Goal: Transaction & Acquisition: Purchase product/service

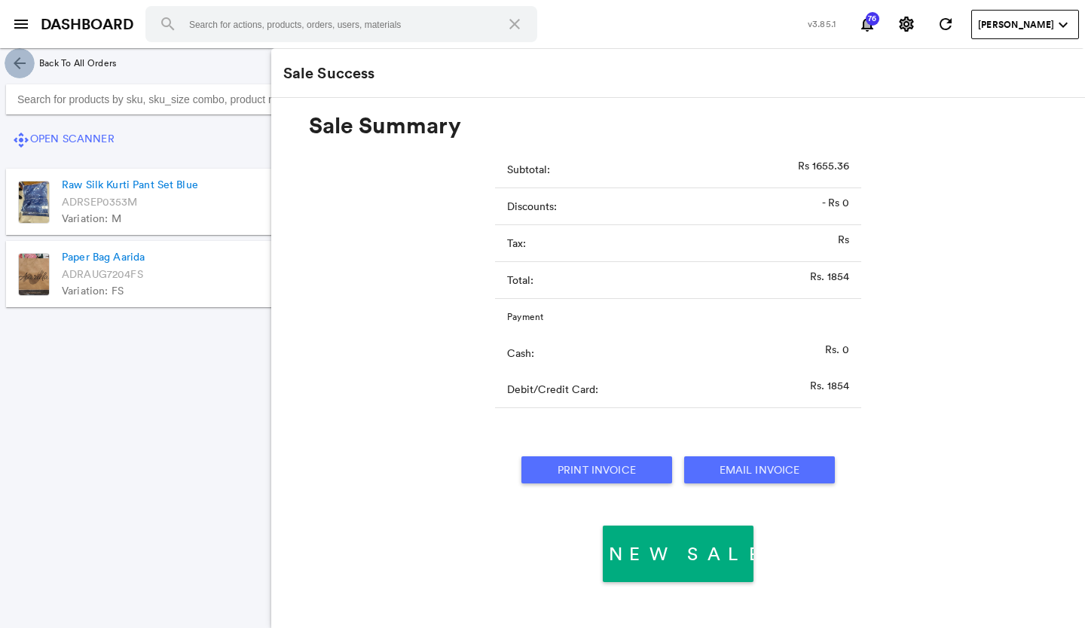
click at [15, 57] on md-icon "arrow_back" at bounding box center [20, 63] width 18 height 18
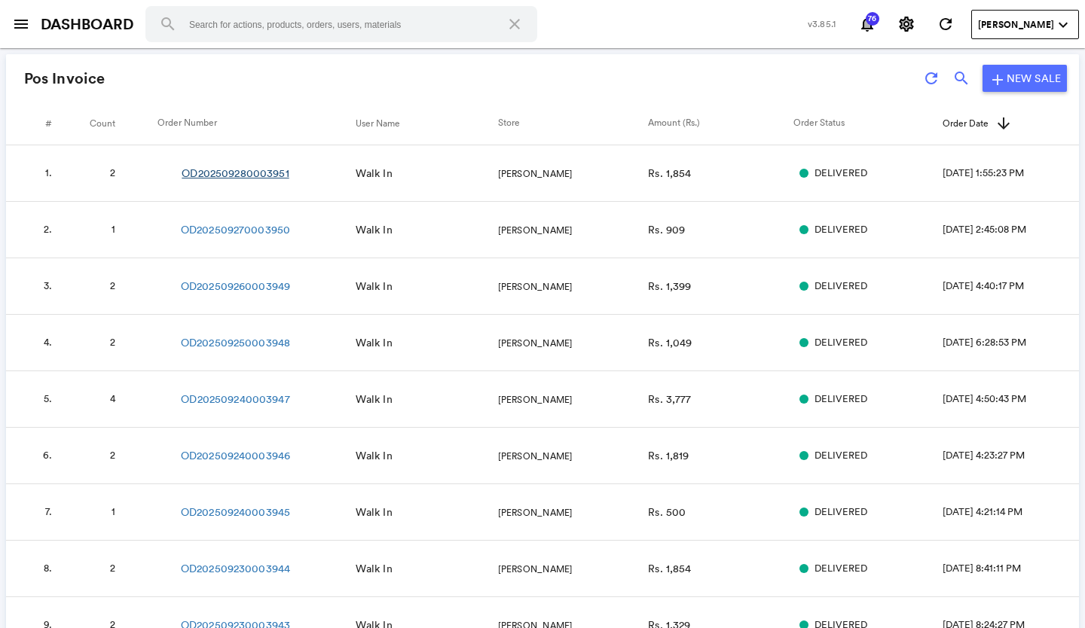
click at [271, 174] on link "OD202509280003951" at bounding box center [235, 173] width 107 height 15
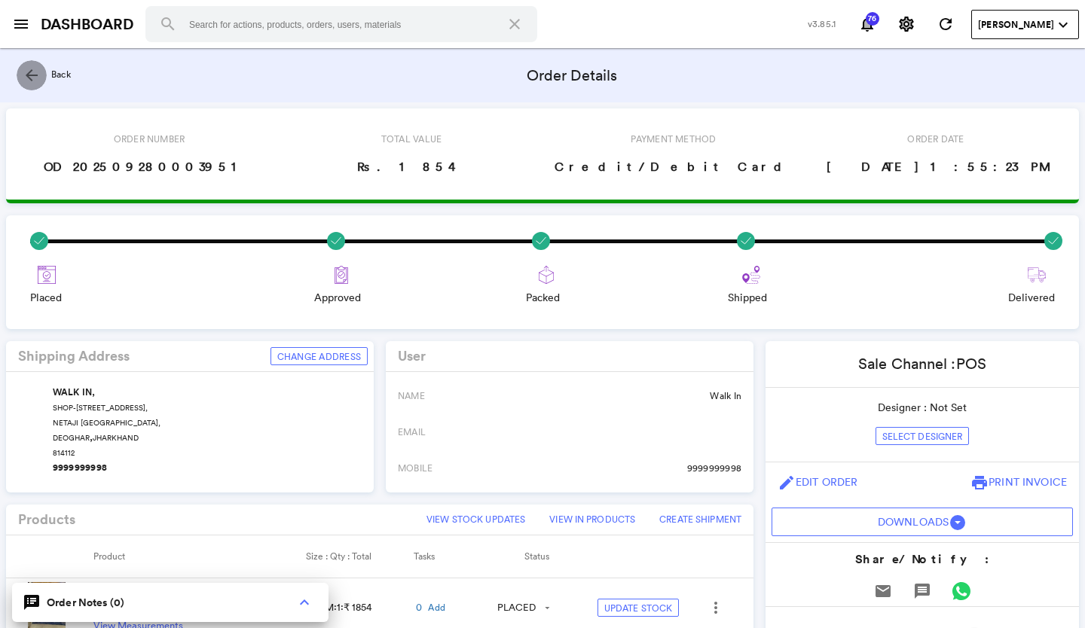
click at [29, 68] on md-icon "arrow_back" at bounding box center [32, 75] width 18 height 18
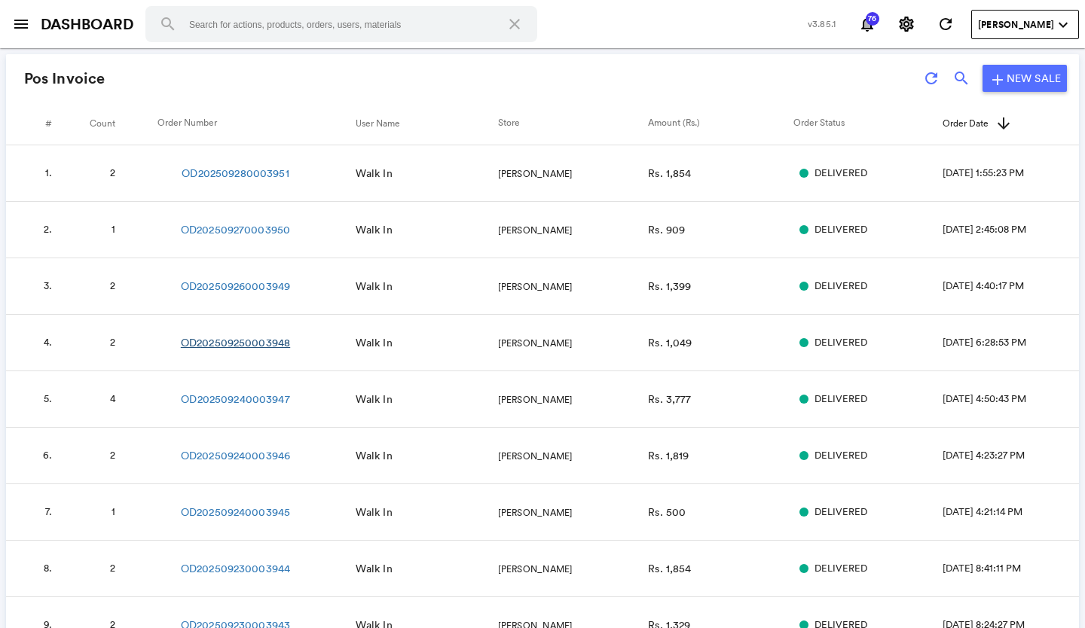
click at [277, 340] on link "OD202509250003948" at bounding box center [235, 342] width 109 height 15
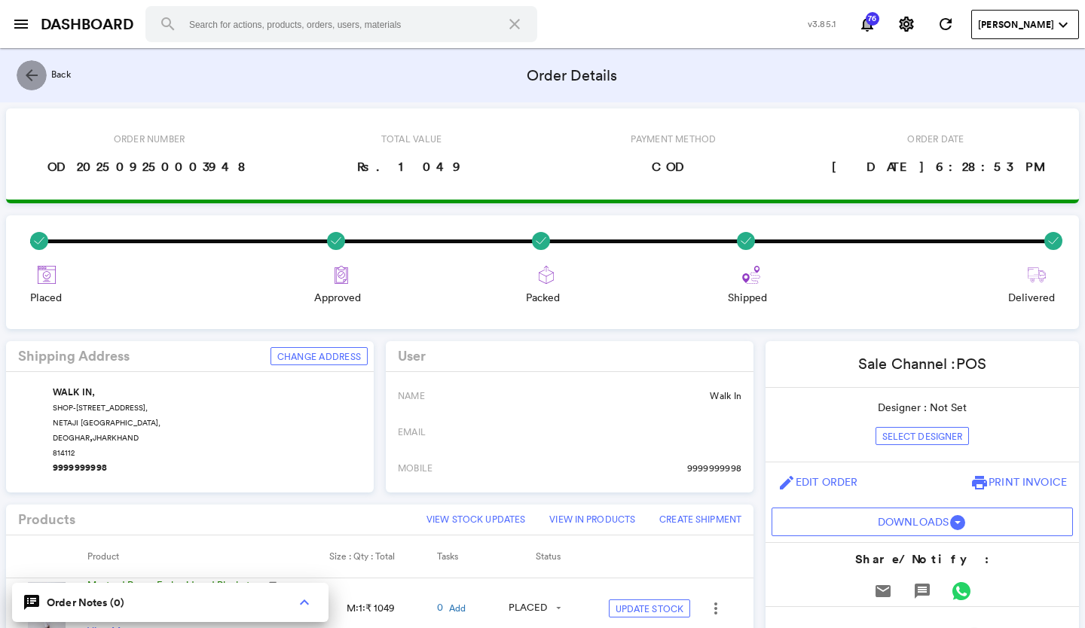
click at [35, 74] on md-icon "arrow_back" at bounding box center [32, 75] width 18 height 18
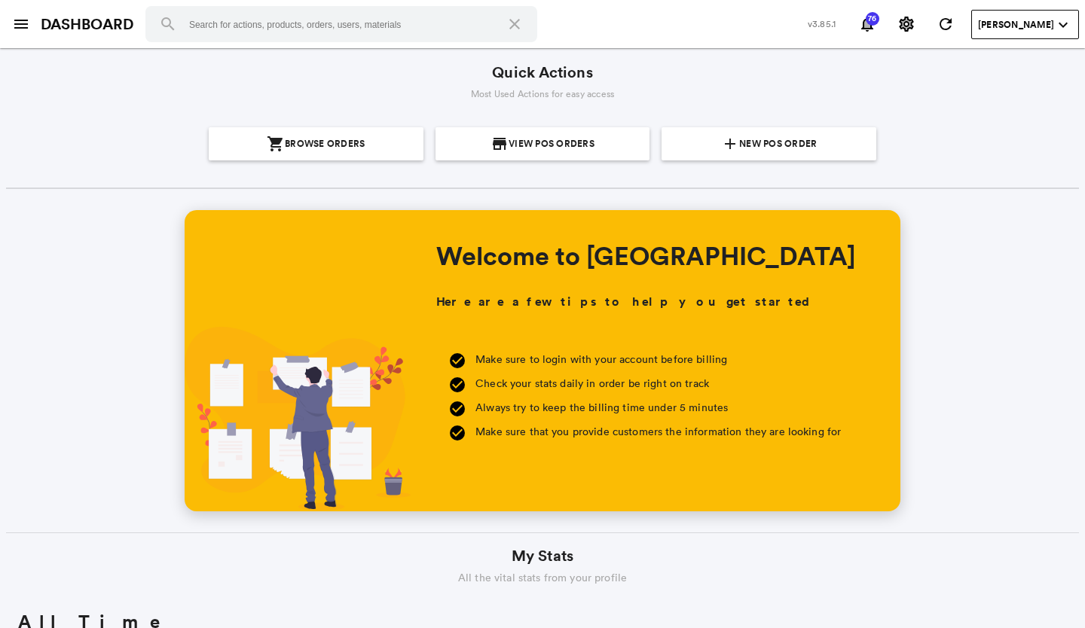
scroll to position [271, 518]
click at [750, 155] on span "New POS Order" at bounding box center [778, 143] width 78 height 33
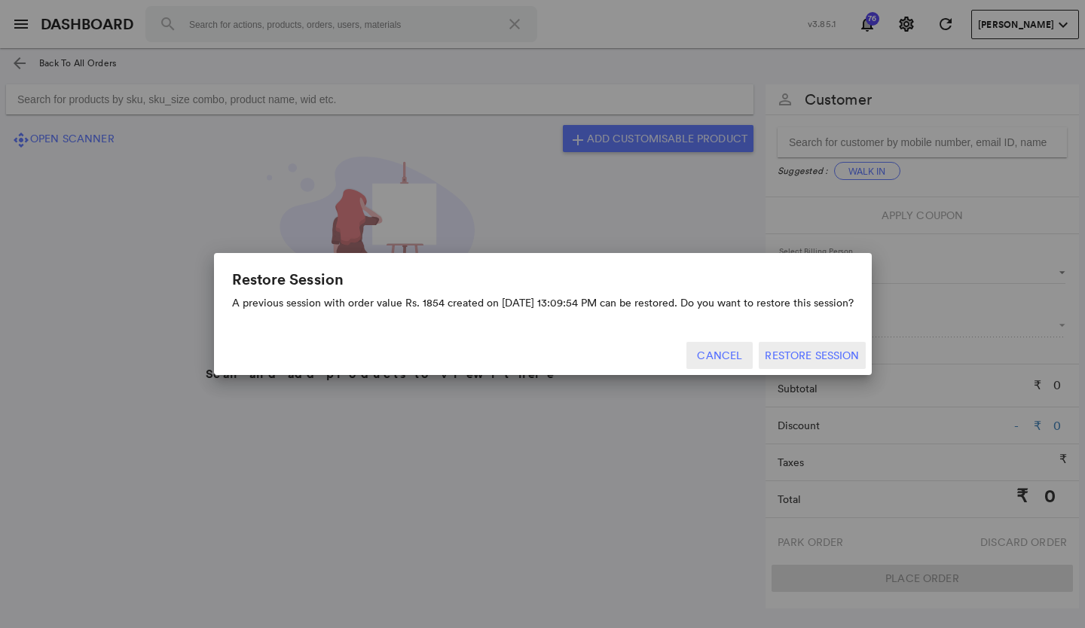
click at [736, 353] on button "Cancel" at bounding box center [719, 355] width 66 height 27
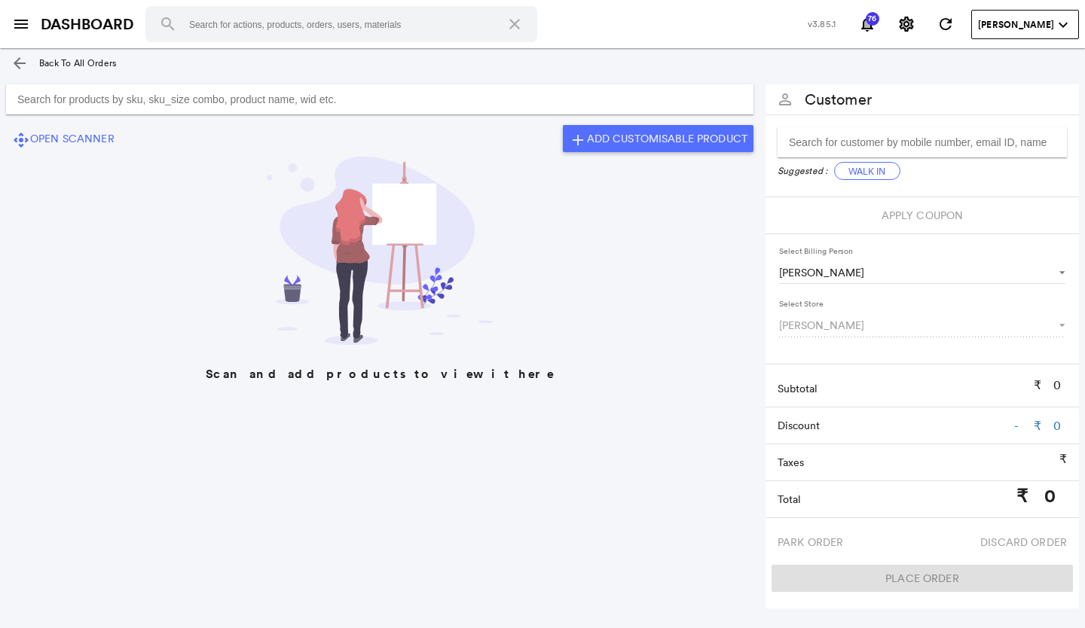
click at [437, 103] on input "Search for products by sku, sku_size combo, product name, wid etc." at bounding box center [380, 99] width 748 height 30
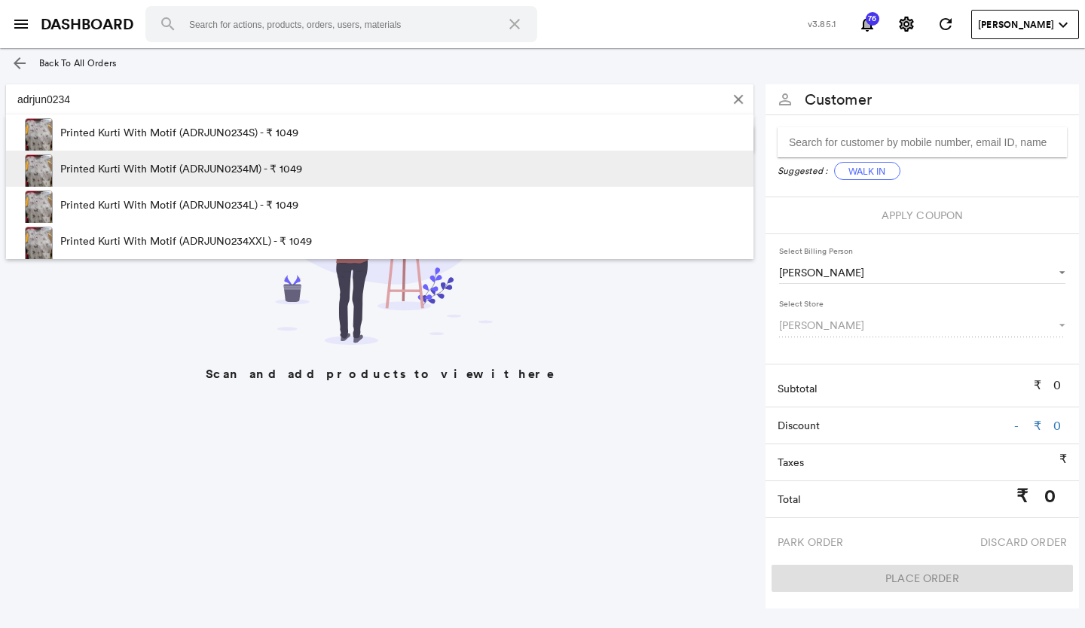
type input "adrjun0234"
click at [262, 176] on p "Printed Kurti With Motif (ADRJUN0234M) - ₹ 1049" at bounding box center [181, 169] width 242 height 36
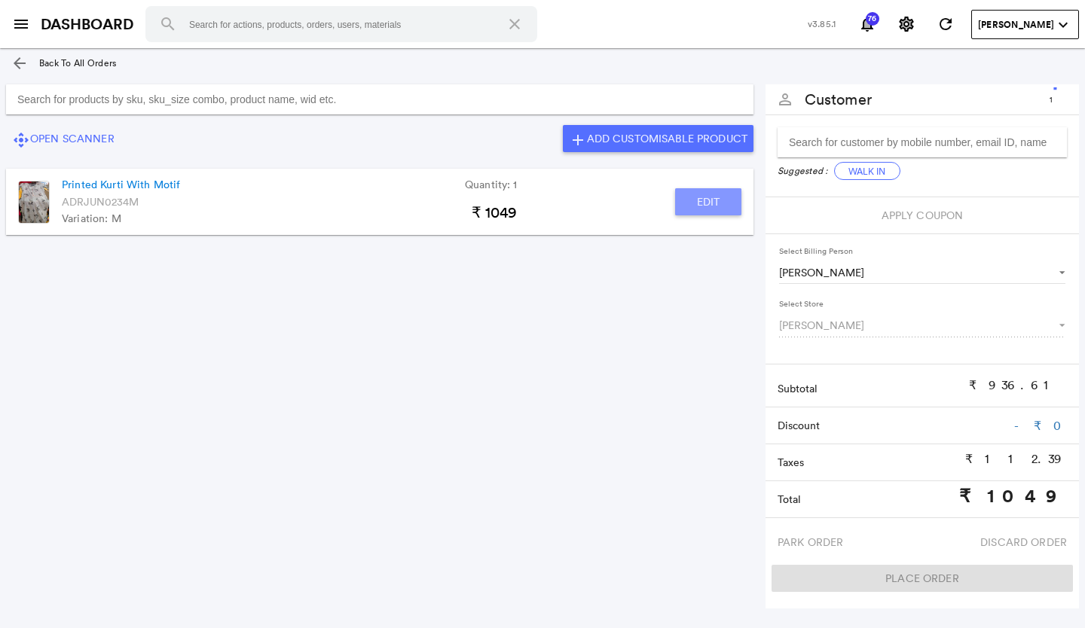
click at [709, 205] on button "Edit" at bounding box center [708, 201] width 66 height 27
type input "Printed Kurti With Motif"
type input "1"
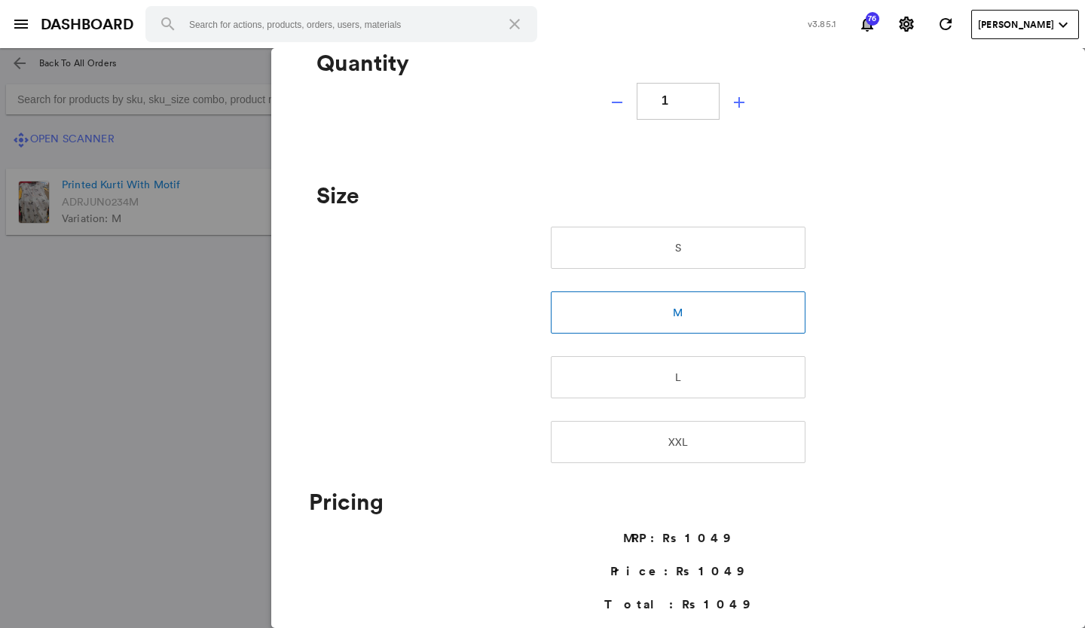
scroll to position [452, 0]
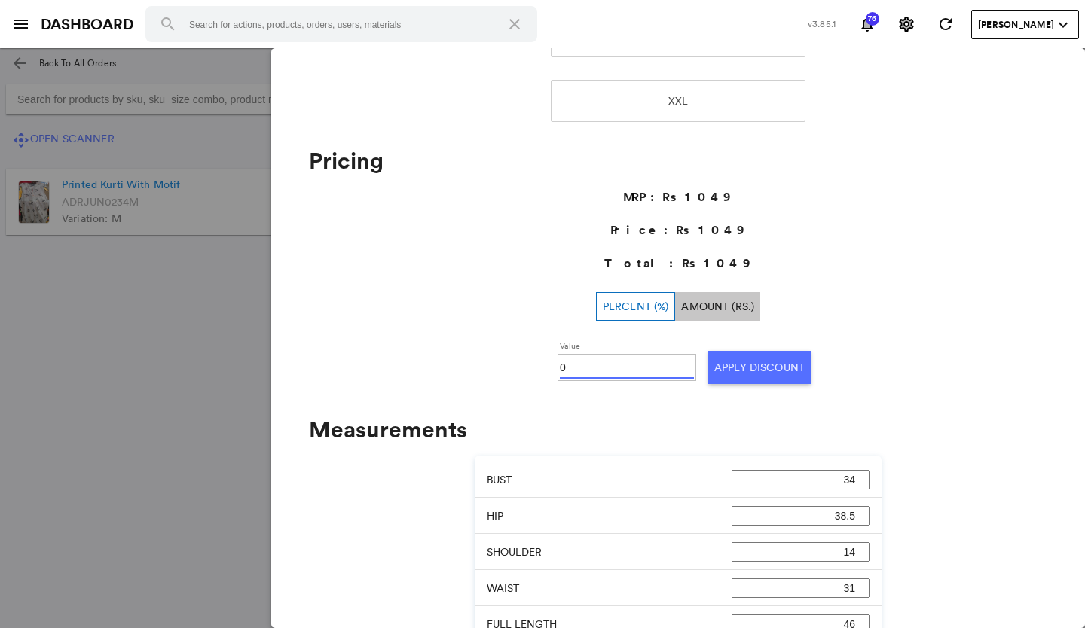
click at [641, 367] on input "0" at bounding box center [627, 367] width 134 height 23
type input "030"
click at [730, 362] on button "Apply Discount" at bounding box center [759, 367] width 102 height 33
click at [109, 356] on md-backdrop at bounding box center [542, 338] width 1085 height 580
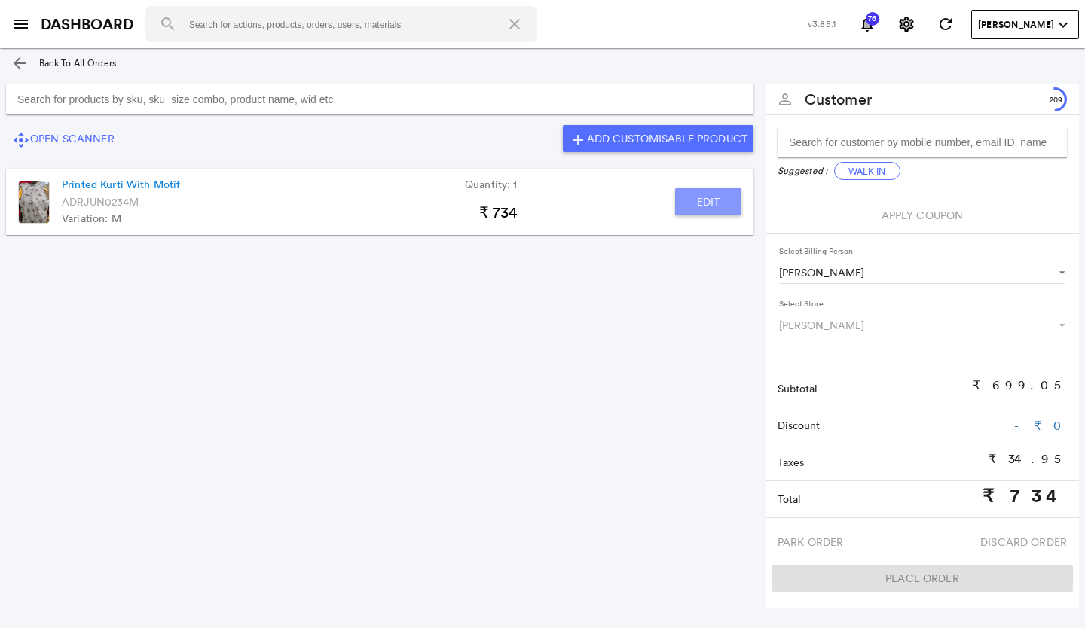
click at [724, 198] on button "Edit" at bounding box center [708, 201] width 66 height 27
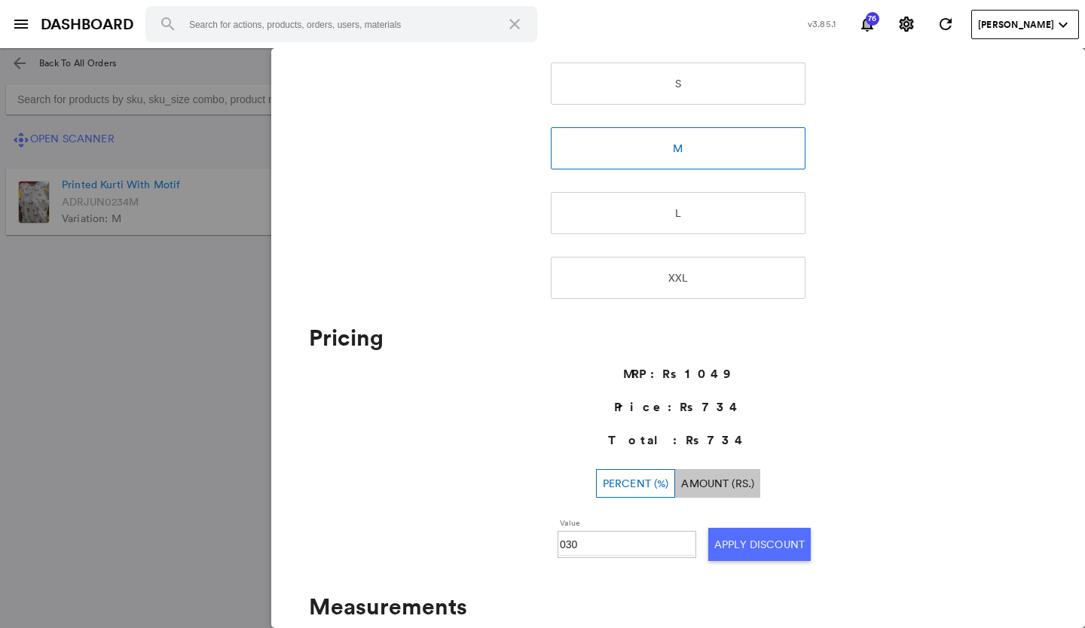
scroll to position [0, 0]
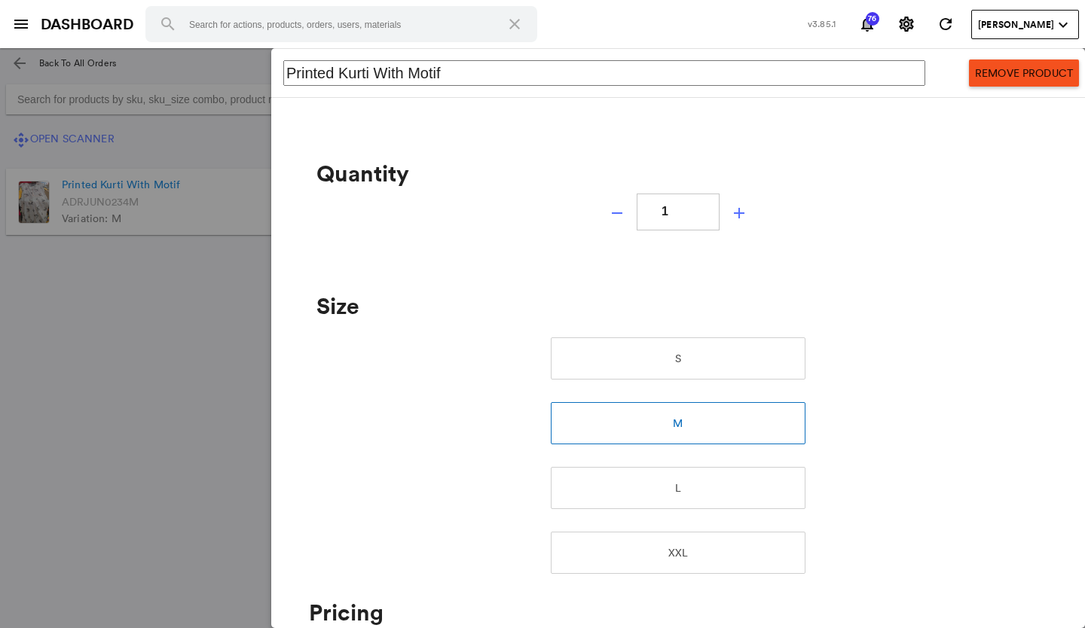
click at [969, 70] on button "Remove Product" at bounding box center [1024, 73] width 110 height 27
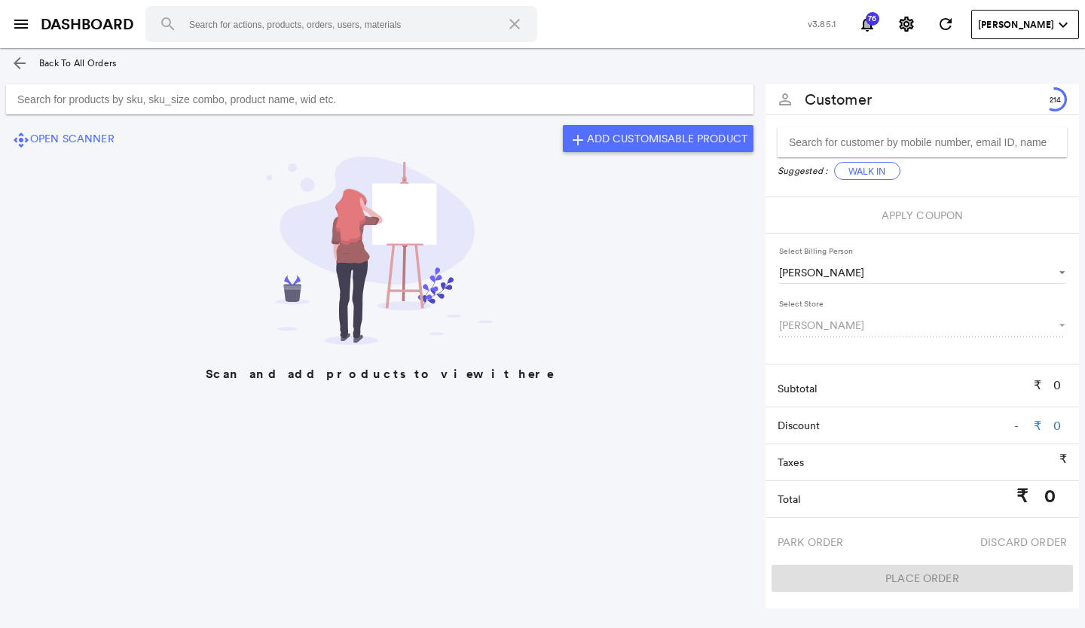
click at [572, 98] on input "Search for products by sku, sku_size combo, product name, wid etc." at bounding box center [380, 99] width 748 height 30
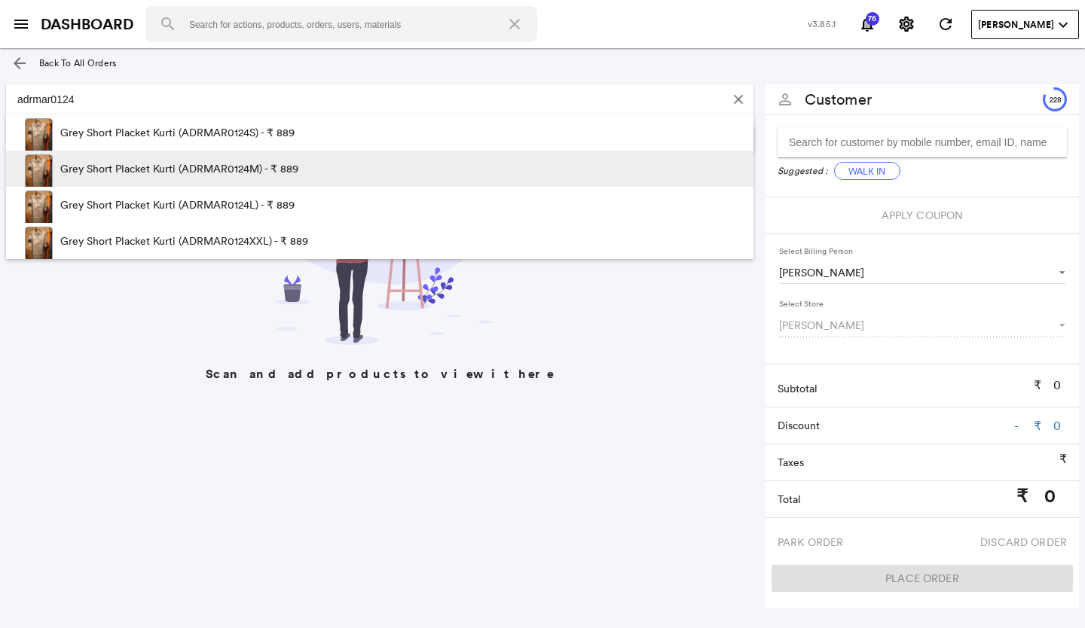
type input "adrmar0124"
click at [334, 160] on span at bounding box center [370, 173] width 145 height 45
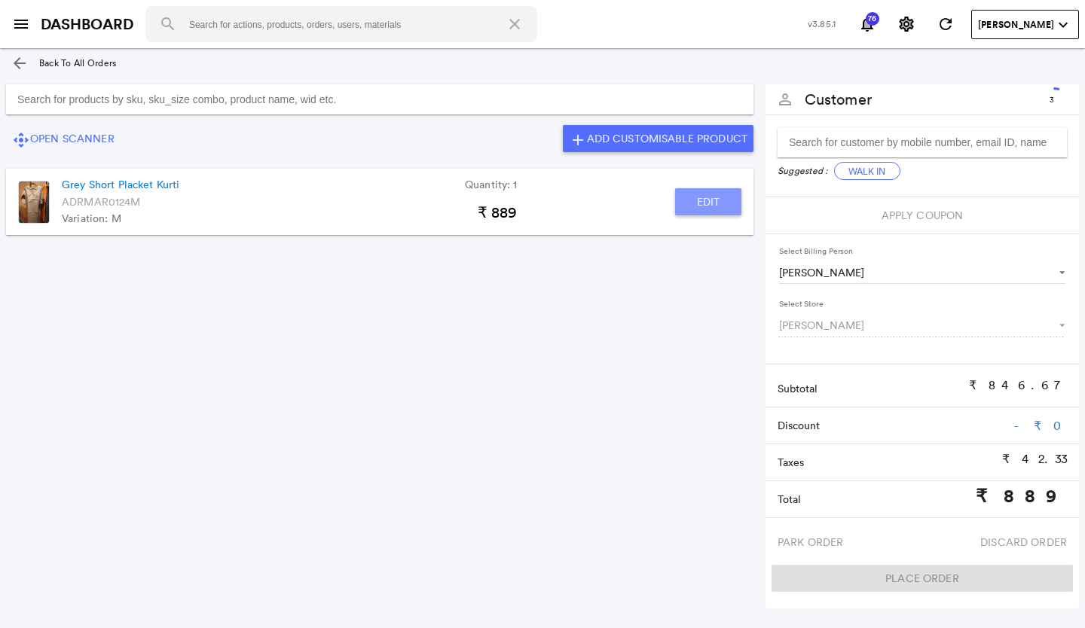
click at [701, 196] on button "Edit" at bounding box center [708, 201] width 66 height 27
type input "Grey Short Placket Kurti"
type input "1"
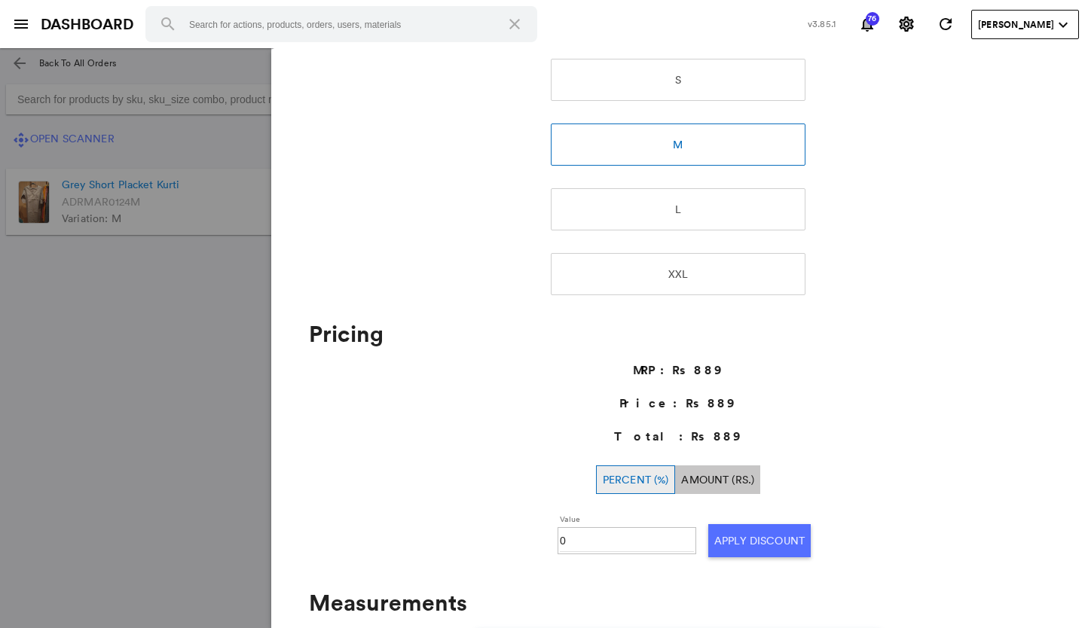
scroll to position [457, 0]
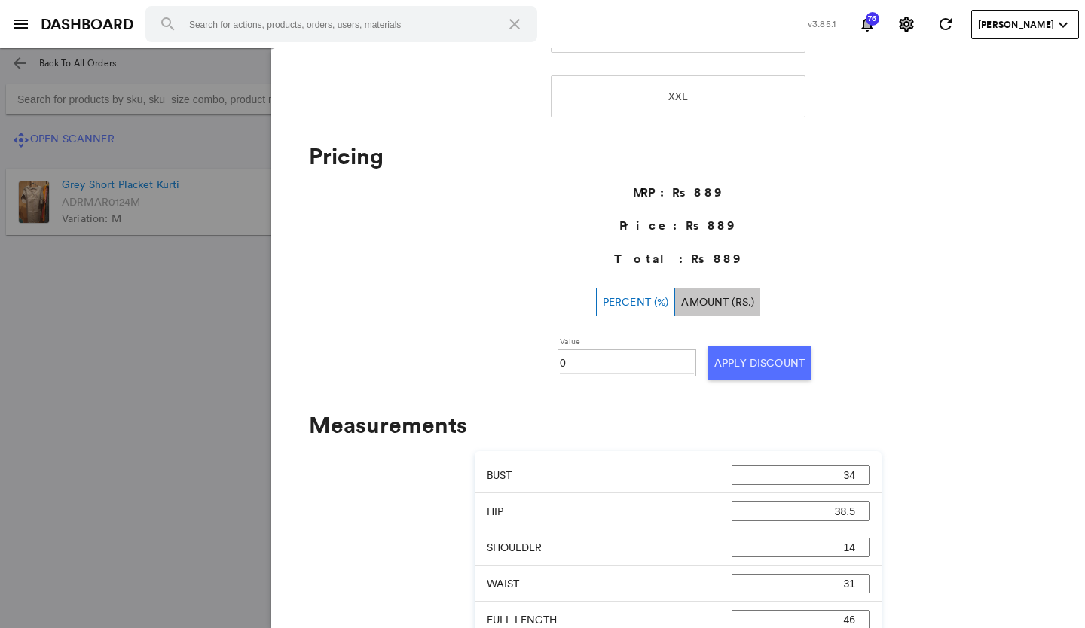
click at [601, 366] on input "0" at bounding box center [627, 363] width 134 height 23
type input "050"
click at [732, 362] on button "Apply Discount" at bounding box center [759, 363] width 102 height 33
click at [139, 348] on md-backdrop at bounding box center [542, 338] width 1085 height 580
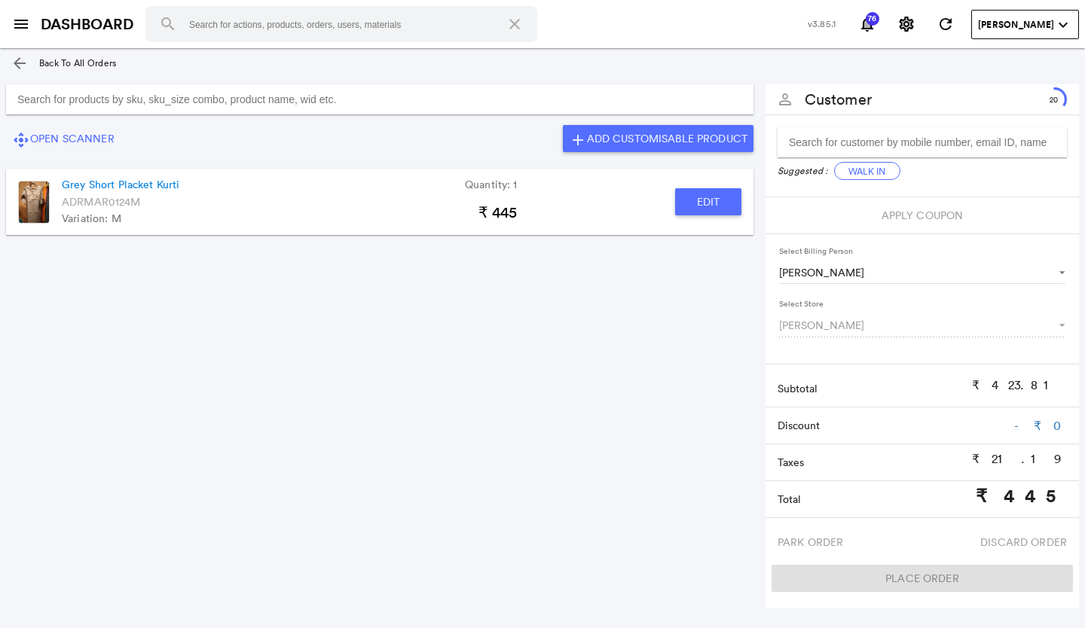
click at [368, 93] on input "Search for products by sku, sku_size combo, product name, wid etc." at bounding box center [380, 99] width 748 height 30
click at [340, 88] on input "Search for products by sku, sku_size combo, product name, wid etc." at bounding box center [380, 99] width 748 height 30
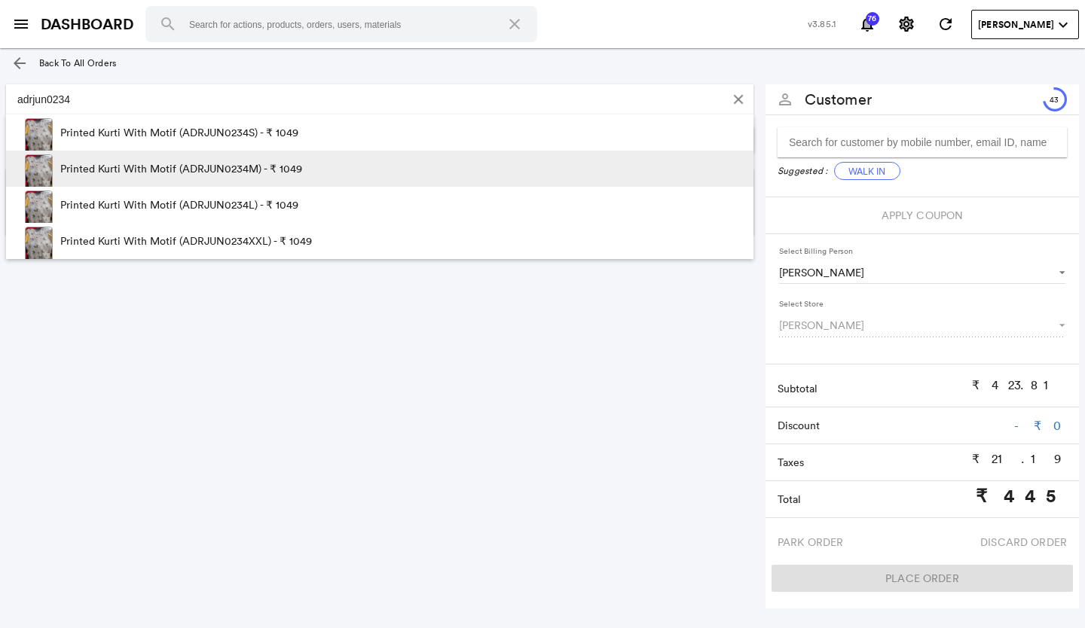
type input "adrjun0234"
click at [268, 167] on p "Printed Kurti With Motif (ADRJUN0234M) - ₹ 1049" at bounding box center [181, 169] width 242 height 36
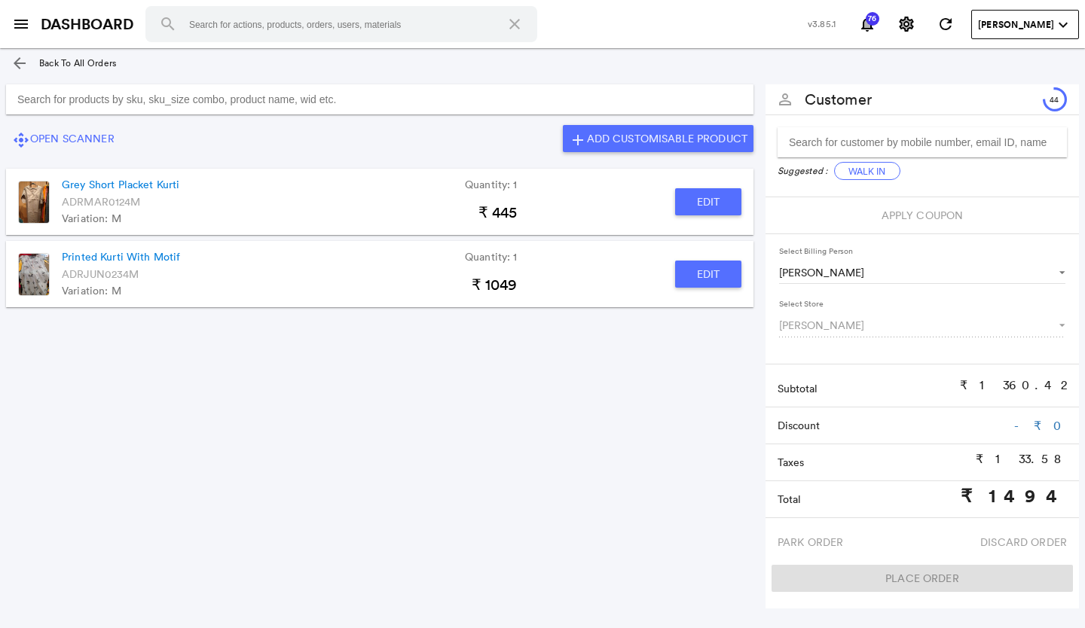
click at [699, 277] on button "Edit" at bounding box center [708, 274] width 66 height 27
type input "Printed Kurti With Motif"
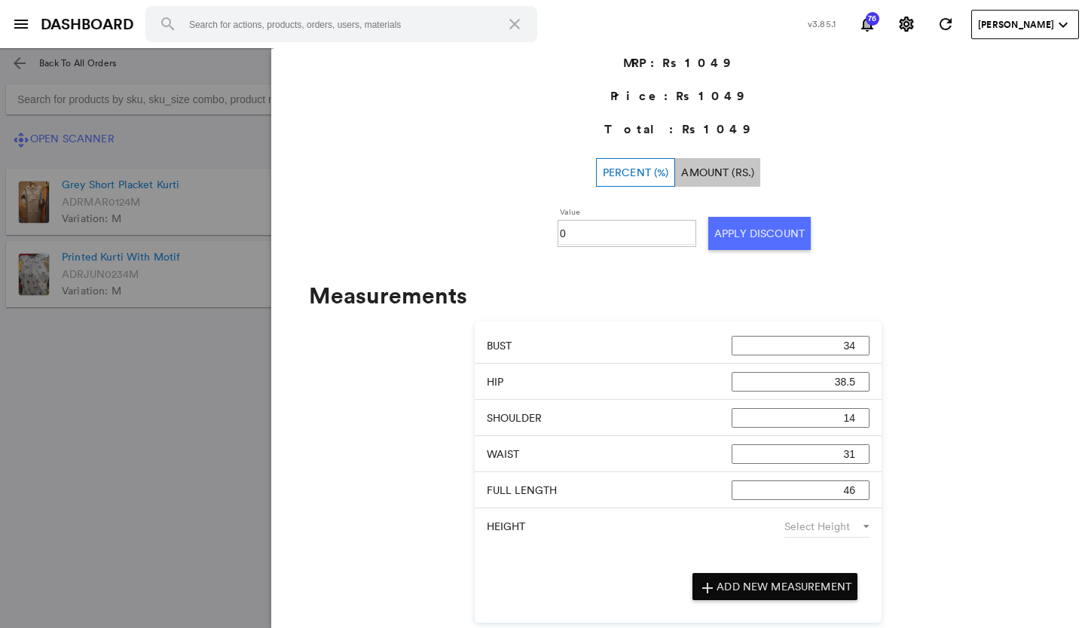
scroll to position [587, 0]
click at [578, 236] on input "0" at bounding box center [627, 233] width 134 height 23
type input "030"
click at [722, 231] on button "Apply Discount" at bounding box center [759, 232] width 102 height 33
click at [126, 405] on md-backdrop at bounding box center [542, 338] width 1085 height 580
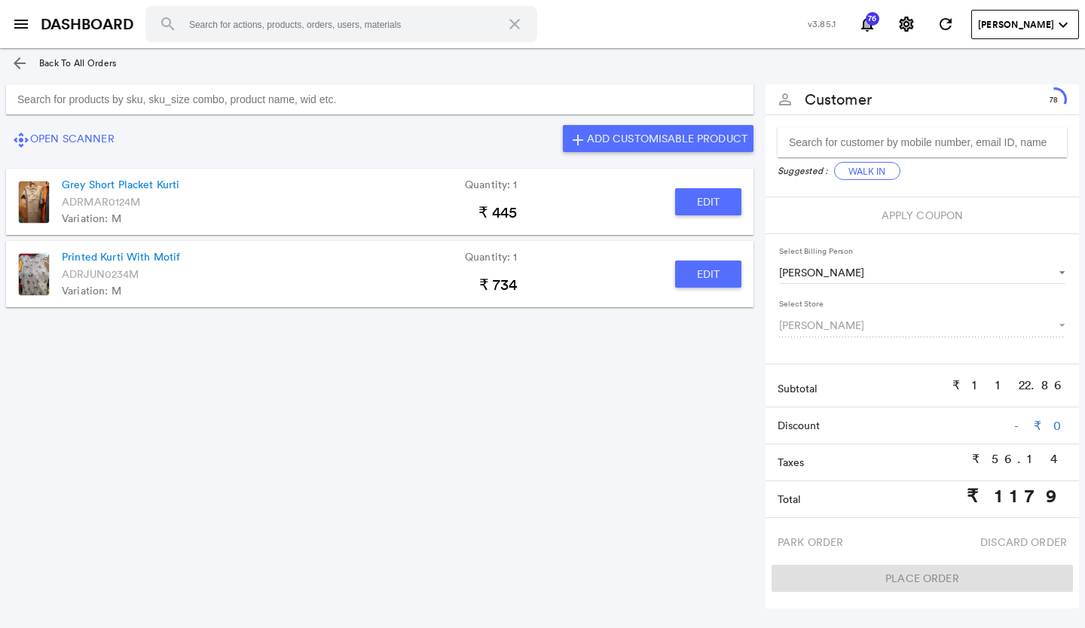
click at [385, 103] on input "Search for products by sku, sku_size combo, product name, wid etc." at bounding box center [380, 99] width 748 height 30
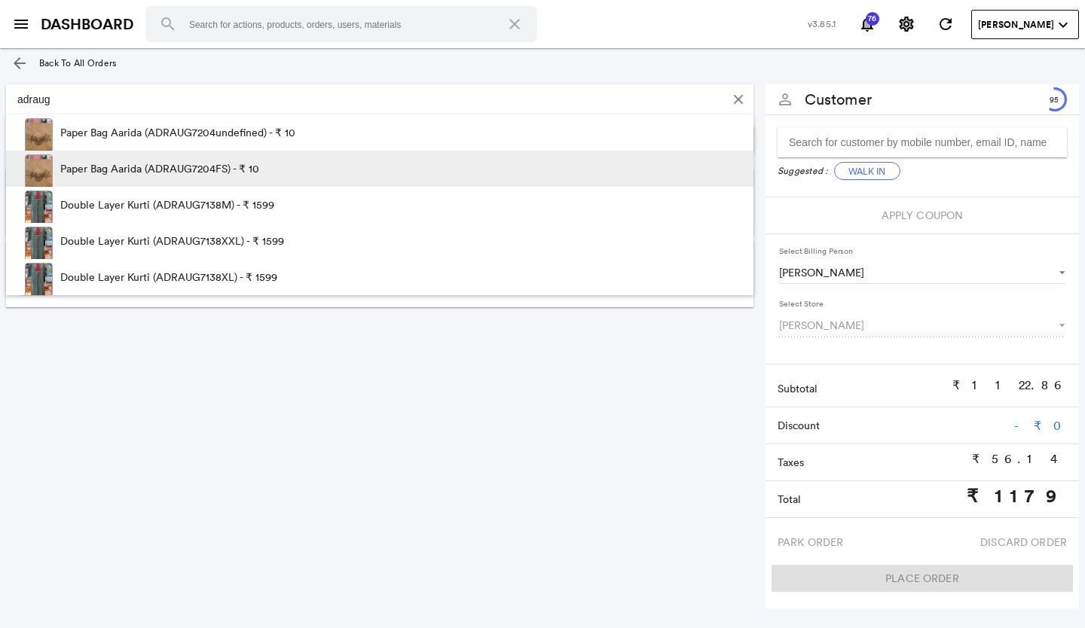
type input "adraug"
click at [228, 162] on p "Paper Bag Aarida (ADRAUG7204FS) - ₹ 10" at bounding box center [159, 169] width 199 height 36
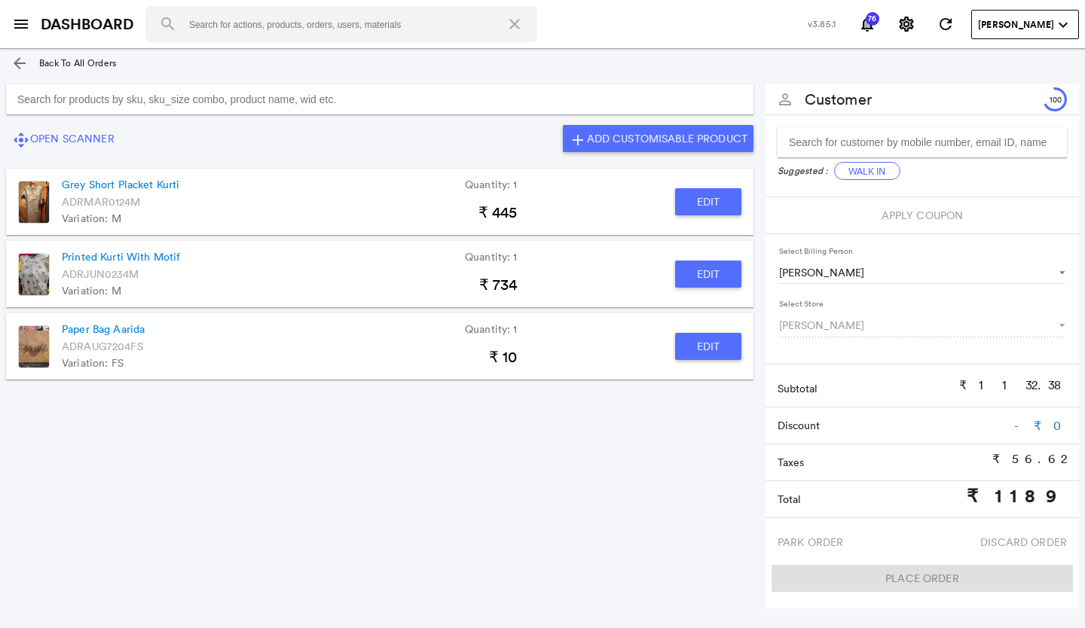
click at [707, 341] on button "Edit" at bounding box center [708, 346] width 66 height 27
type input "Paper Bag Aarida"
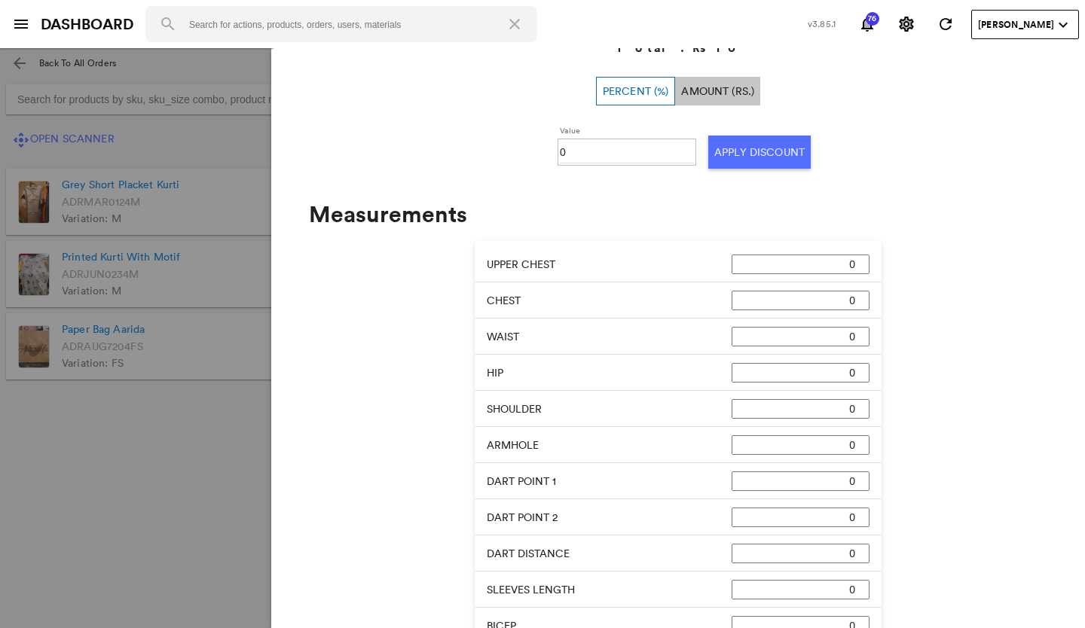
scroll to position [512, 0]
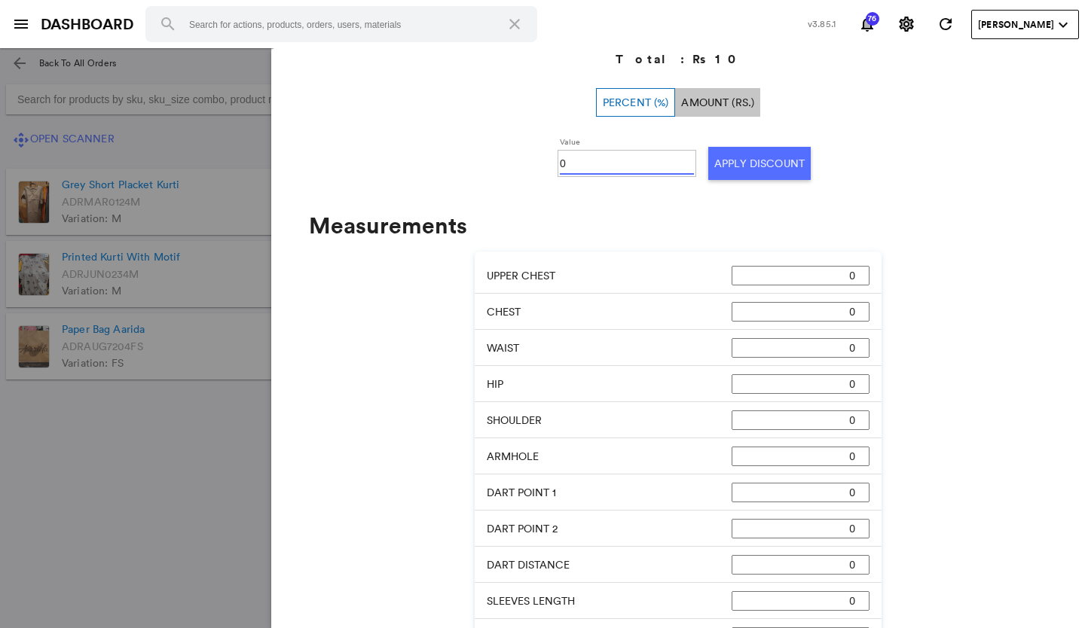
click at [586, 164] on input "0" at bounding box center [627, 163] width 134 height 23
type input "0100"
click at [736, 155] on button "Apply Discount" at bounding box center [759, 163] width 102 height 33
click at [179, 485] on md-backdrop at bounding box center [542, 338] width 1085 height 580
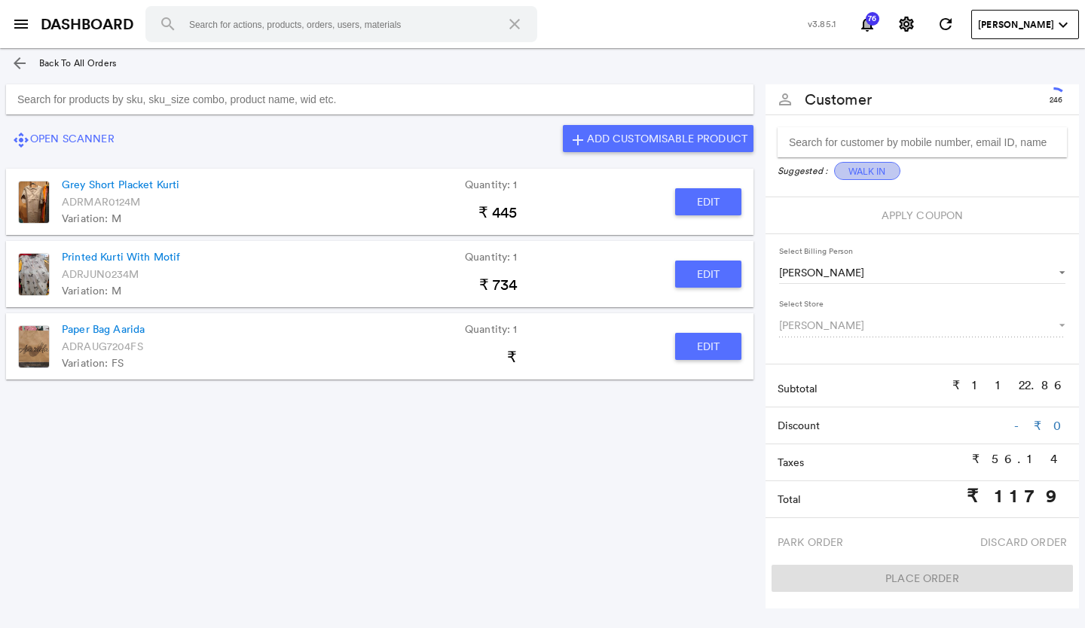
click at [875, 167] on button "Walk In" at bounding box center [867, 171] width 66 height 18
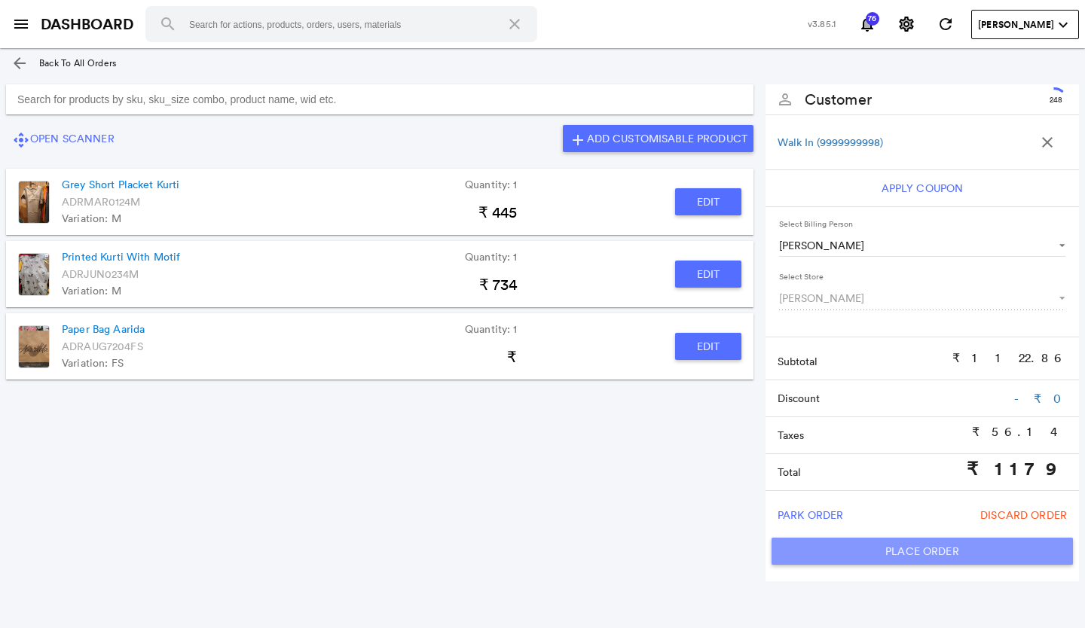
click at [822, 543] on button "Place Order" at bounding box center [922, 551] width 301 height 27
type input "1179"
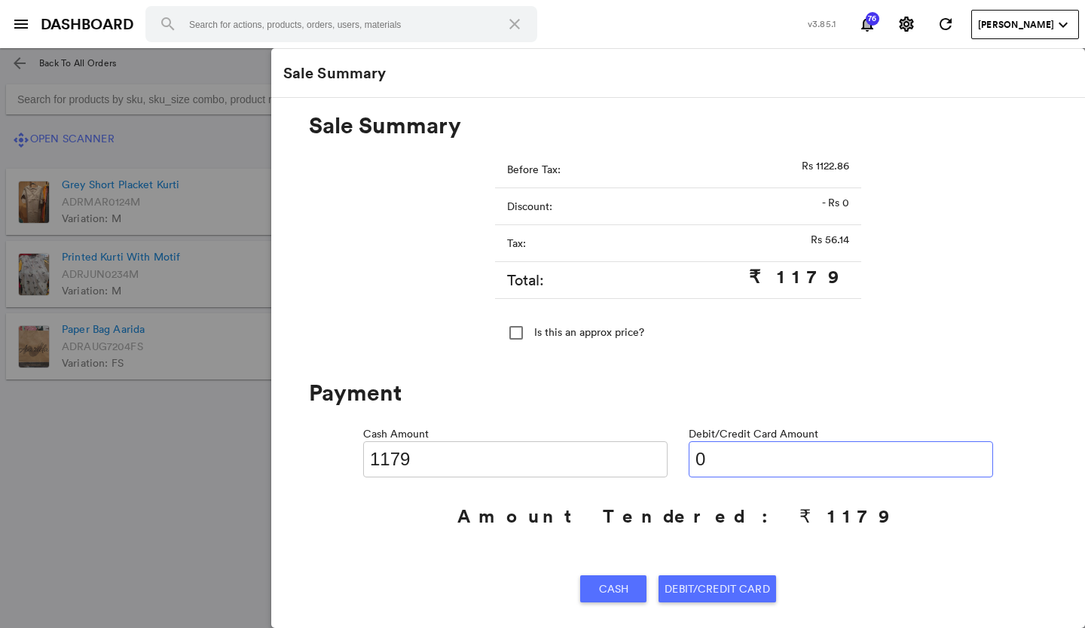
click at [708, 456] on input "0" at bounding box center [841, 460] width 304 height 36
type input "01179"
type input "0"
type input "01179"
click at [707, 589] on span "Debit/Credit Card" at bounding box center [717, 589] width 105 height 27
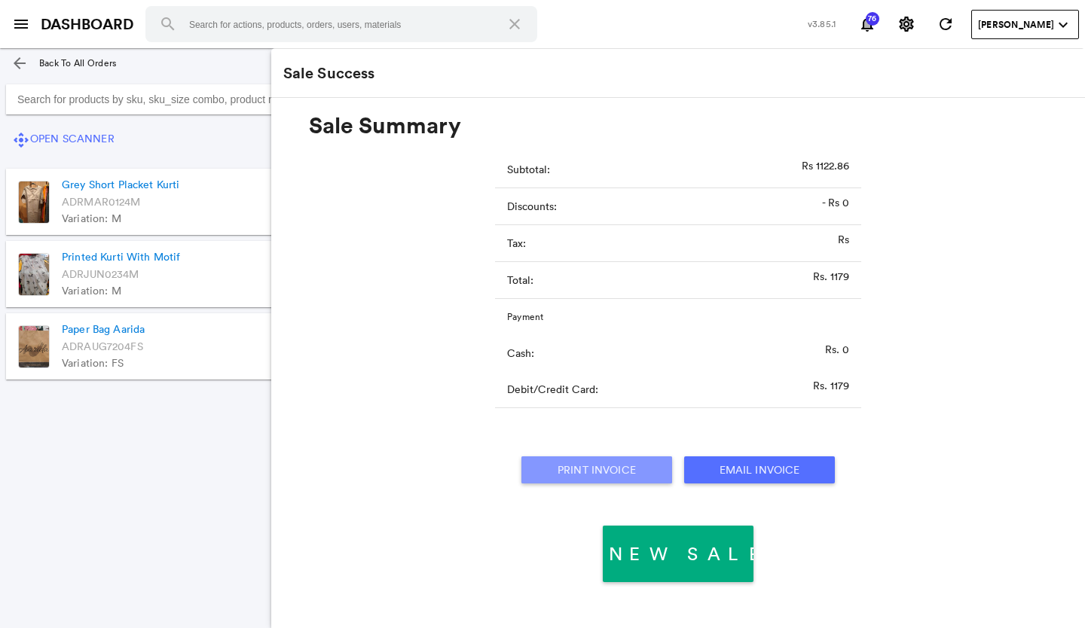
click at [619, 470] on button "Print Invoice" at bounding box center [596, 470] width 151 height 27
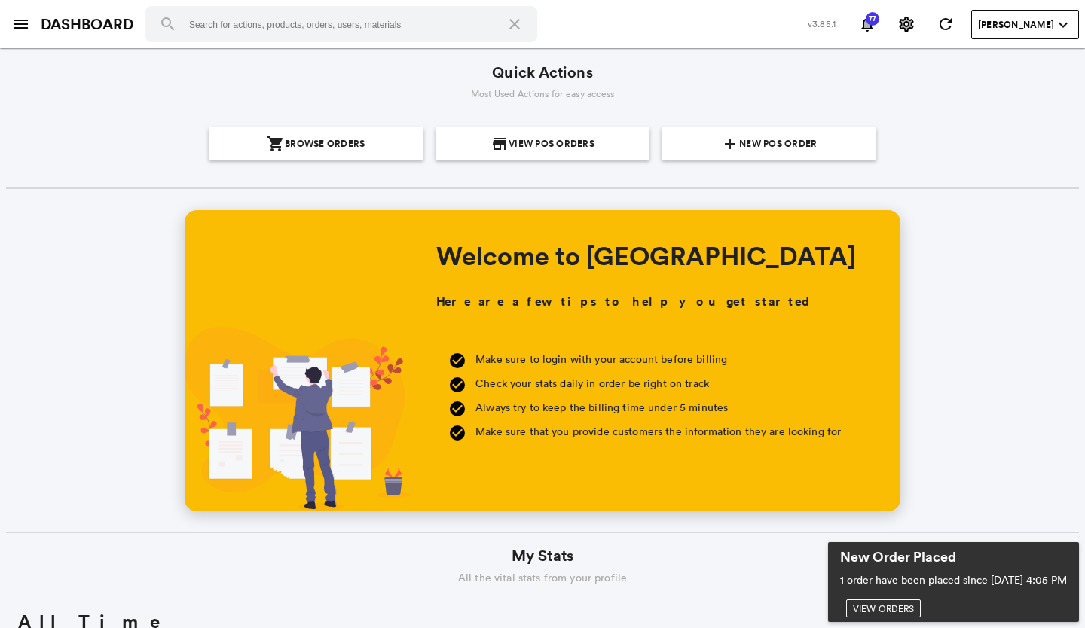
scroll to position [271, 518]
click at [691, 142] on section "add New POS Order" at bounding box center [769, 143] width 203 height 33
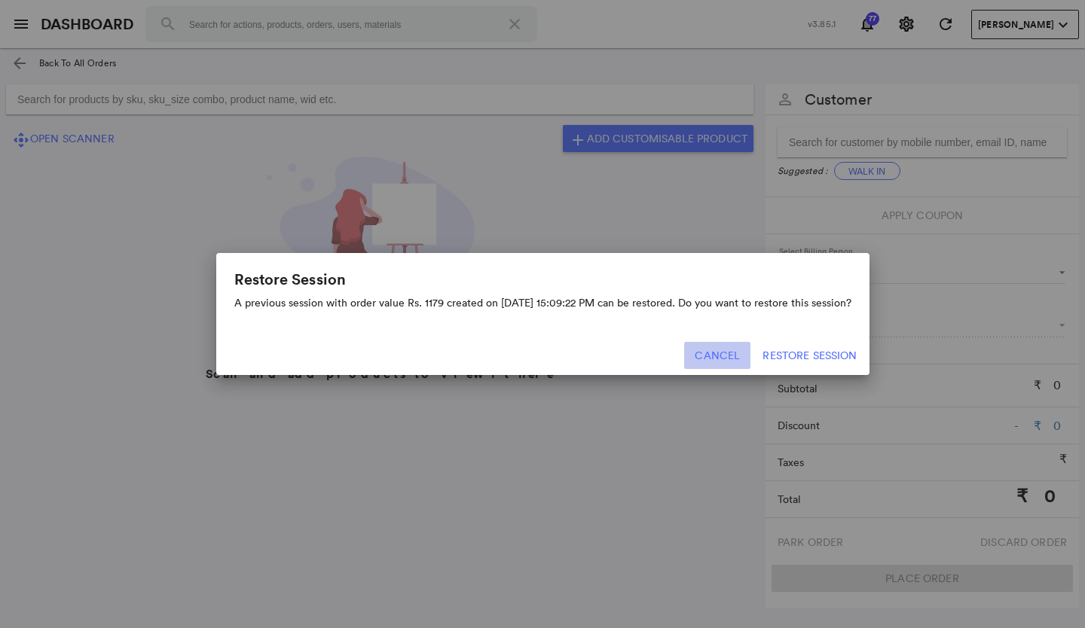
click at [723, 356] on button "Cancel" at bounding box center [717, 355] width 66 height 27
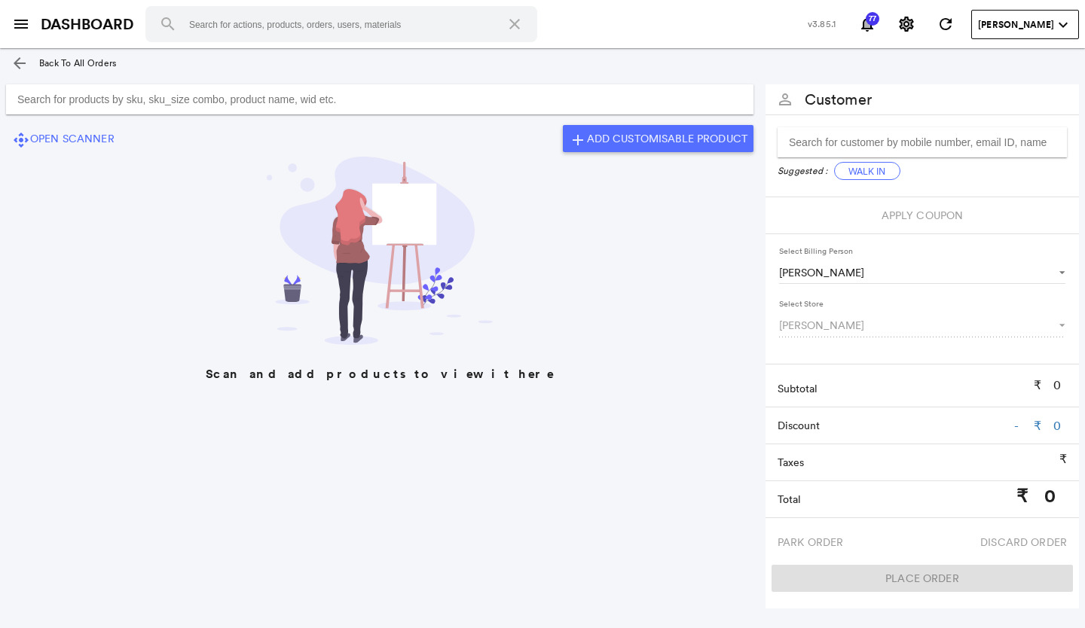
click at [461, 97] on input "Search for products by sku, sku_size combo, product name, wid etc." at bounding box center [380, 99] width 748 height 30
type input "a"
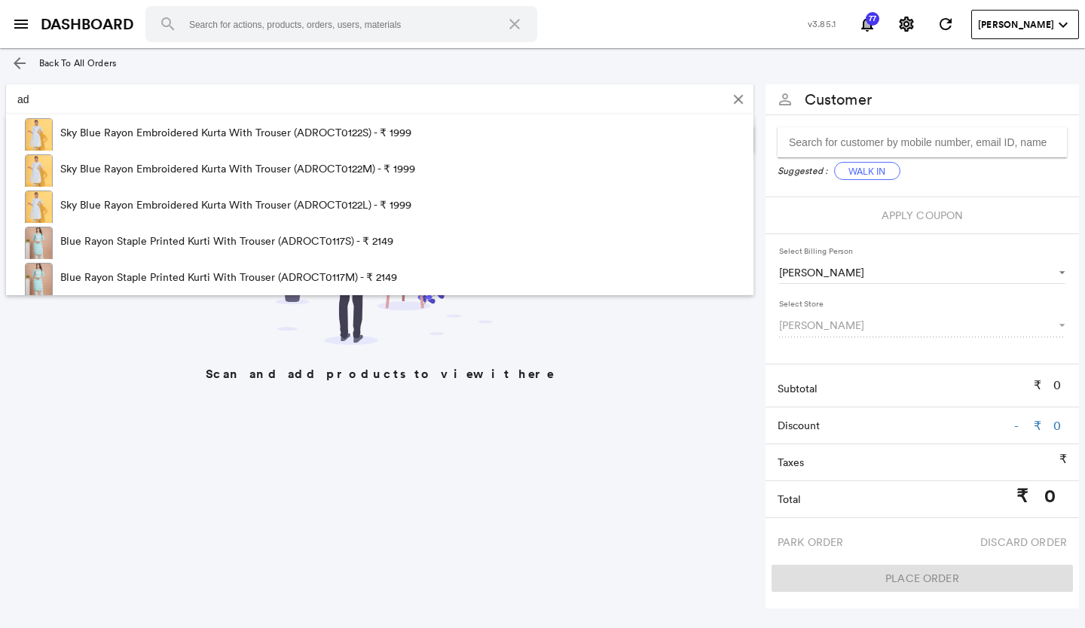
type input "a"
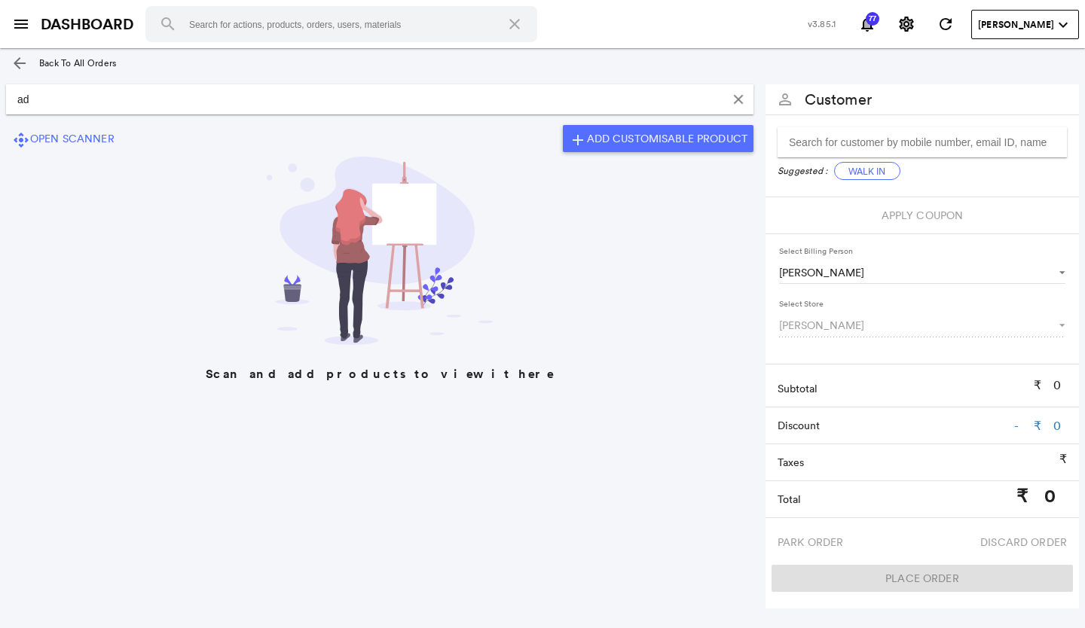
type input "a"
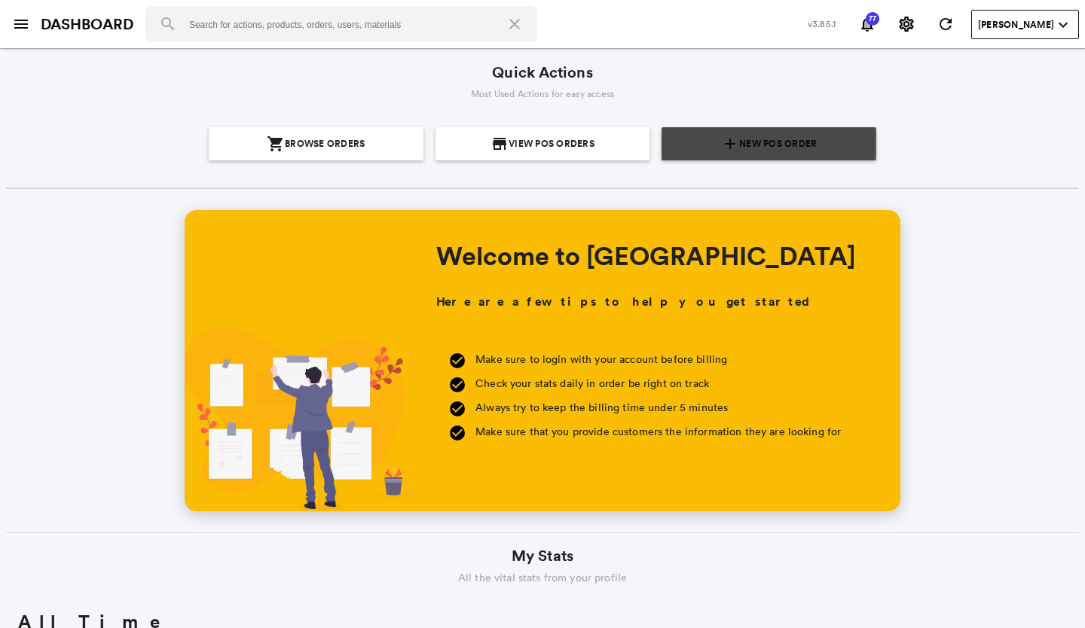
scroll to position [271, 518]
click at [721, 150] on md-icon "add" at bounding box center [730, 144] width 18 height 18
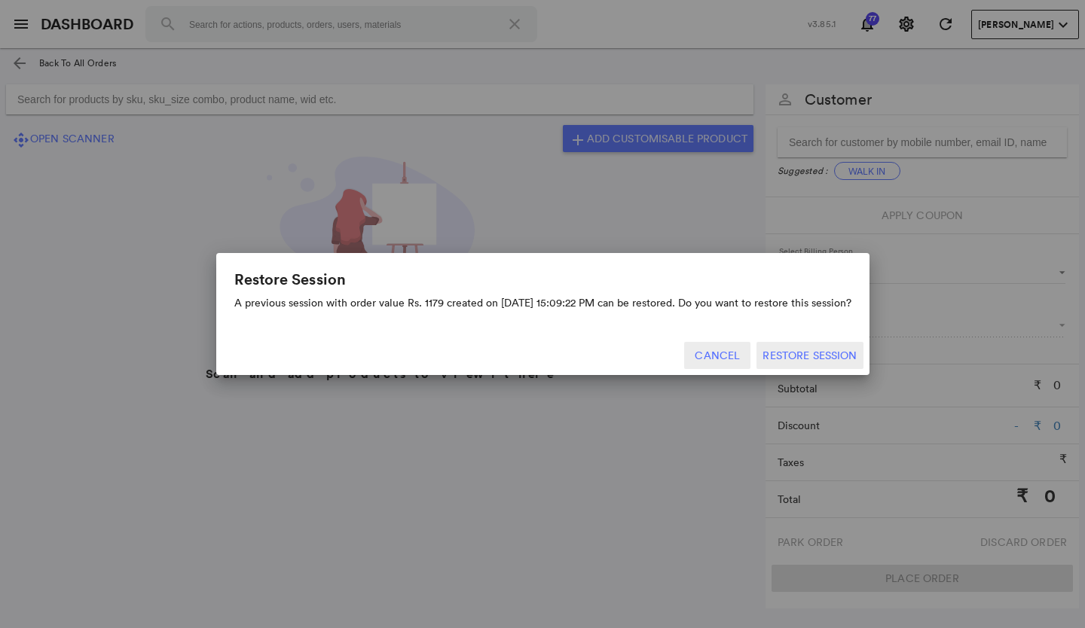
click at [709, 356] on button "Cancel" at bounding box center [717, 355] width 66 height 27
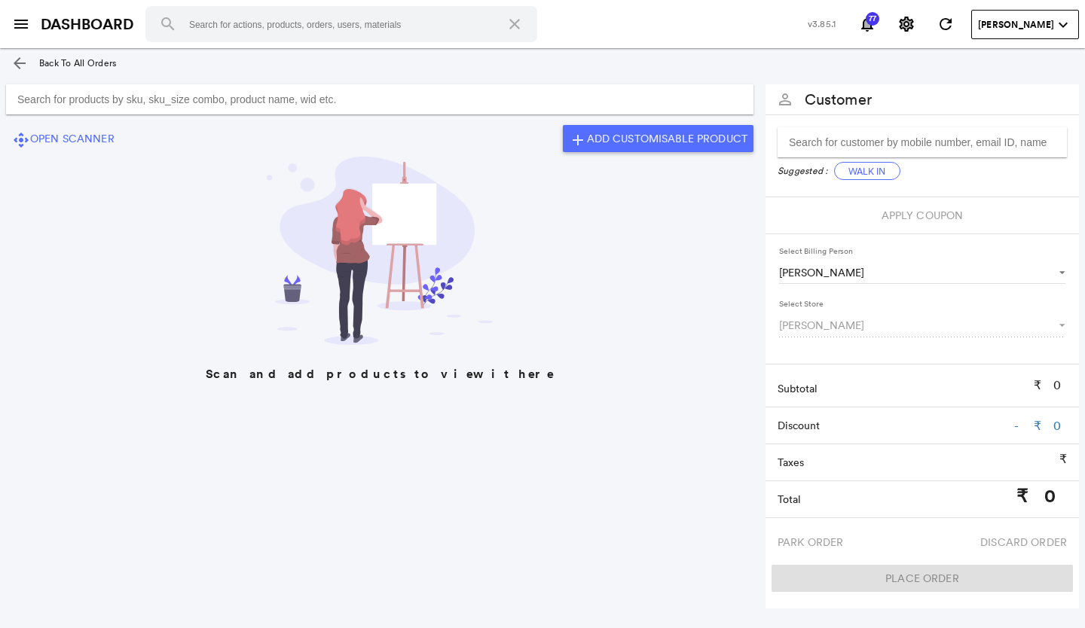
click at [379, 97] on input "Search for products by sku, sku_size combo, product name, wid etc." at bounding box center [380, 99] width 748 height 30
click at [212, 100] on input "Search for products by sku, sku_size combo, product name, wid etc." at bounding box center [380, 99] width 748 height 30
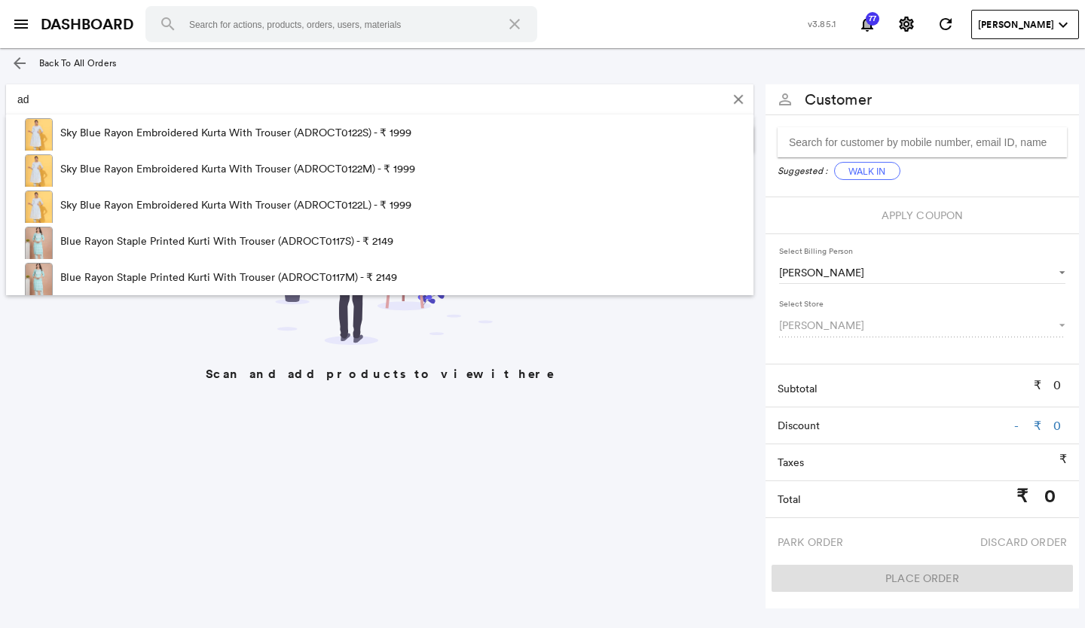
type input "a"
type input "adroct"
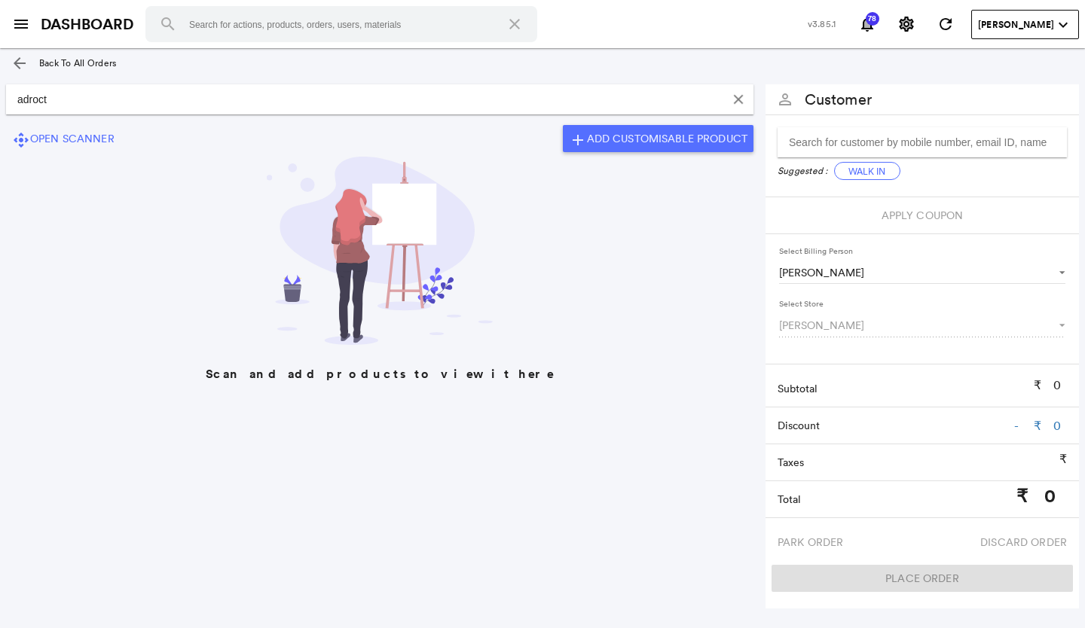
click at [14, 26] on md-icon "menu" at bounding box center [21, 24] width 18 height 18
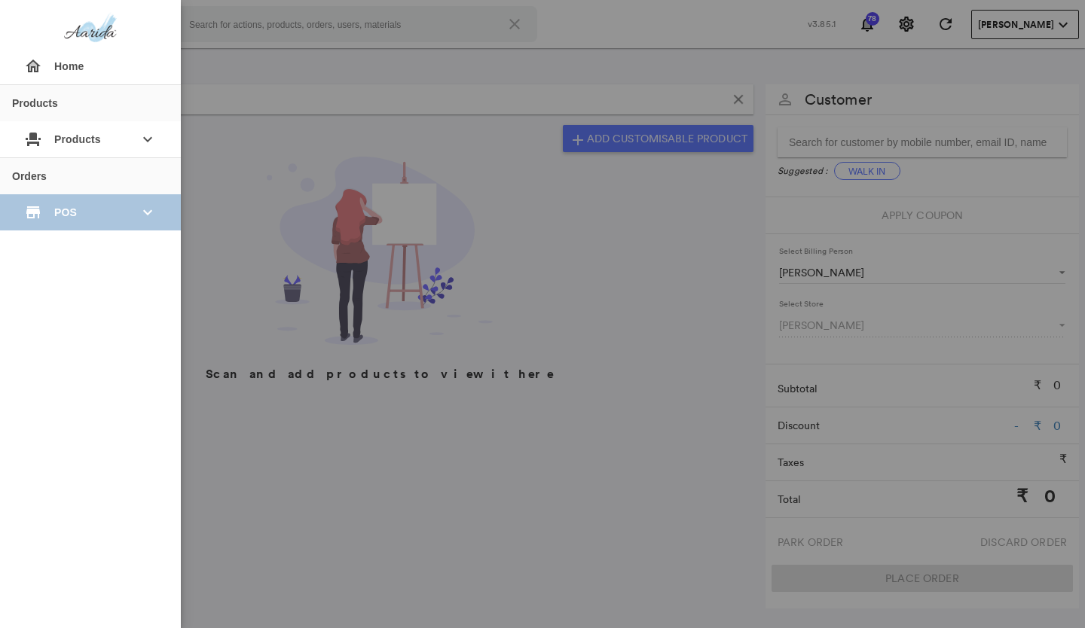
click at [60, 211] on span "POS" at bounding box center [90, 212] width 72 height 27
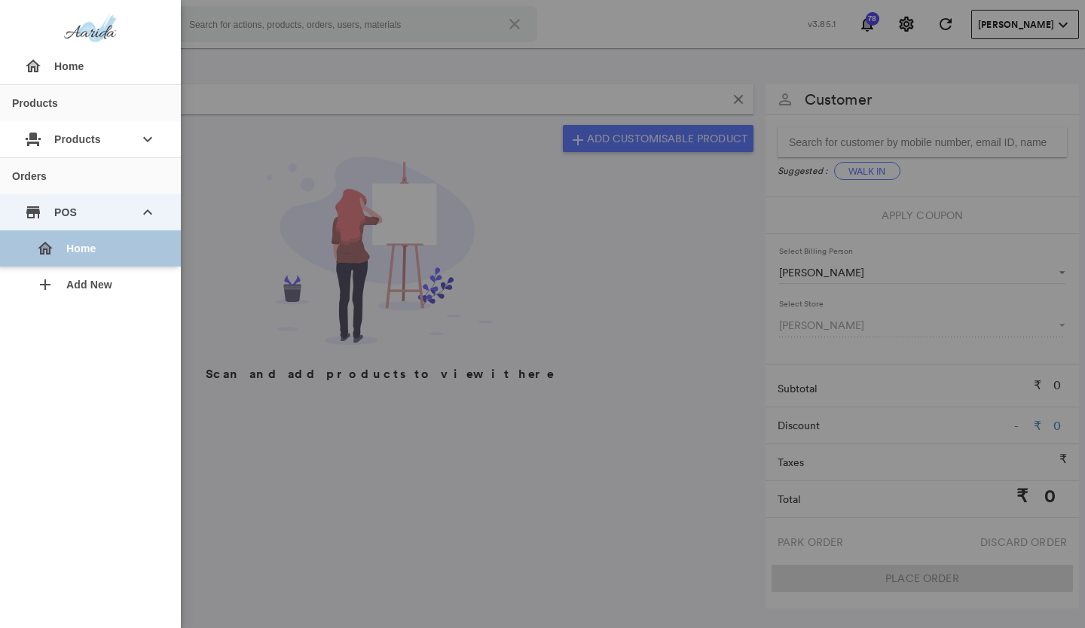
click at [78, 254] on div "home Home" at bounding box center [96, 249] width 145 height 36
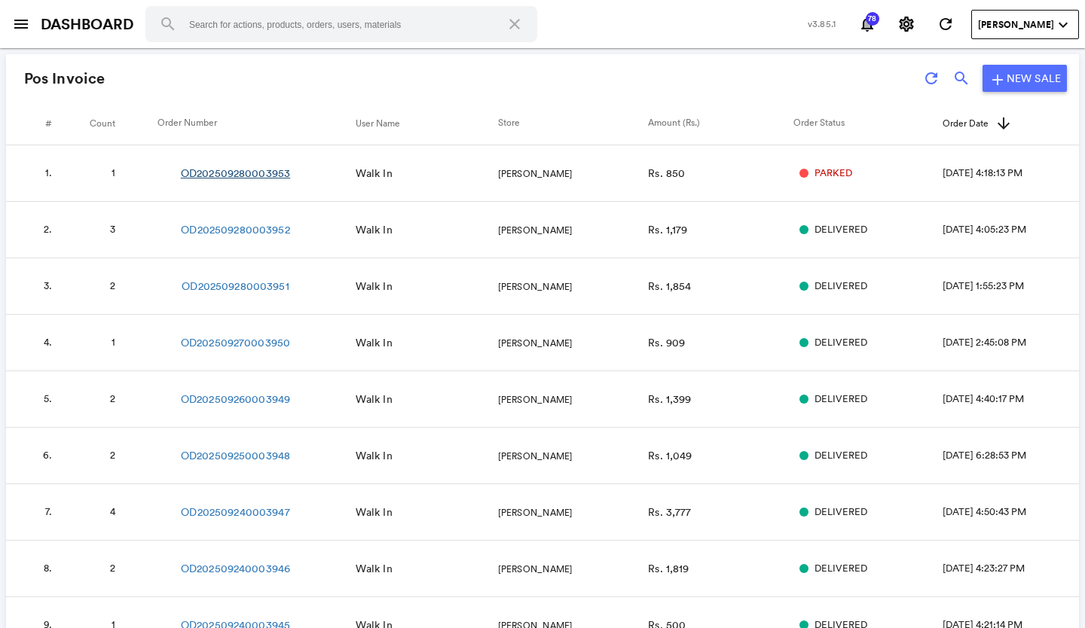
click at [228, 176] on link "OD202509280003953" at bounding box center [235, 173] width 109 height 15
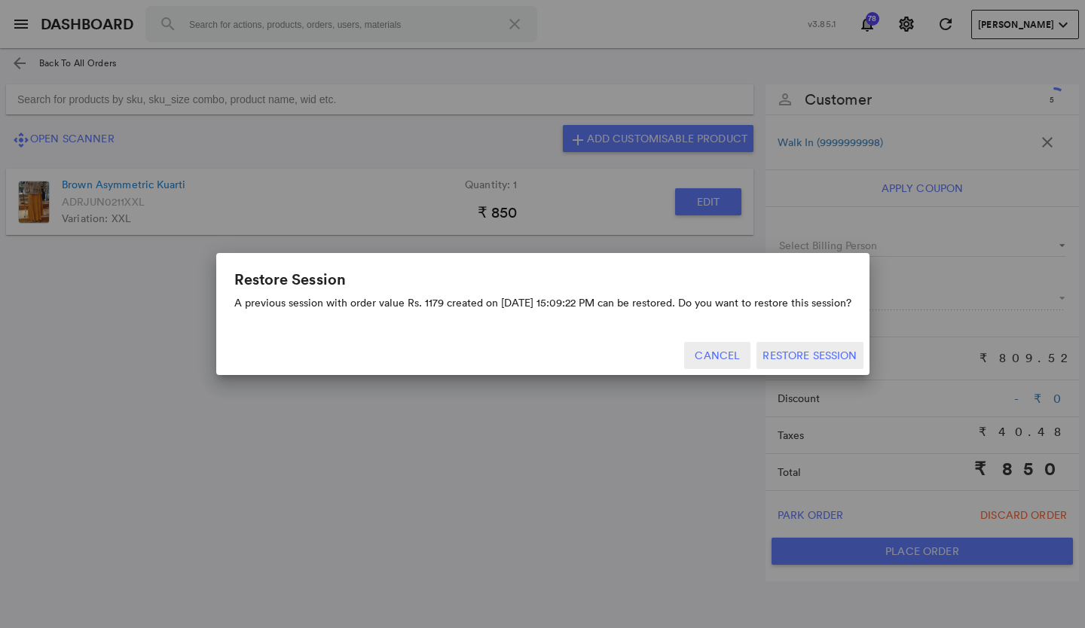
click at [709, 352] on button "Cancel" at bounding box center [717, 355] width 66 height 27
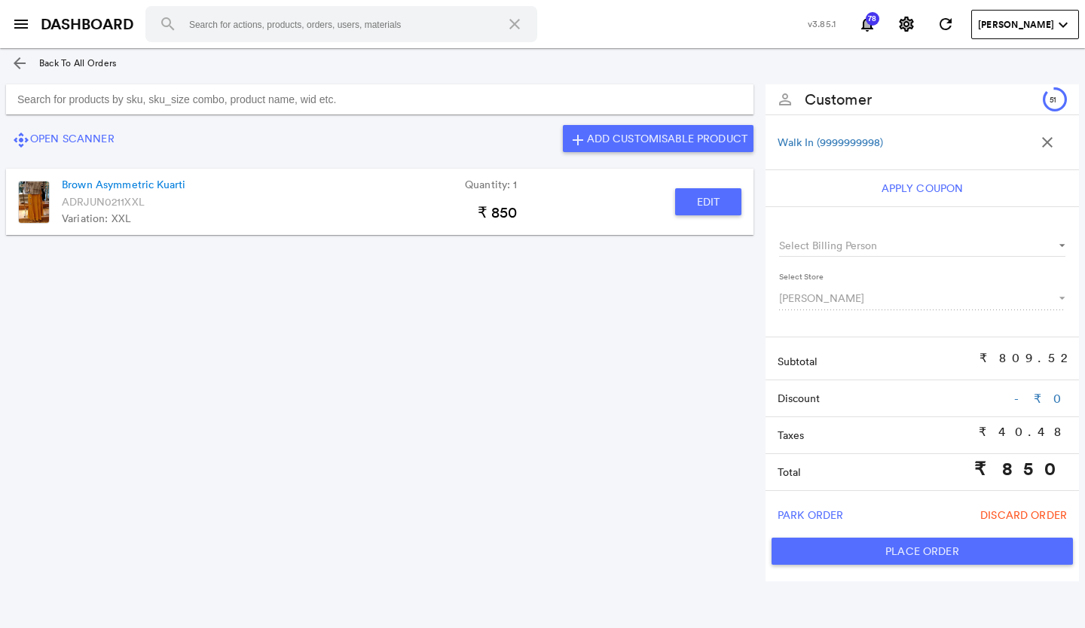
click at [603, 367] on section "control_camera Open Scanner add Add Customisable Product Brown Asymmetric Kuart…" at bounding box center [380, 326] width 760 height 497
click at [20, 56] on md-icon "arrow_back" at bounding box center [20, 63] width 18 height 18
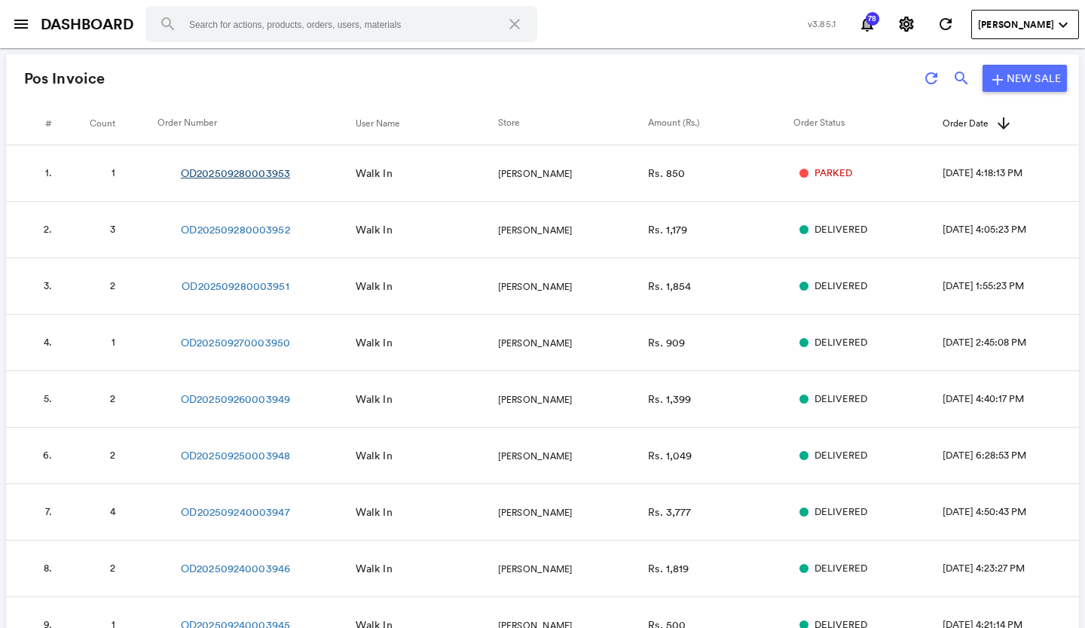
click at [246, 177] on link "OD202509280003953" at bounding box center [235, 173] width 109 height 15
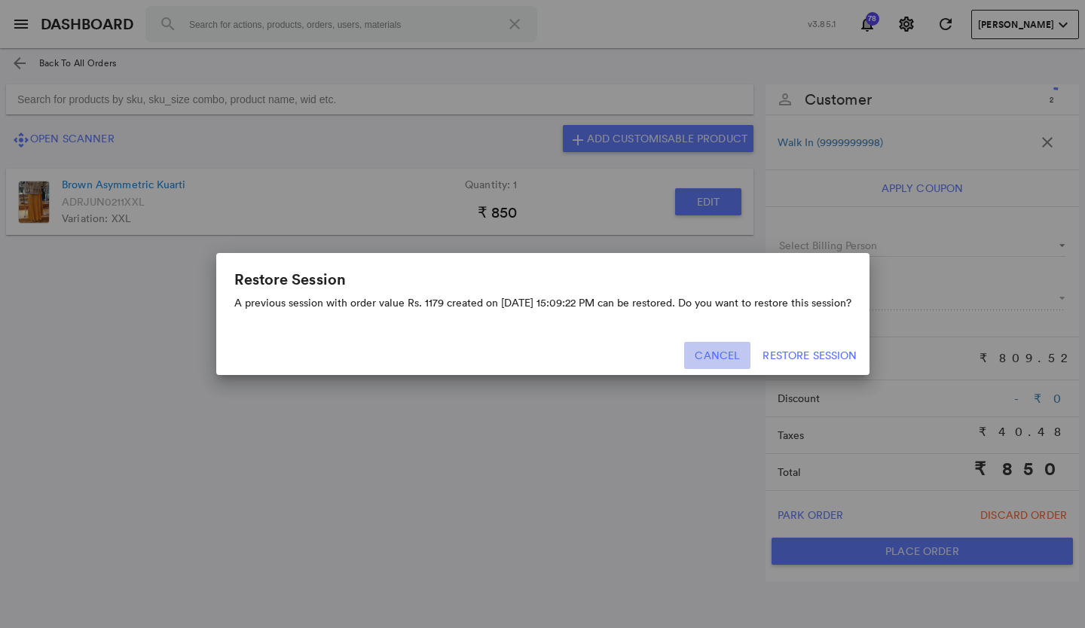
click at [710, 353] on button "Cancel" at bounding box center [717, 355] width 66 height 27
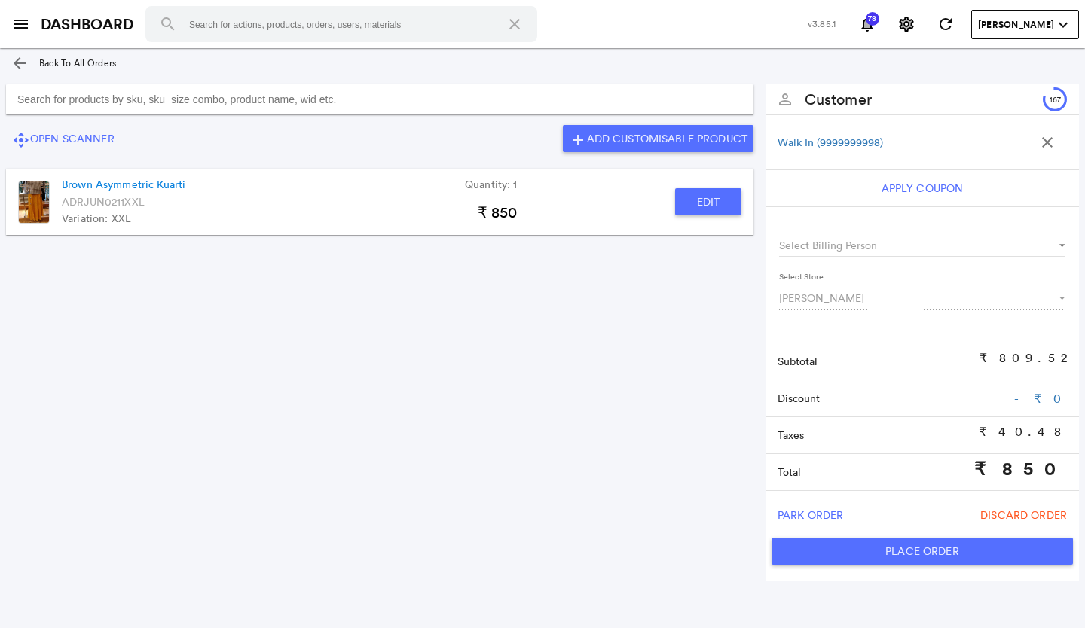
click at [14, 63] on md-icon "arrow_back" at bounding box center [20, 63] width 18 height 18
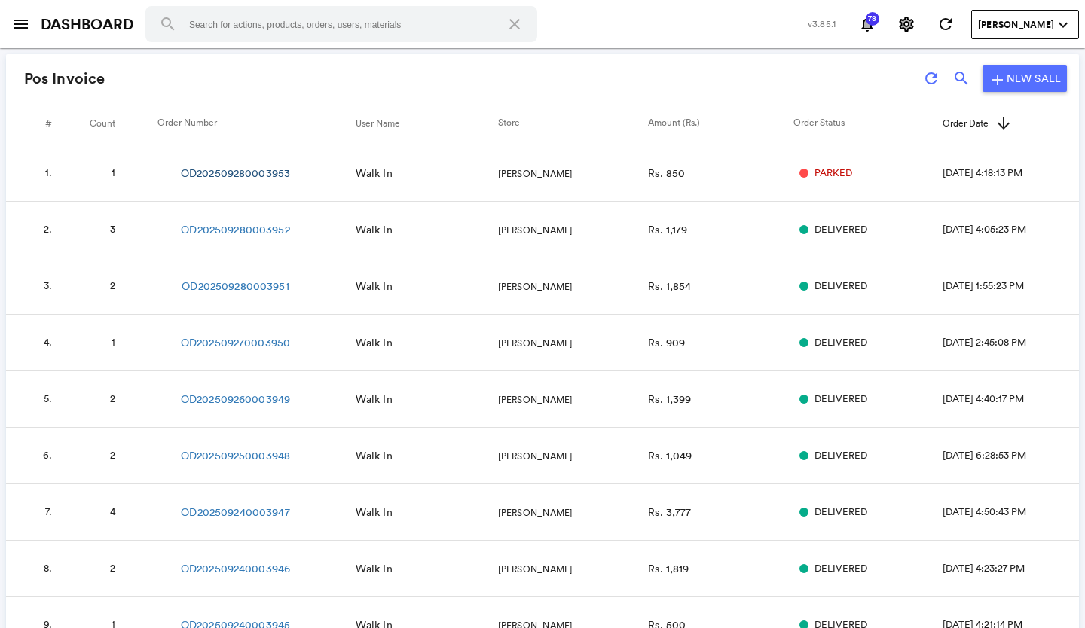
click at [225, 170] on link "OD202509280003953" at bounding box center [235, 173] width 109 height 15
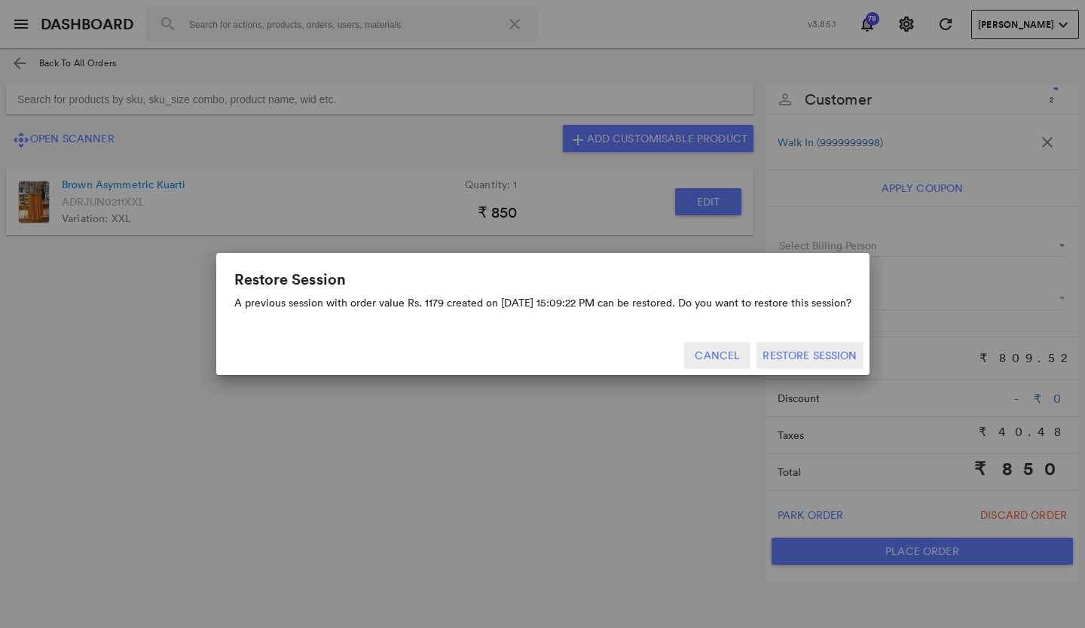
click at [716, 362] on button "Cancel" at bounding box center [717, 355] width 66 height 27
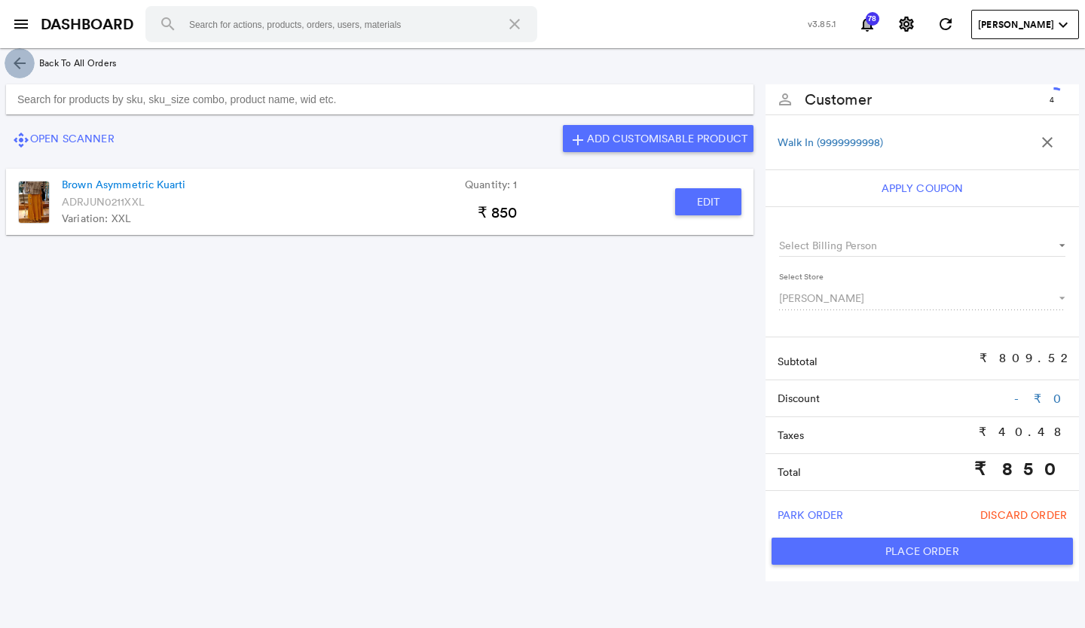
click at [22, 64] on md-icon "arrow_back" at bounding box center [20, 63] width 18 height 18
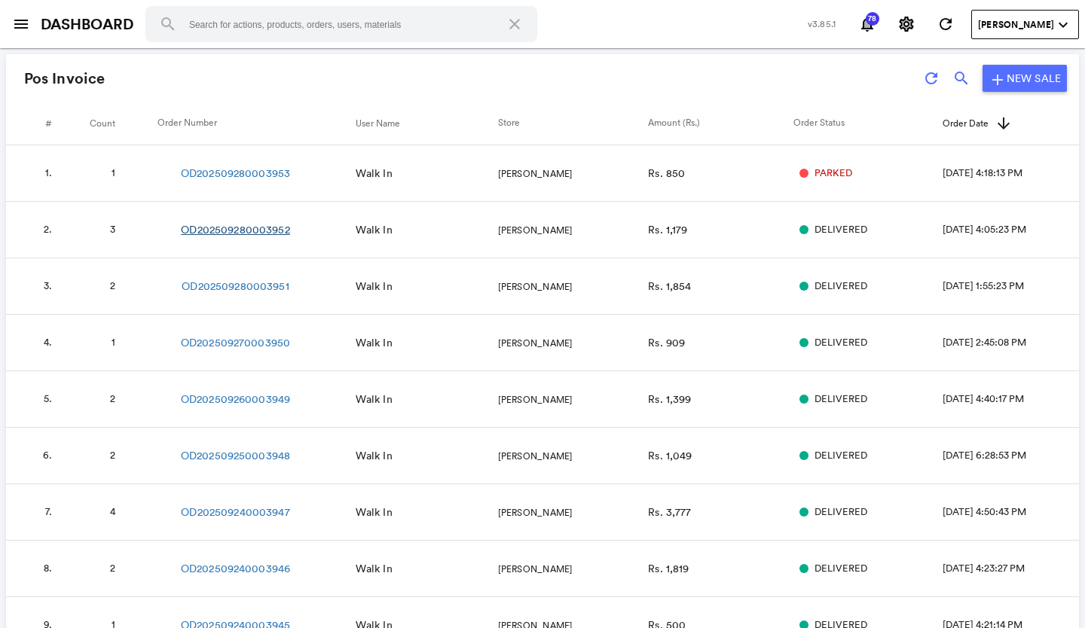
click at [237, 233] on link "OD202509280003952" at bounding box center [235, 229] width 109 height 15
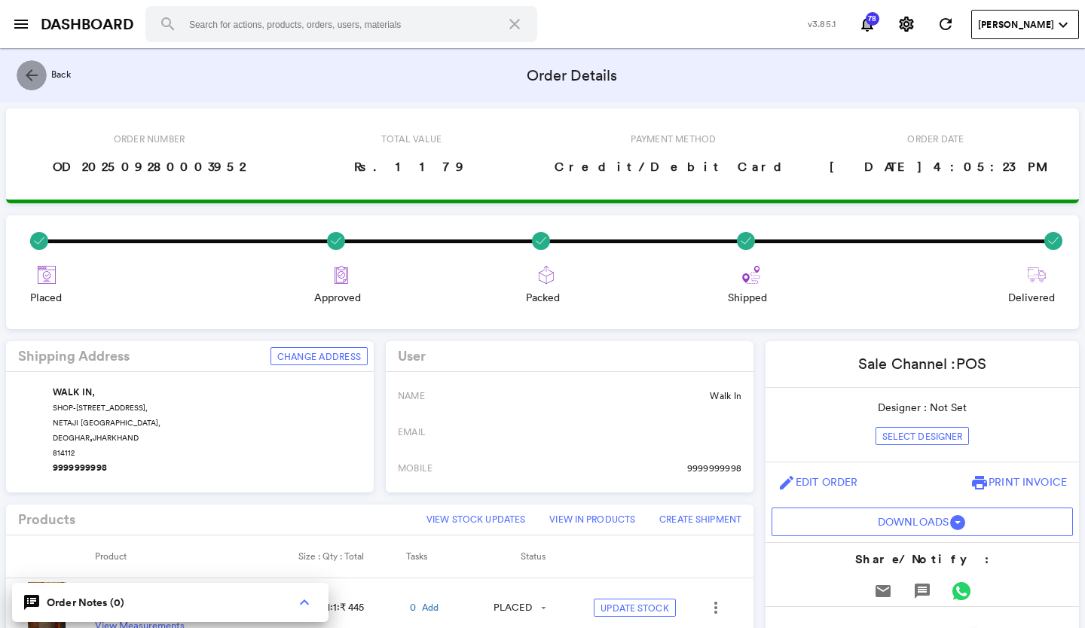
click at [26, 75] on md-icon "arrow_back" at bounding box center [32, 75] width 18 height 18
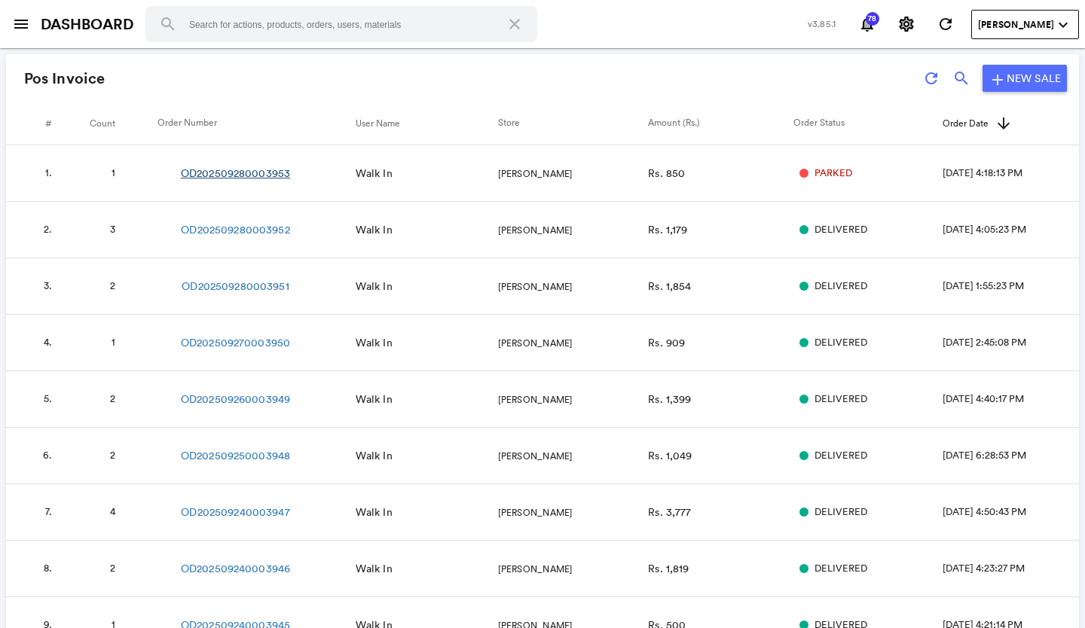
click at [252, 172] on link "OD202509280003953" at bounding box center [235, 173] width 109 height 15
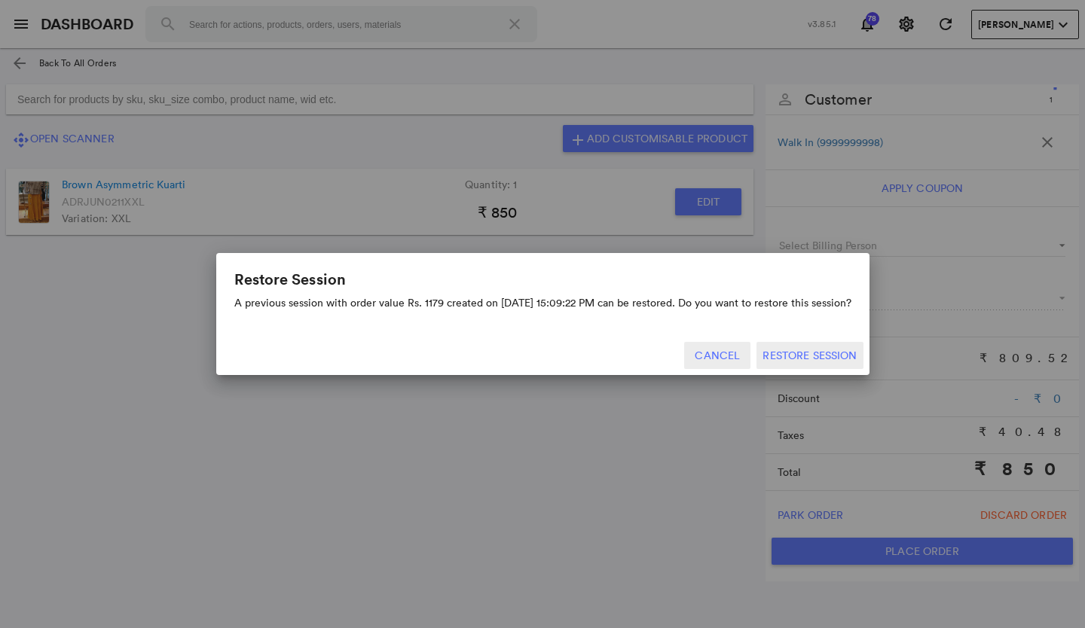
click at [716, 350] on button "Cancel" at bounding box center [717, 355] width 66 height 27
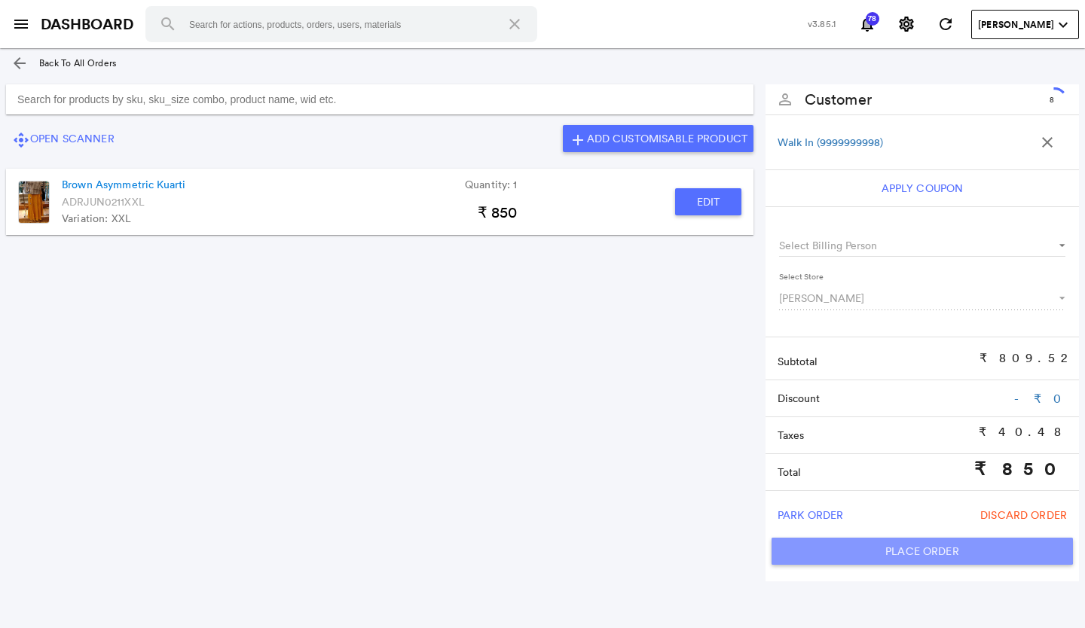
click at [891, 547] on button "Place Order" at bounding box center [922, 551] width 301 height 27
type input "850"
type input "0"
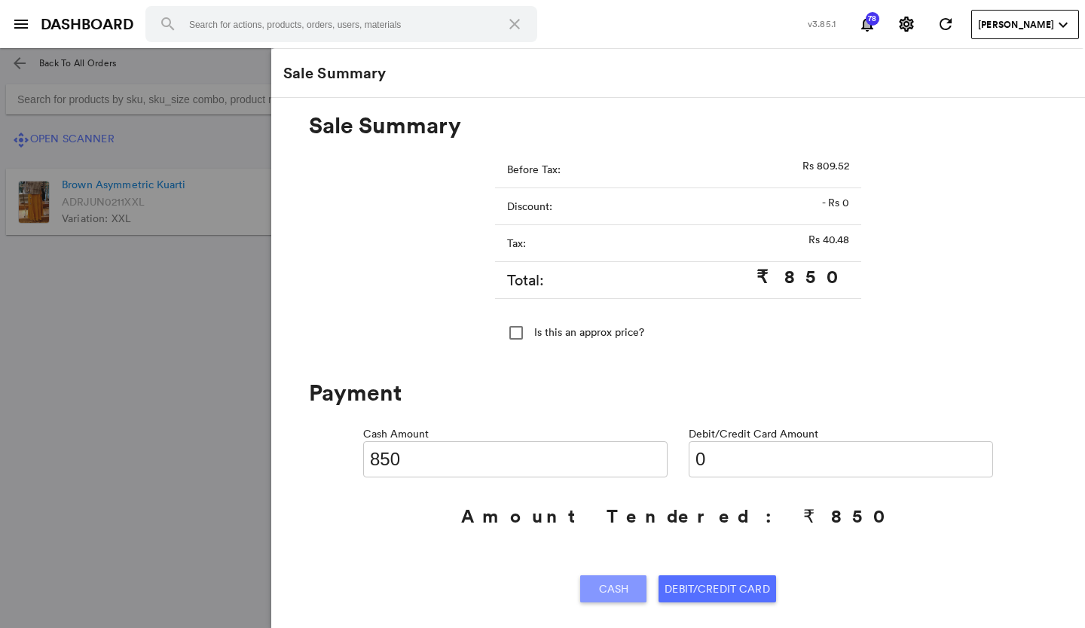
click at [623, 585] on span "Cash" at bounding box center [614, 589] width 30 height 27
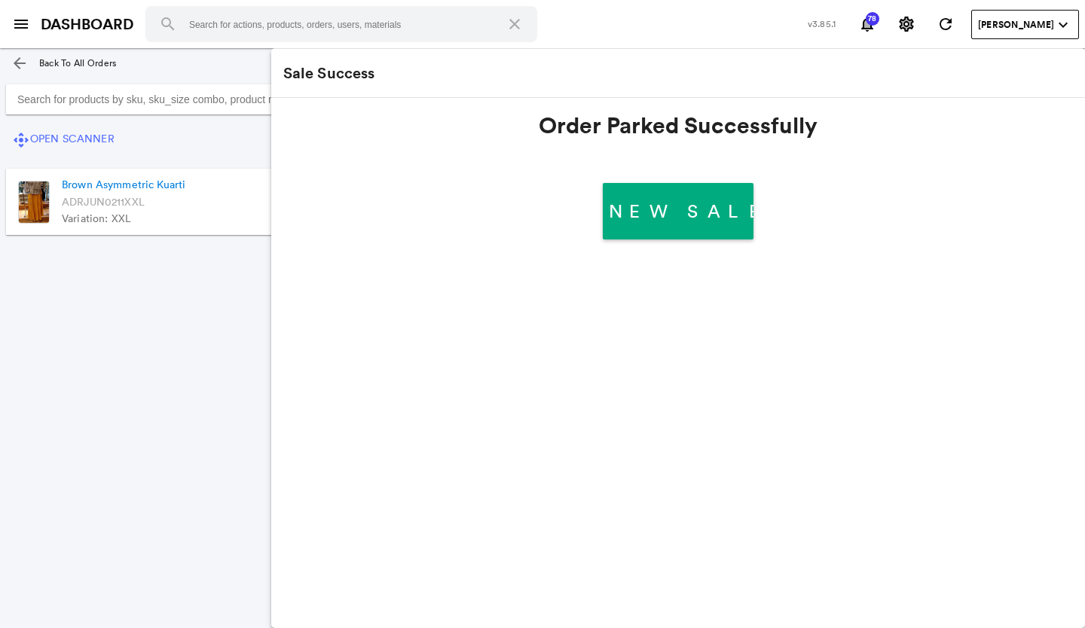
drag, startPoint x: 21, startPoint y: 442, endPoint x: 57, endPoint y: 435, distance: 36.8
click at [28, 442] on section "control_camera Open Scanner add Add Customisable Product Brown Asymmetric Kuart…" at bounding box center [380, 326] width 760 height 497
click at [135, 406] on section "control_camera Open Scanner add Add Customisable Product Brown Asymmetric Kuart…" at bounding box center [380, 326] width 760 height 497
click at [147, 448] on section "control_camera Open Scanner add Add Customisable Product Brown Asymmetric Kuart…" at bounding box center [380, 326] width 760 height 497
click at [205, 61] on div "arrow_back Back To All Orders" at bounding box center [542, 63] width 1085 height 30
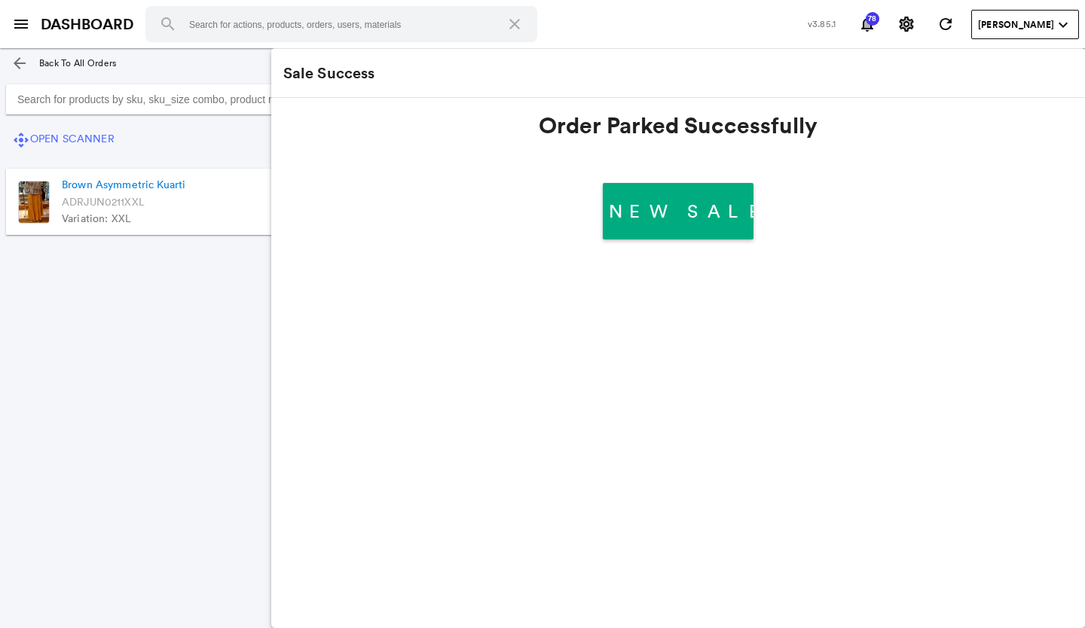
click at [18, 63] on md-icon "arrow_back" at bounding box center [20, 63] width 18 height 18
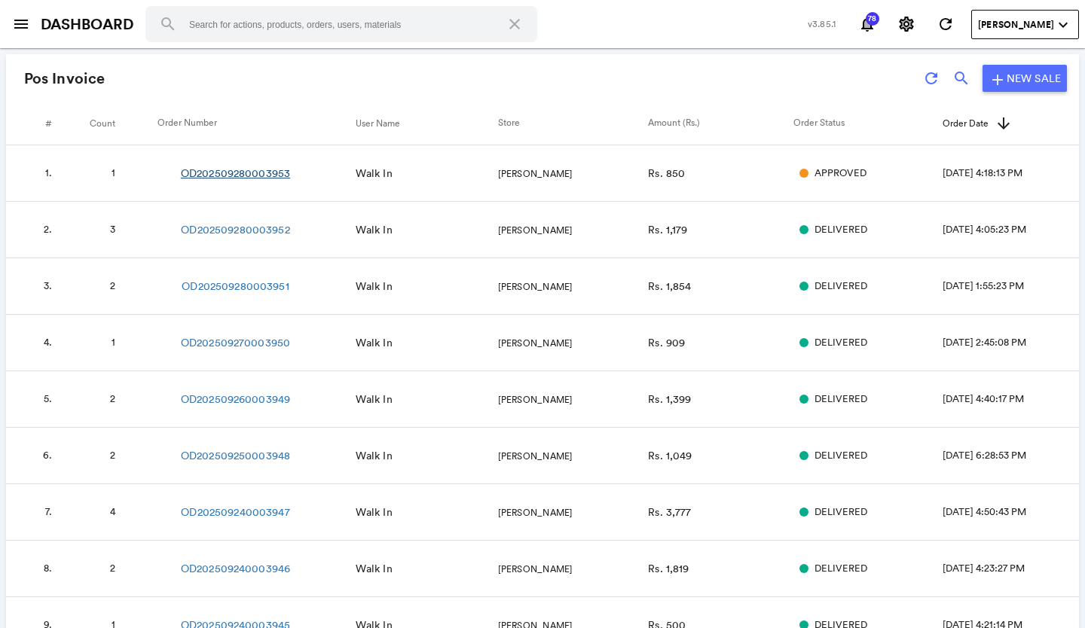
click at [264, 172] on link "OD202509280003953" at bounding box center [235, 173] width 109 height 15
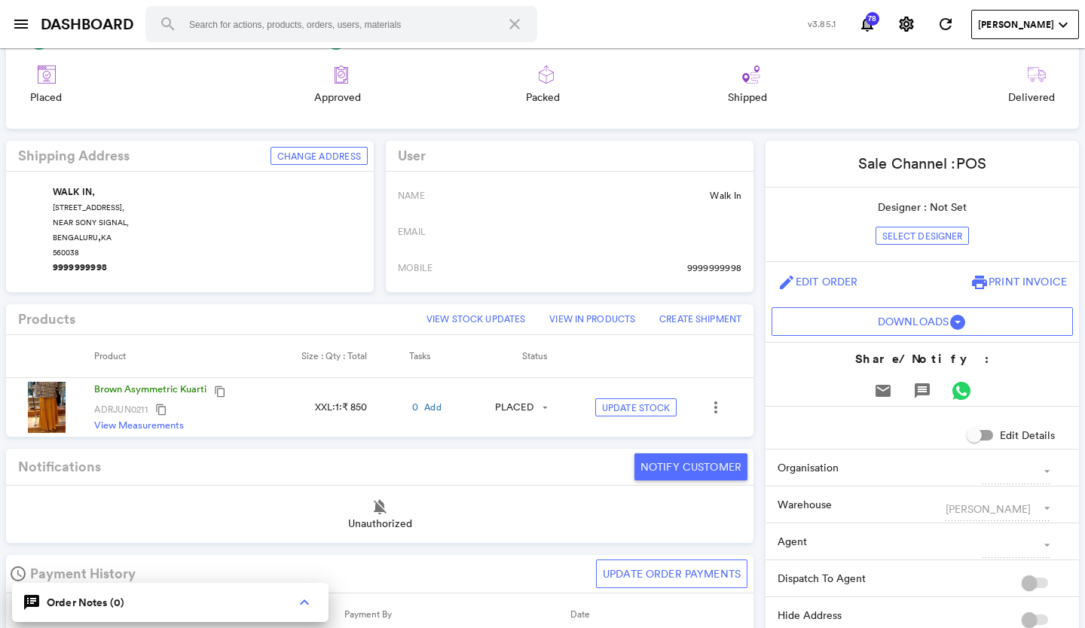
scroll to position [226, 0]
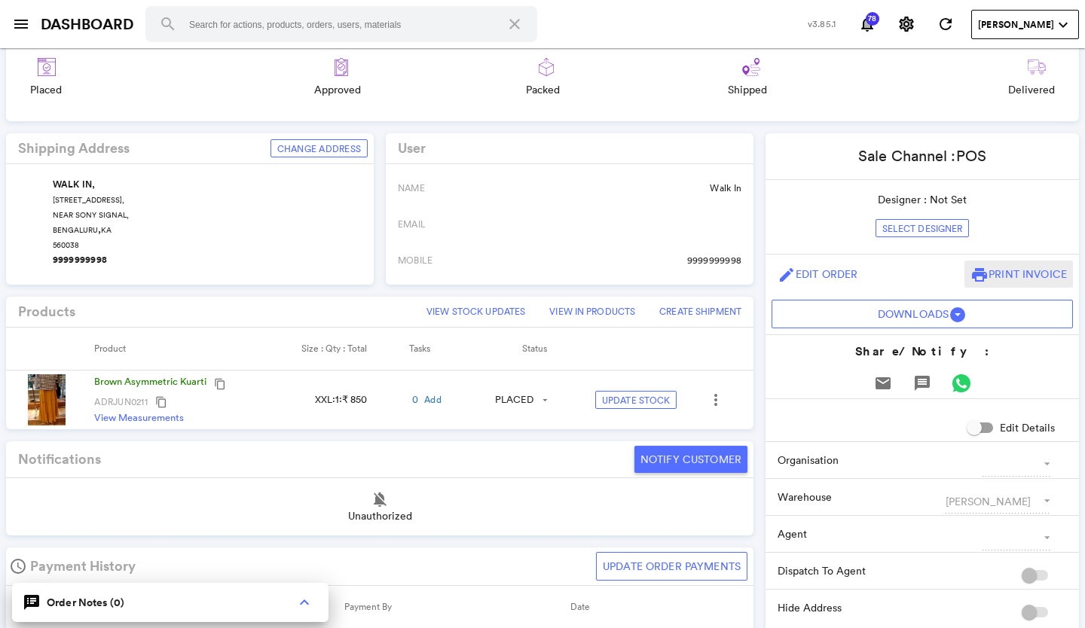
click at [986, 263] on button "print Print Invoice" at bounding box center [1019, 274] width 109 height 27
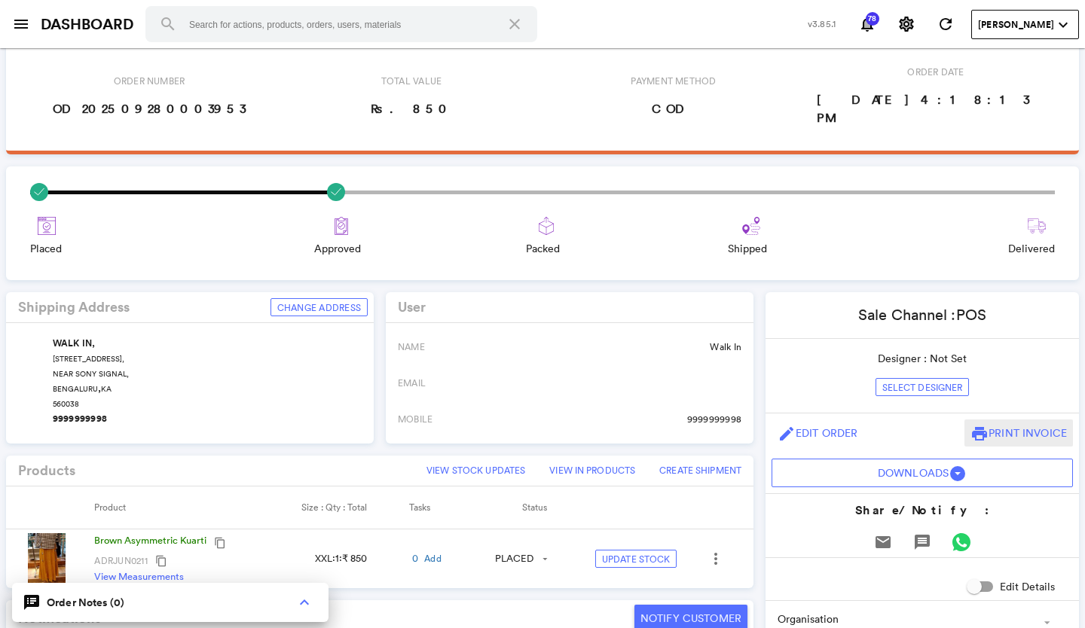
scroll to position [0, 0]
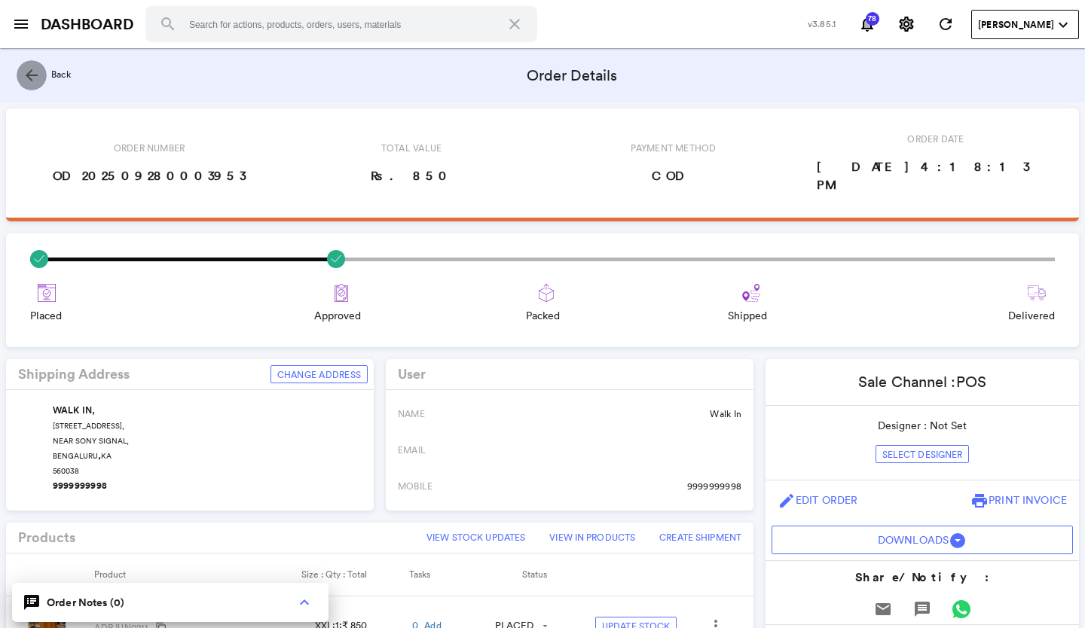
click at [26, 77] on md-icon "arrow_back" at bounding box center [32, 75] width 18 height 18
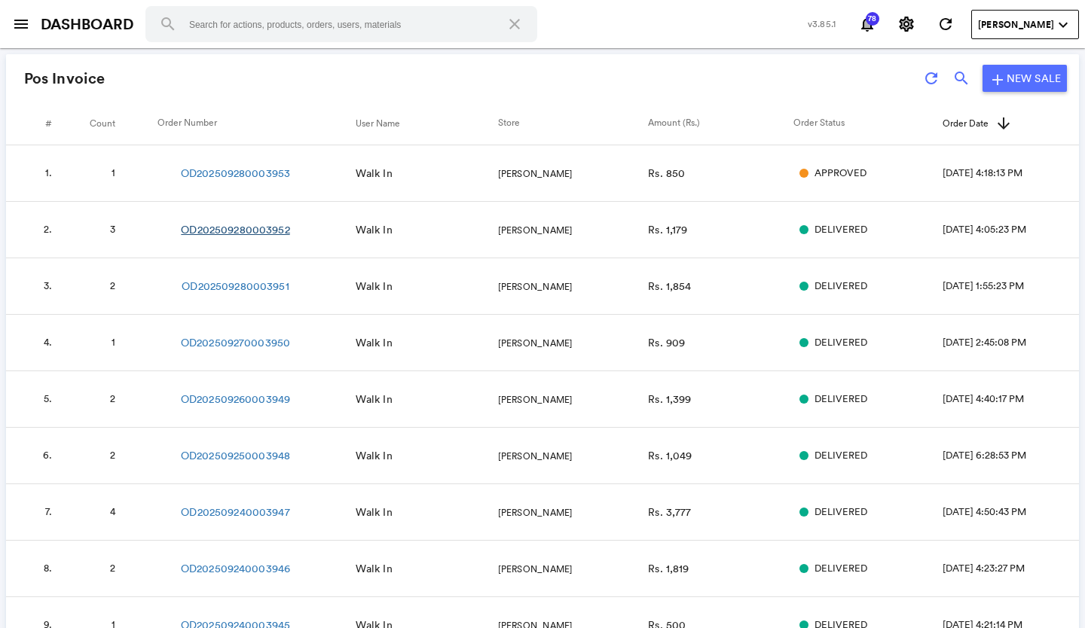
click at [254, 225] on link "OD202509280003952" at bounding box center [235, 229] width 109 height 15
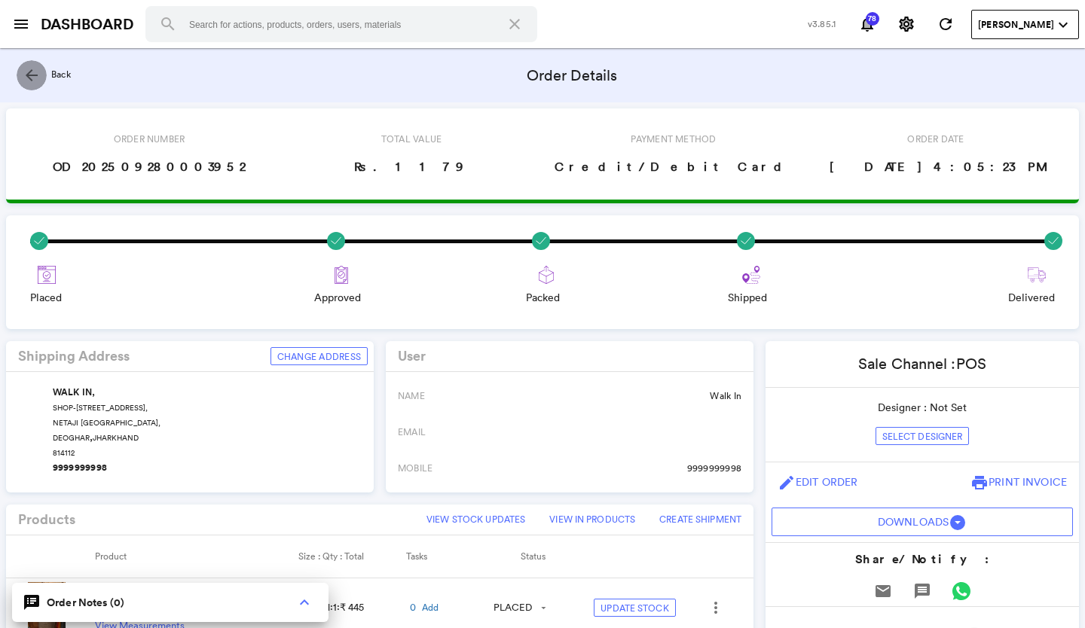
click at [31, 73] on md-icon "arrow_back" at bounding box center [32, 75] width 18 height 18
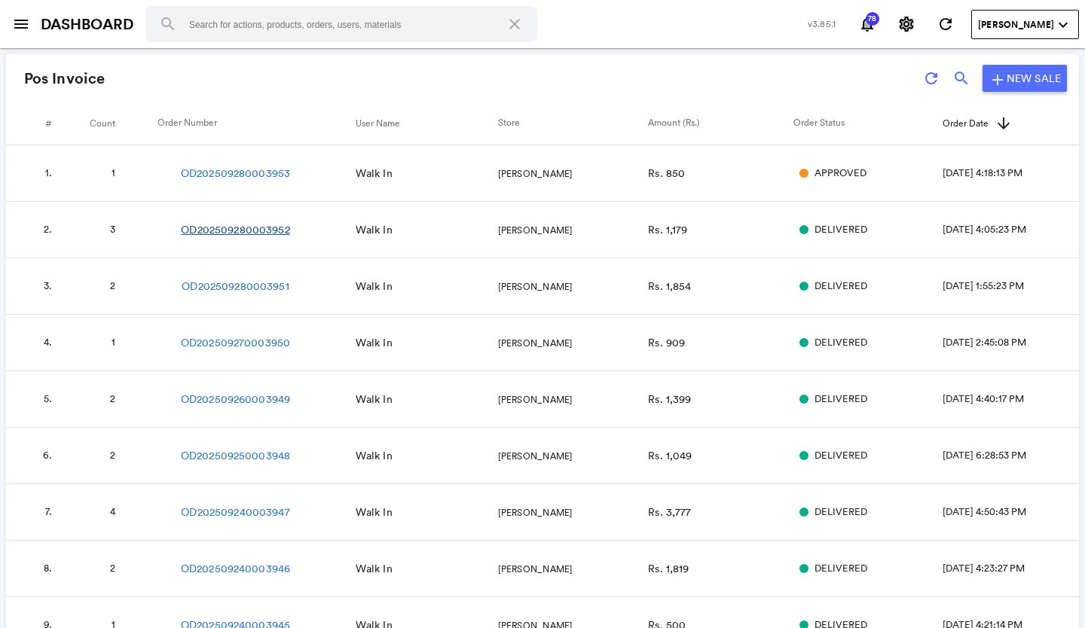
click at [255, 231] on link "OD202509280003952" at bounding box center [235, 229] width 109 height 15
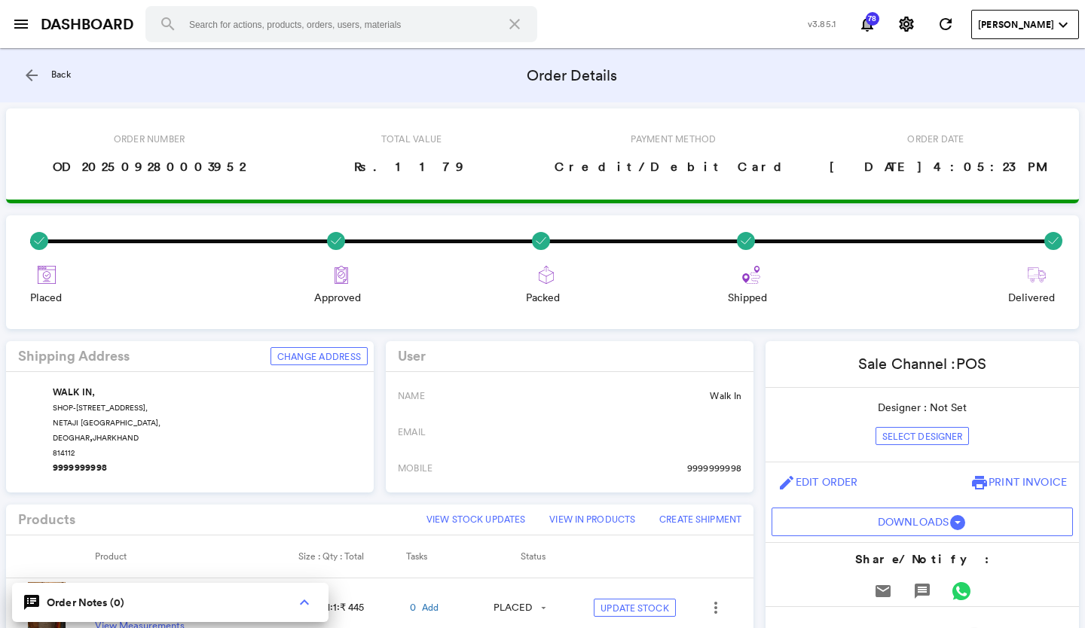
click at [27, 70] on md-icon "arrow_back" at bounding box center [32, 75] width 18 height 18
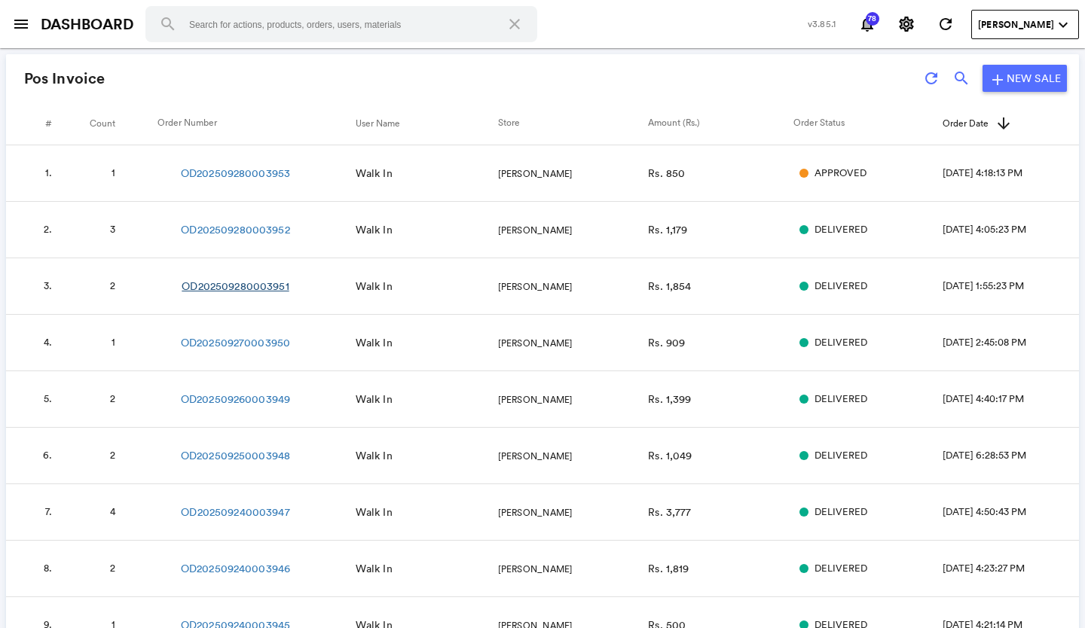
click at [258, 285] on link "OD202509280003951" at bounding box center [235, 286] width 107 height 15
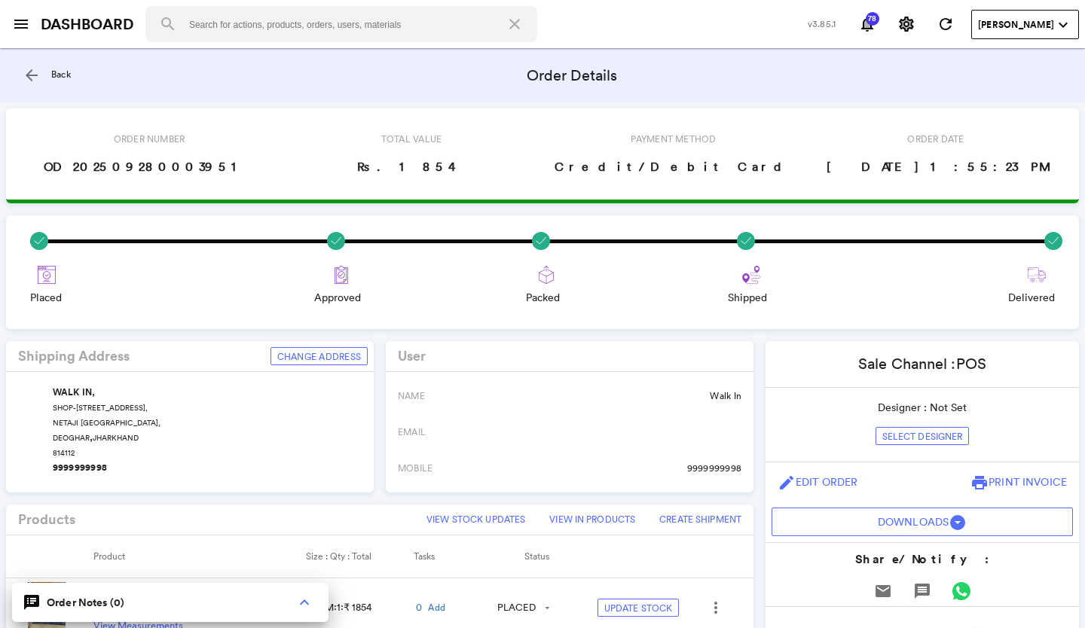
click at [29, 77] on md-icon "arrow_back" at bounding box center [32, 75] width 18 height 18
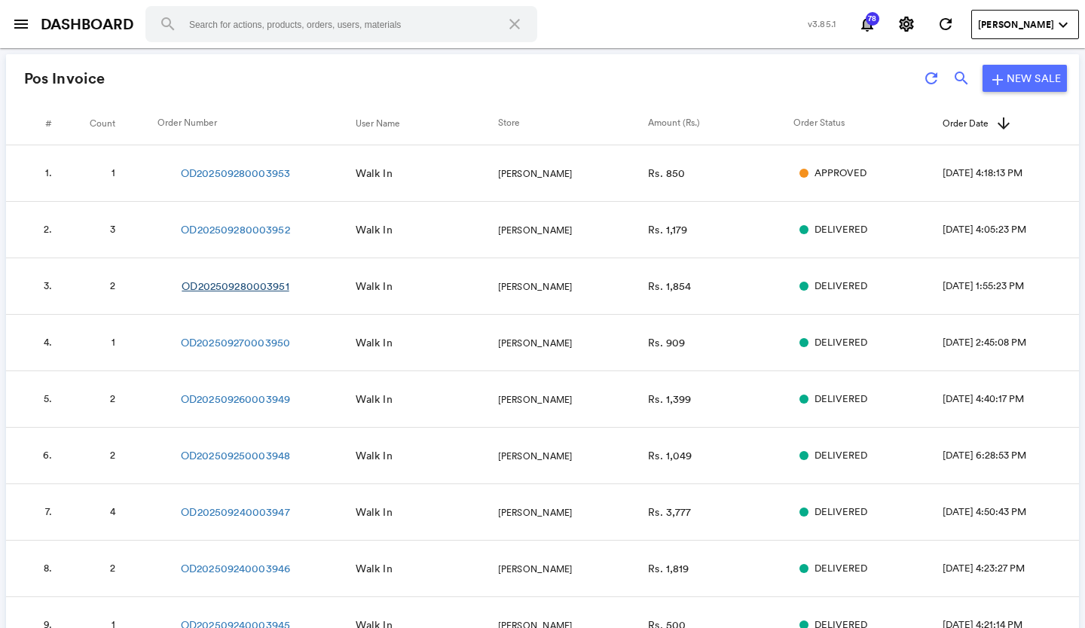
click at [275, 287] on link "OD202509280003951" at bounding box center [235, 286] width 107 height 15
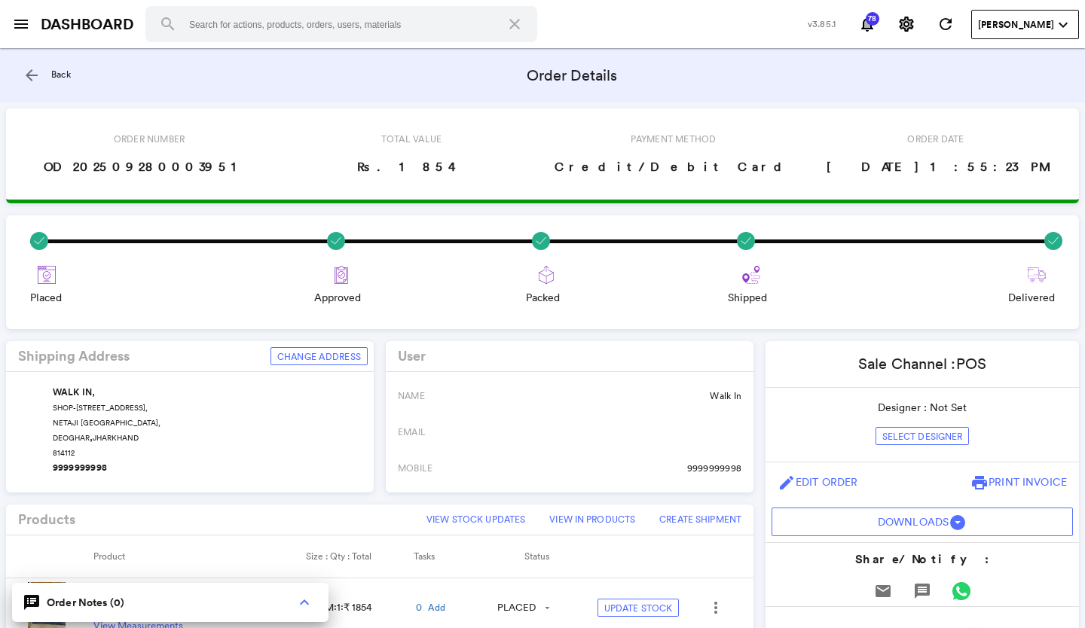
click at [32, 78] on md-icon "arrow_back" at bounding box center [32, 75] width 18 height 18
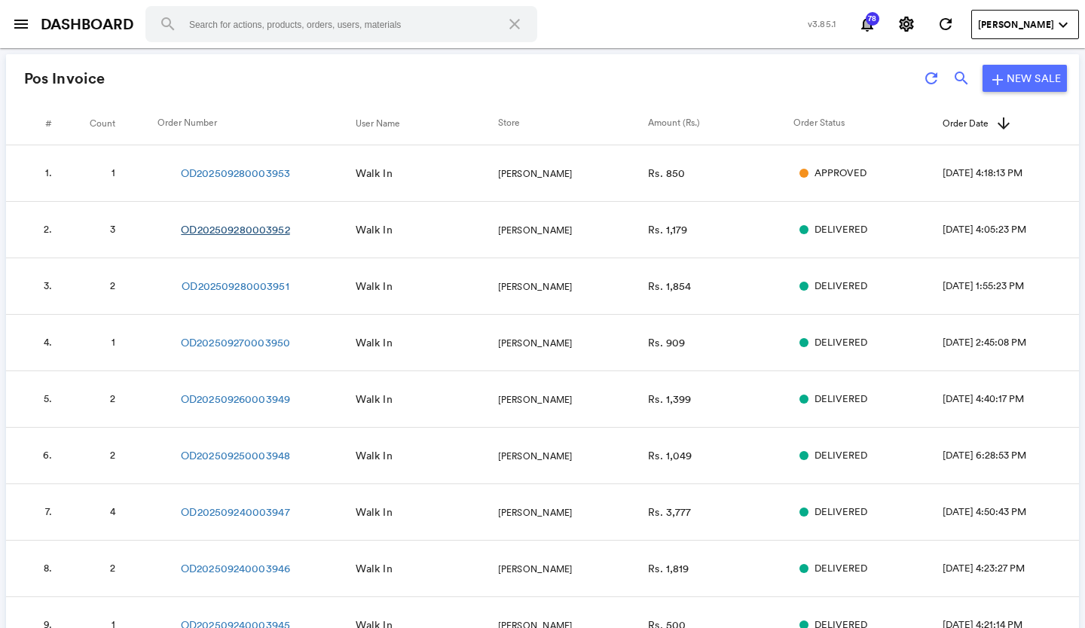
click at [247, 226] on link "OD202509280003952" at bounding box center [235, 229] width 109 height 15
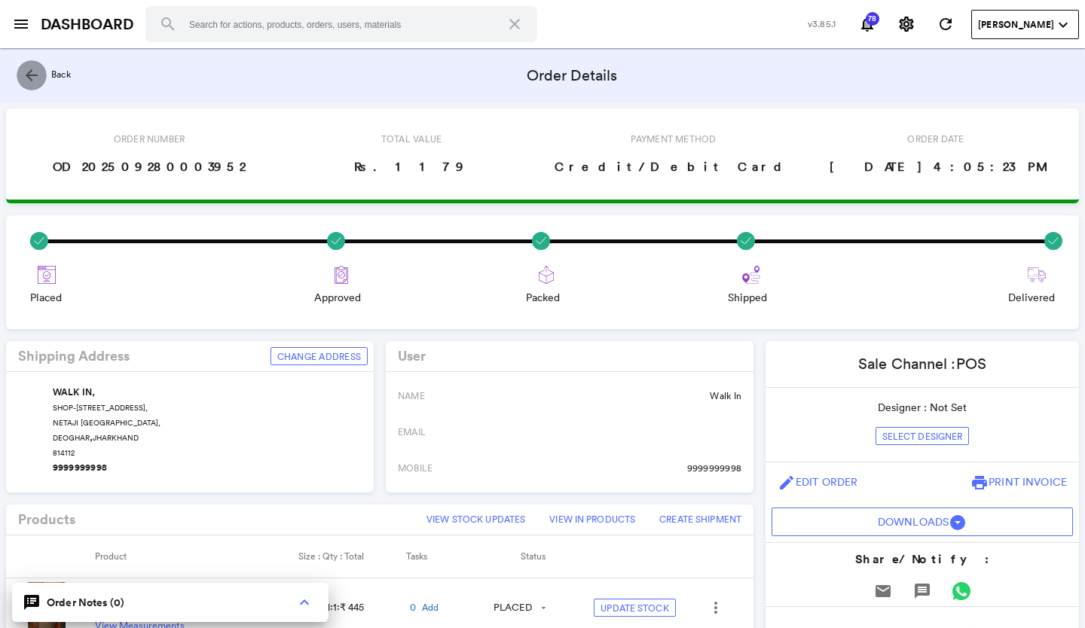
click at [26, 74] on md-icon "arrow_back" at bounding box center [32, 75] width 18 height 18
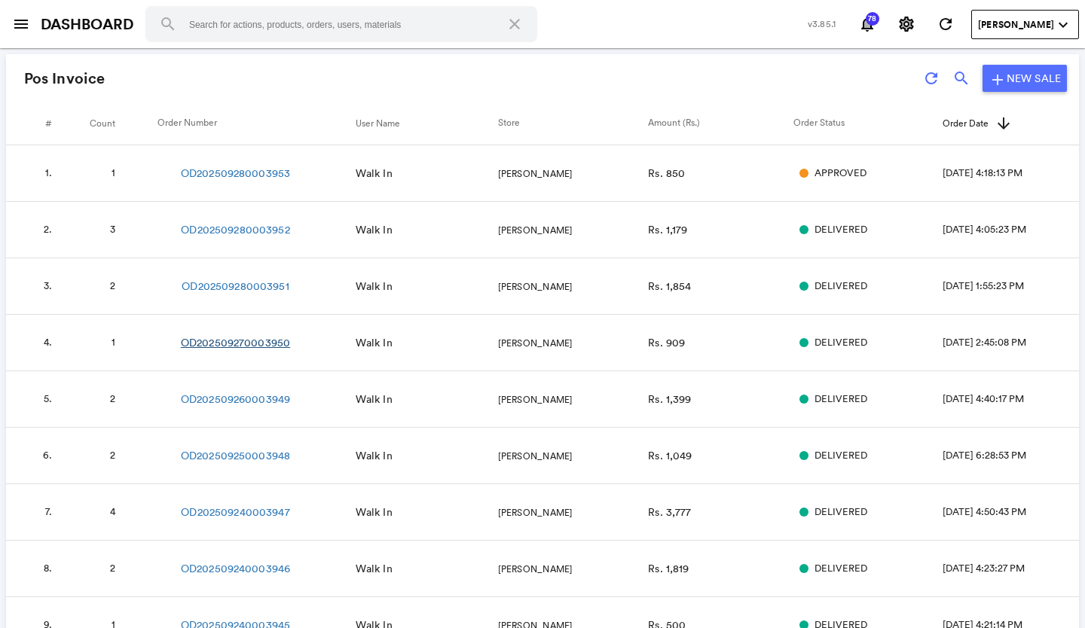
click at [235, 342] on link "OD202509270003950" at bounding box center [235, 342] width 109 height 15
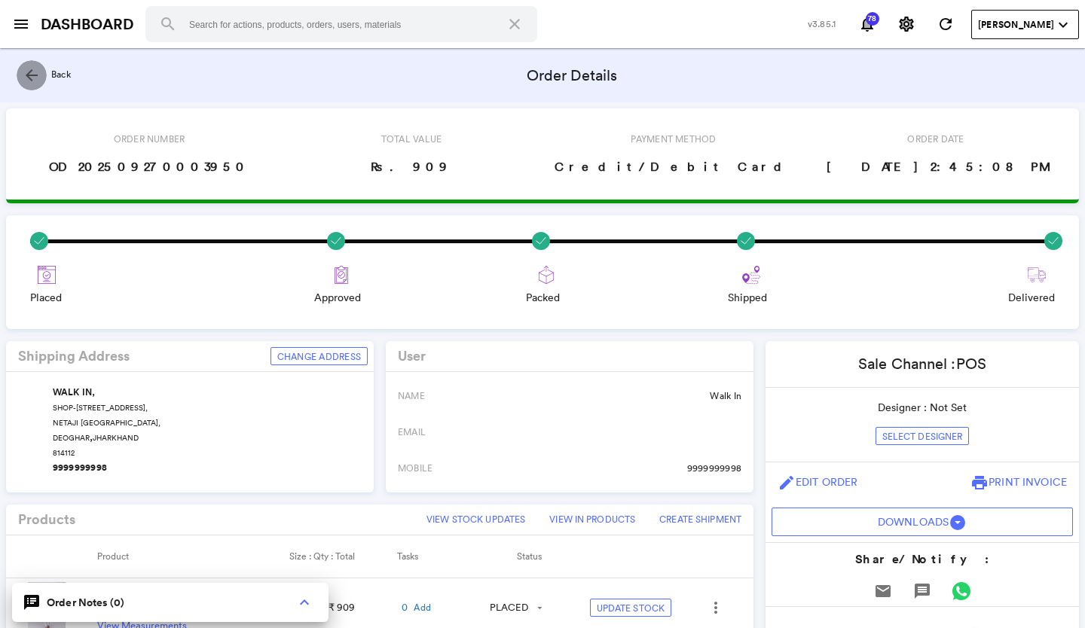
click at [28, 71] on md-icon "arrow_back" at bounding box center [32, 75] width 18 height 18
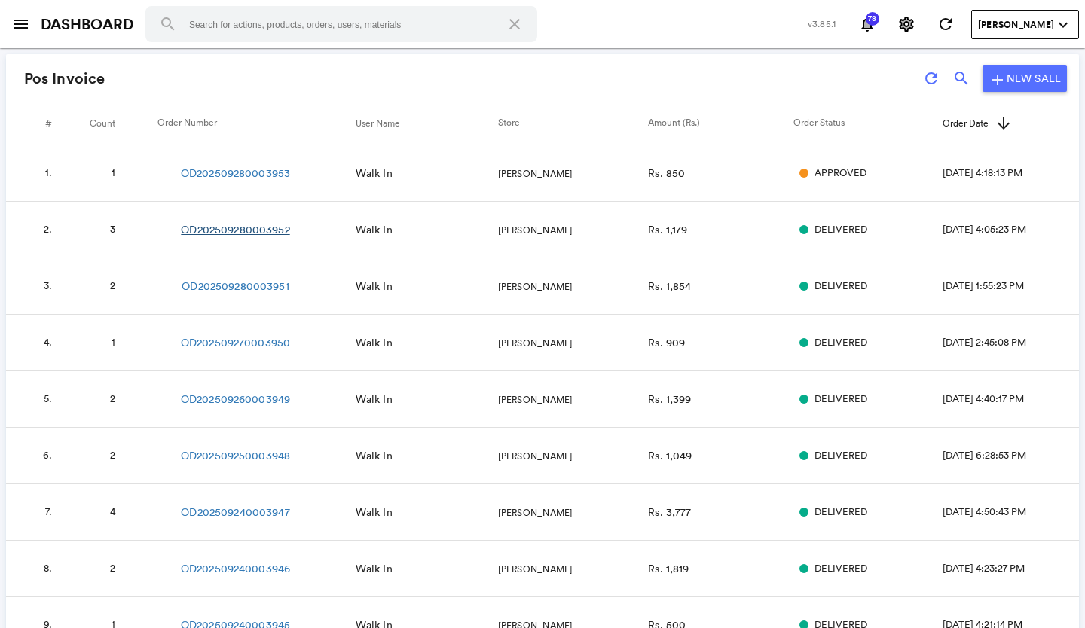
click at [278, 228] on link "OD202509280003952" at bounding box center [235, 229] width 109 height 15
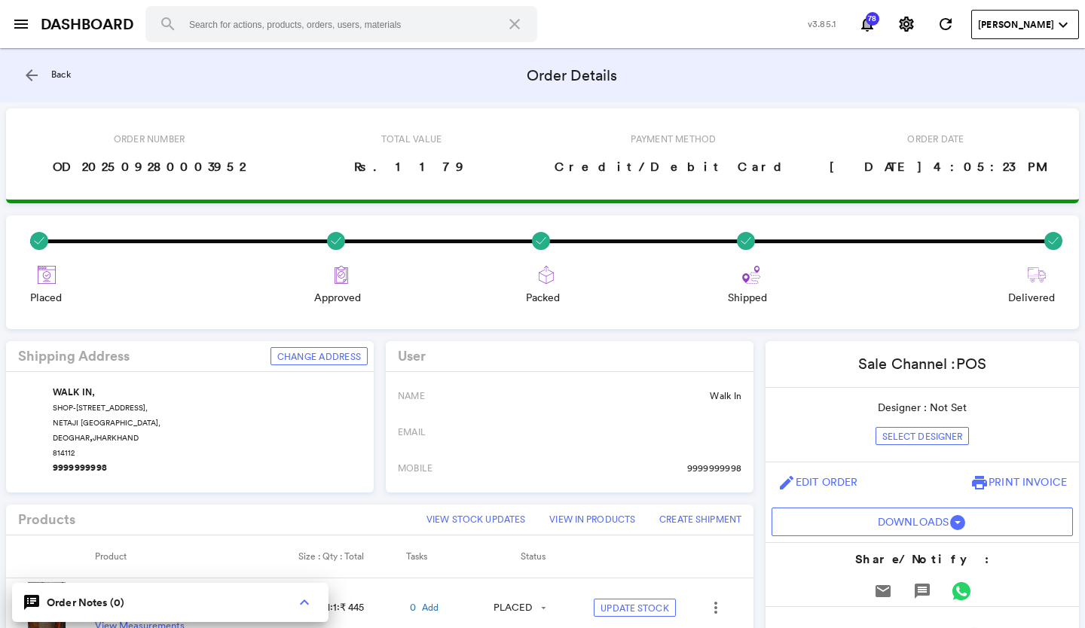
click at [32, 75] on md-icon "arrow_back" at bounding box center [32, 75] width 18 height 18
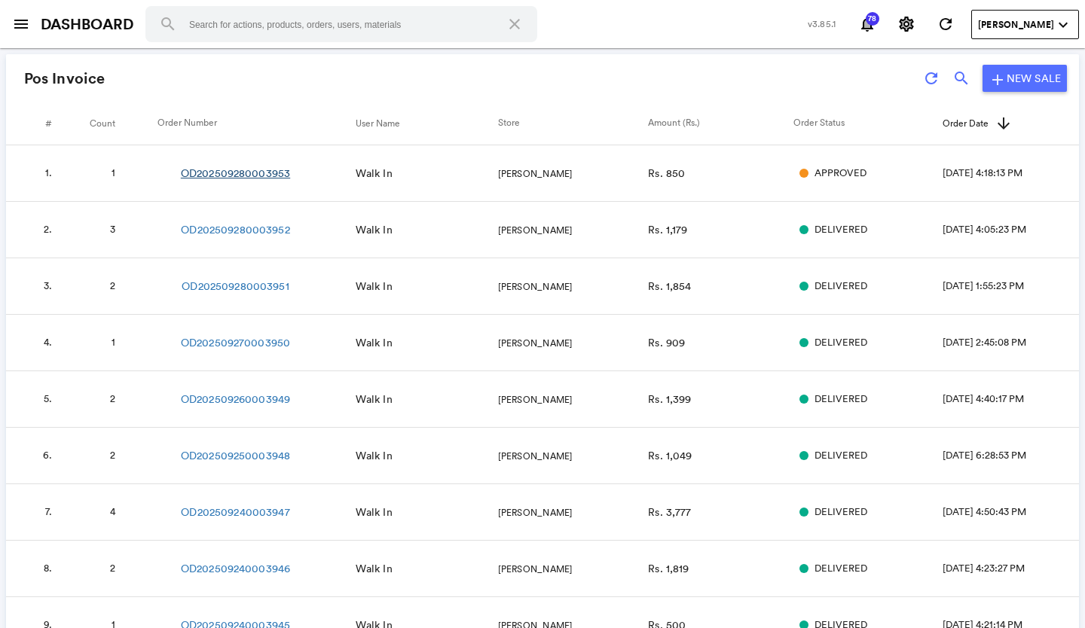
click at [233, 173] on link "OD202509280003953" at bounding box center [235, 173] width 109 height 15
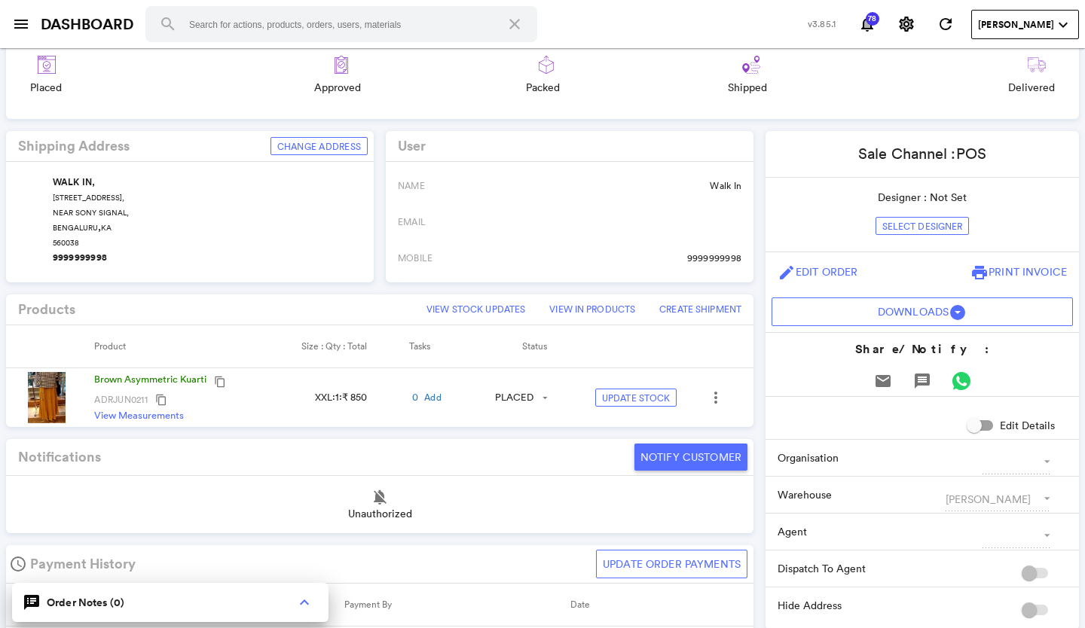
scroll to position [301, 0]
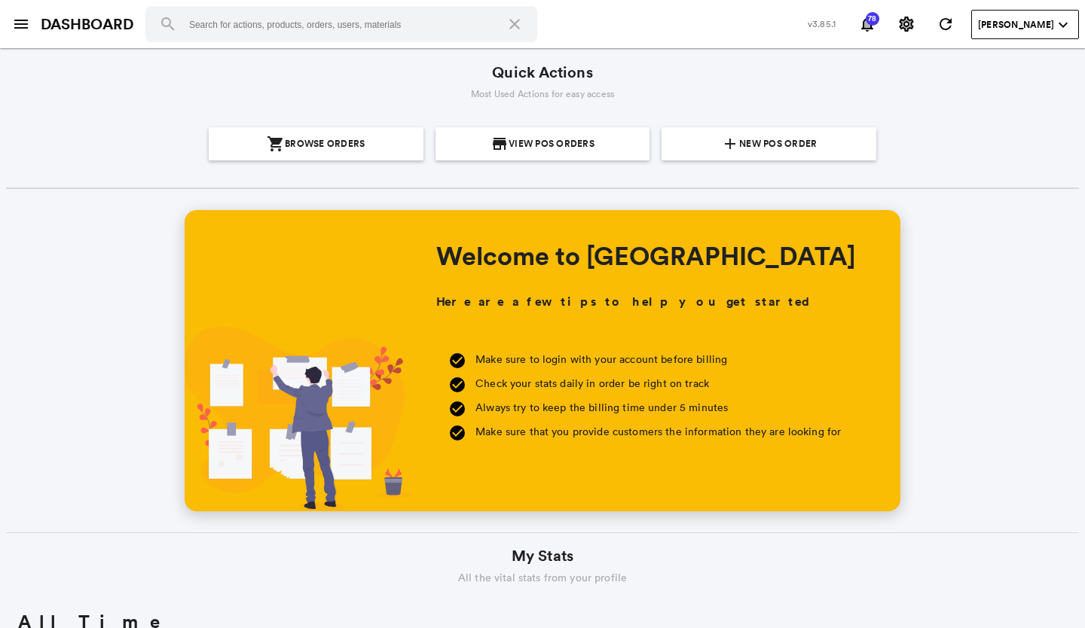
scroll to position [271, 518]
click at [790, 145] on span "New POS Order" at bounding box center [778, 143] width 78 height 33
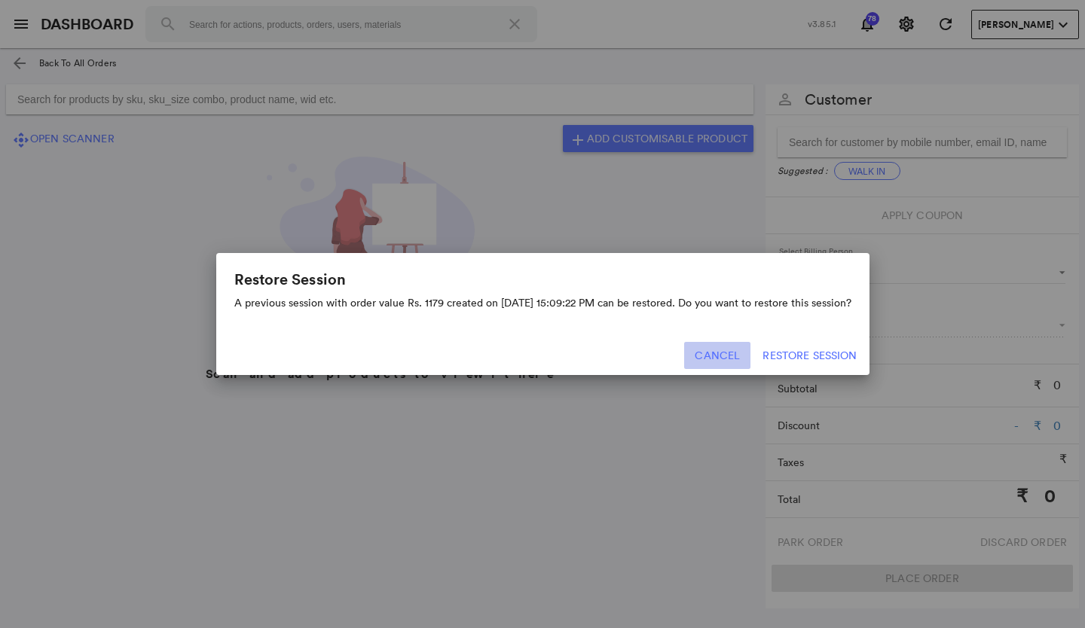
click at [716, 356] on button "Cancel" at bounding box center [717, 355] width 66 height 27
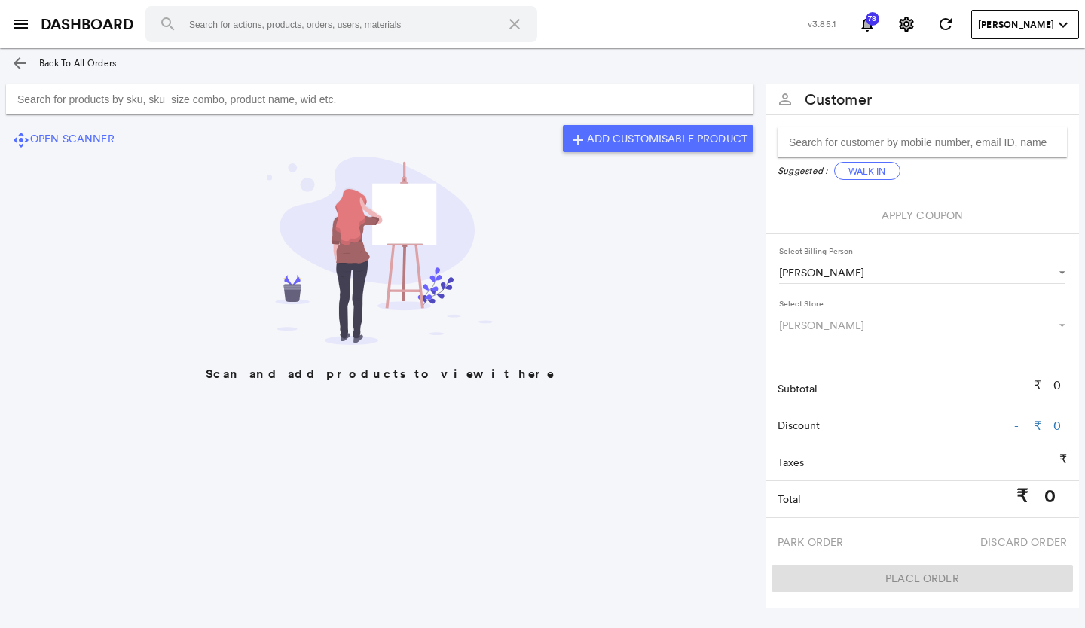
click at [399, 102] on input "Search for products by sku, sku_size combo, product name, wid etc." at bounding box center [380, 99] width 748 height 30
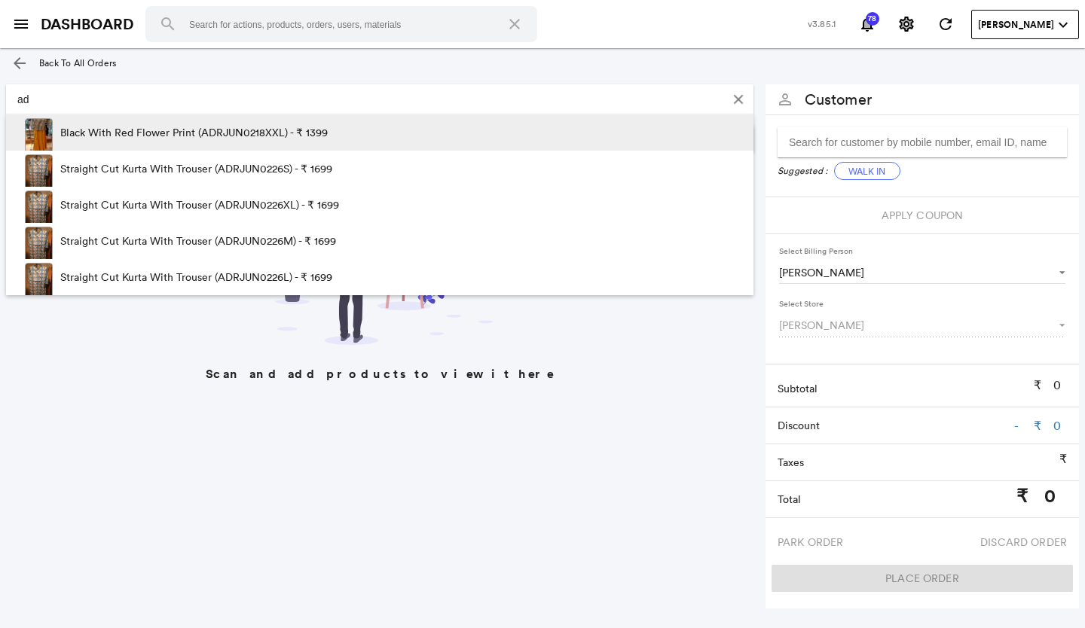
type input "a"
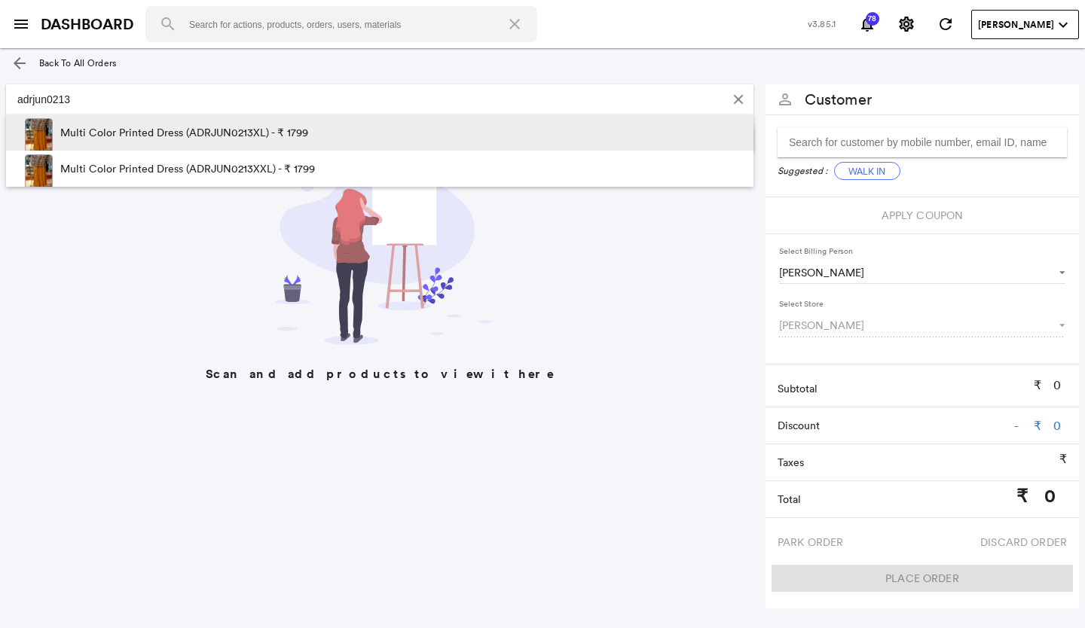
type input "adrjun0213"
click at [275, 138] on p "Multi Color Printed Dress (ADRJUN0213XL) - ₹ 1799" at bounding box center [184, 133] width 248 height 36
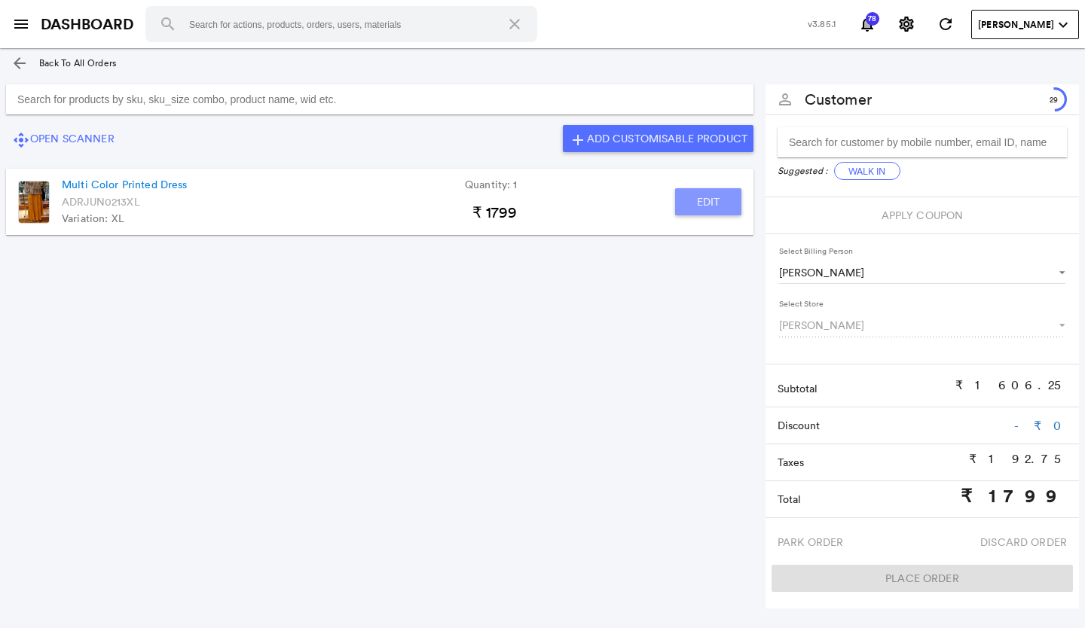
click at [702, 200] on button "Edit" at bounding box center [708, 201] width 66 height 27
type input "Multi Color Printed Dress"
type input "1"
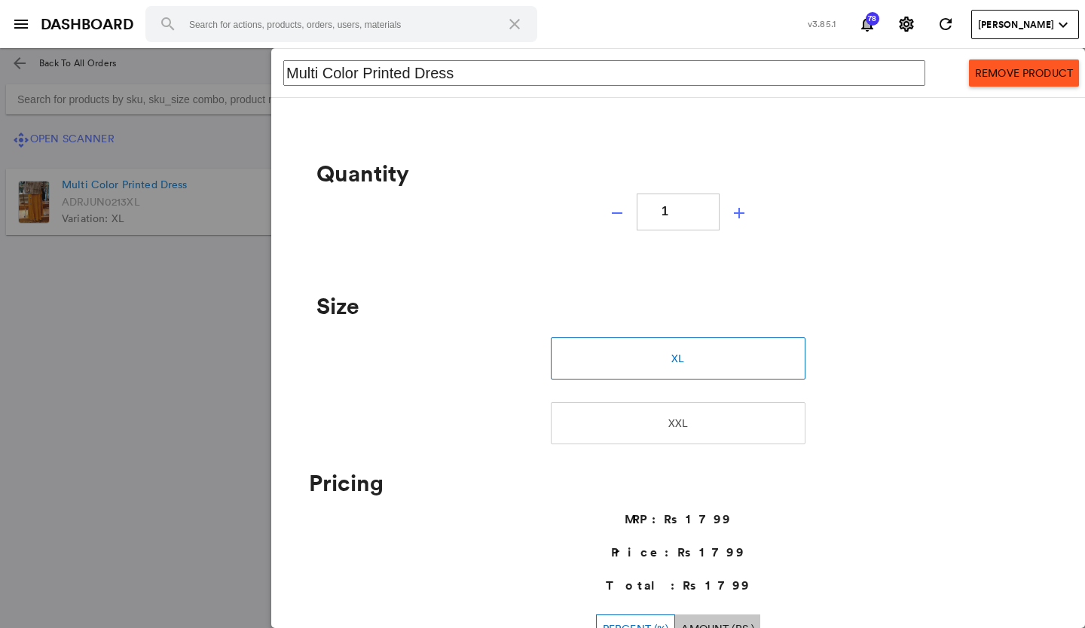
scroll to position [301, 0]
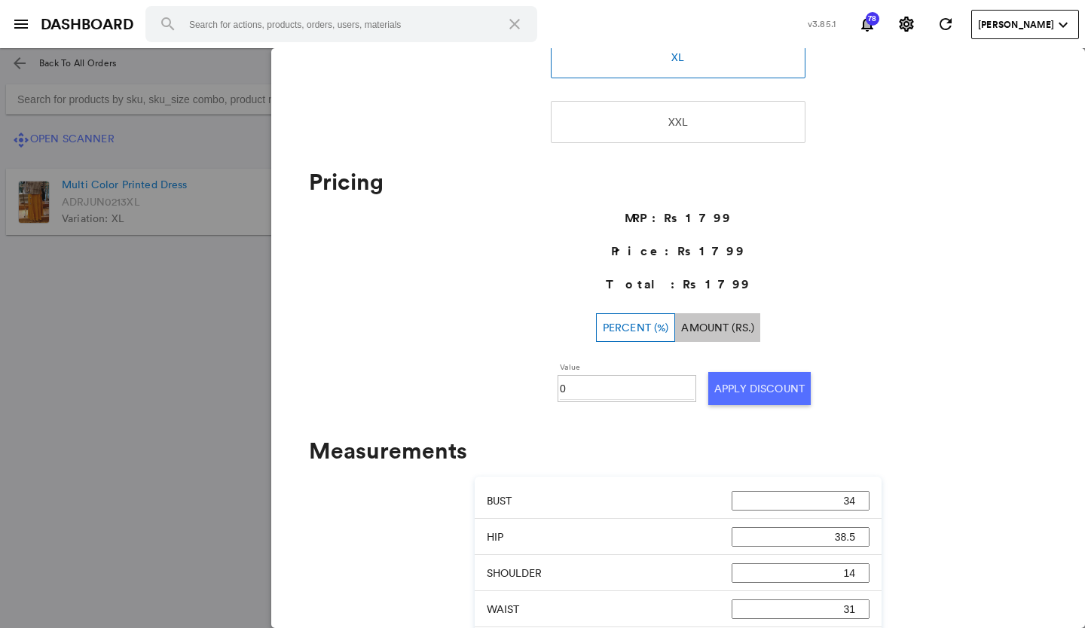
click at [592, 385] on input "0" at bounding box center [627, 389] width 134 height 23
type input "050"
click at [729, 396] on button "Apply Discount" at bounding box center [759, 388] width 102 height 33
click at [89, 350] on md-backdrop at bounding box center [542, 338] width 1085 height 580
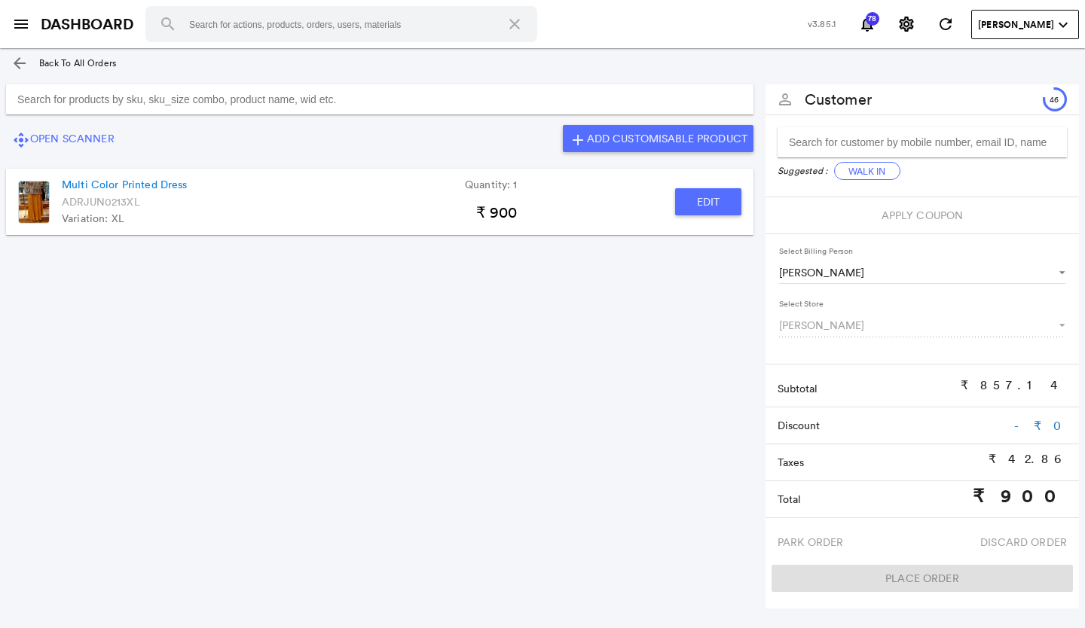
click at [205, 98] on input "Search for products by sku, sku_size combo, product name, wid etc." at bounding box center [380, 99] width 748 height 30
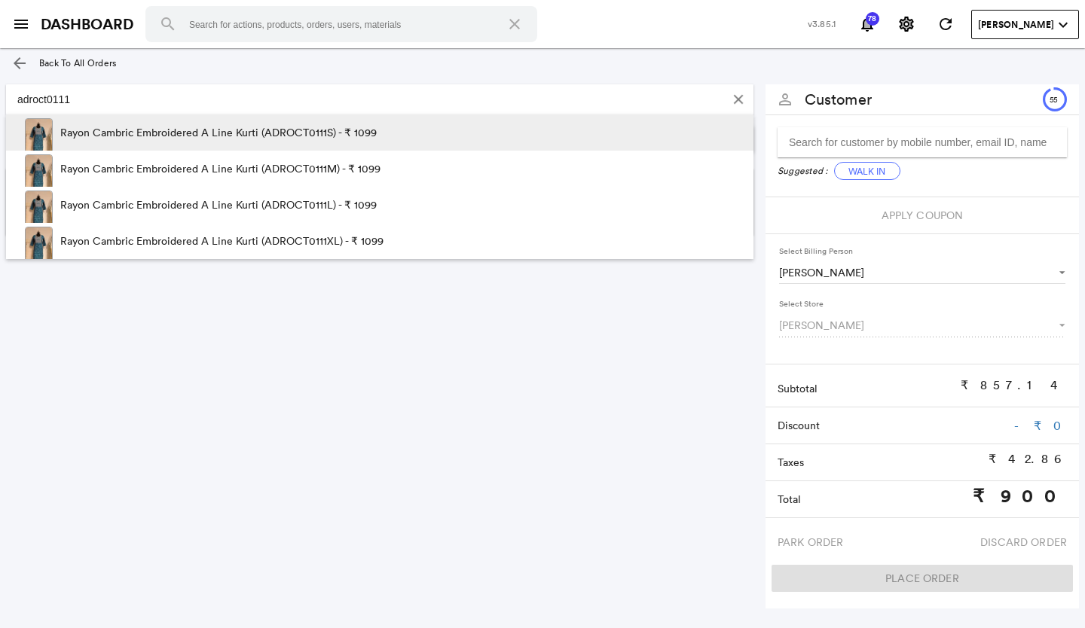
type input "adroct0111"
click at [197, 127] on p "Rayon Cambric Embroidered A Line Kurti (ADROCT0111S) - ₹ 1099" at bounding box center [218, 133] width 316 height 36
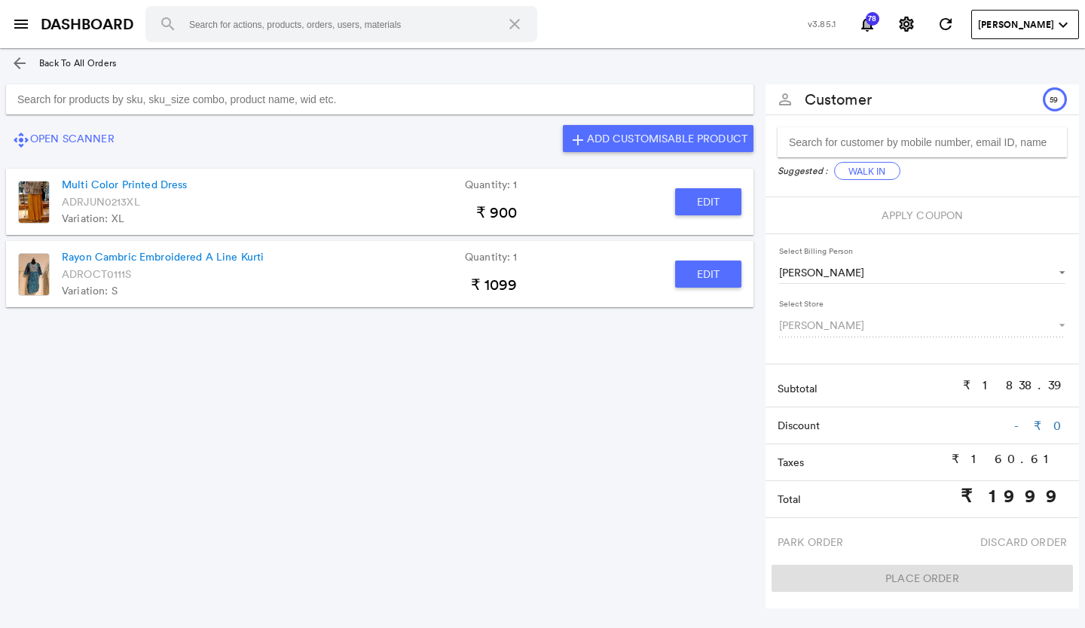
click at [721, 266] on button "Edit" at bounding box center [708, 274] width 66 height 27
type input "Rayon Cambric Embroidered A Line Kurti"
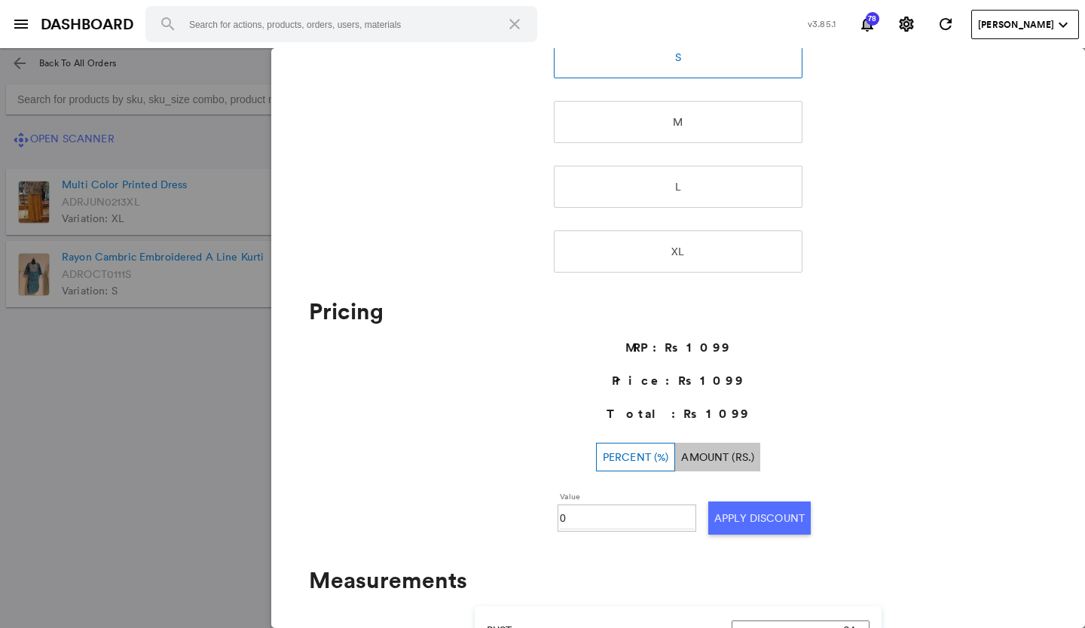
scroll to position [311, 0]
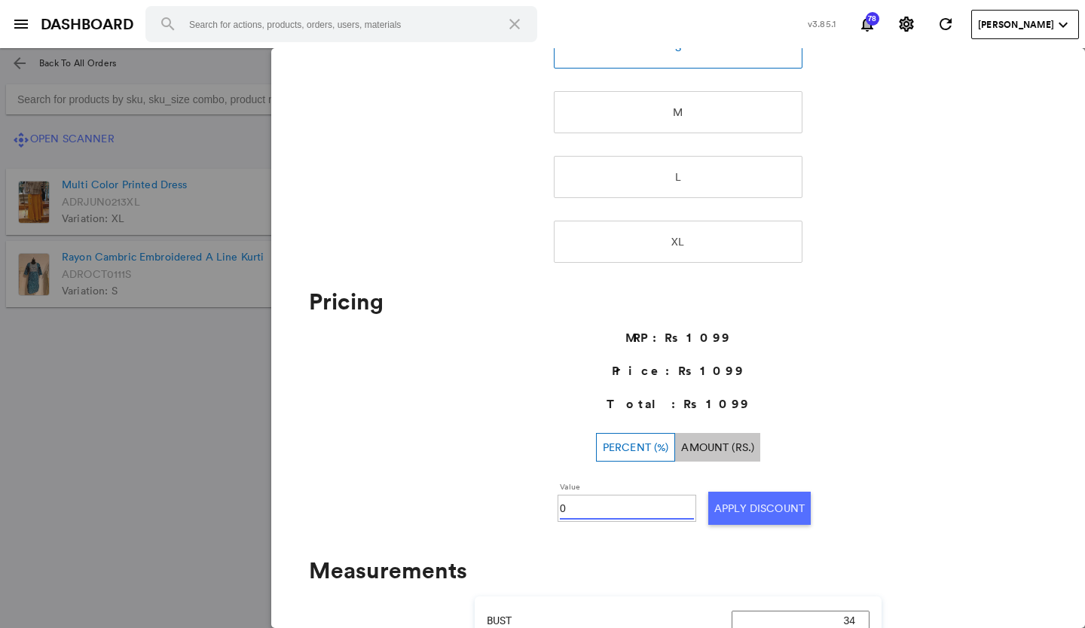
click at [576, 497] on input "0" at bounding box center [627, 508] width 134 height 23
type input "030"
click at [745, 506] on button "Apply Discount" at bounding box center [759, 508] width 102 height 33
click at [69, 411] on md-backdrop at bounding box center [542, 338] width 1085 height 580
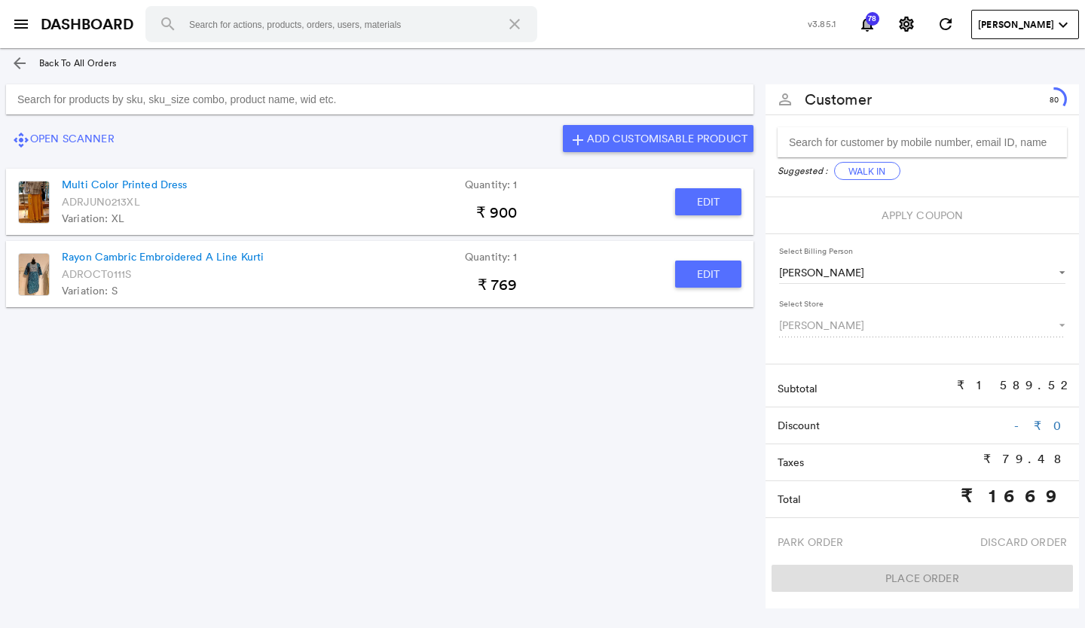
click at [97, 102] on input "Search for products by sku, sku_size combo, product name, wid etc." at bounding box center [380, 99] width 748 height 30
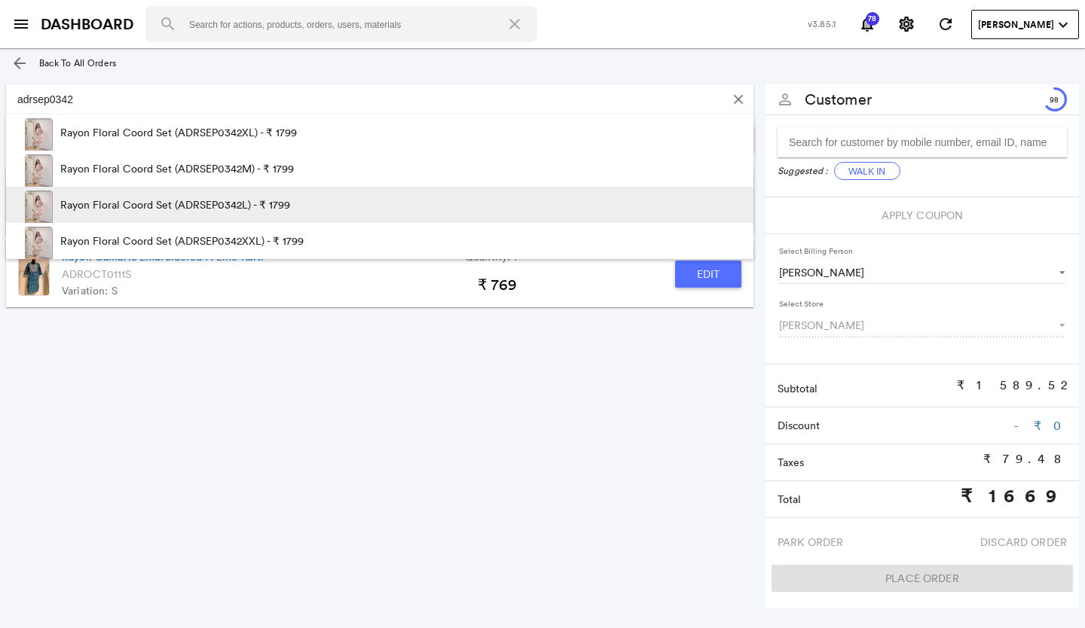
type input "adrsep0342"
click at [134, 200] on p "Rayon Floral Coord Set (ADRSEP0342L) - ₹ 1799" at bounding box center [175, 205] width 230 height 36
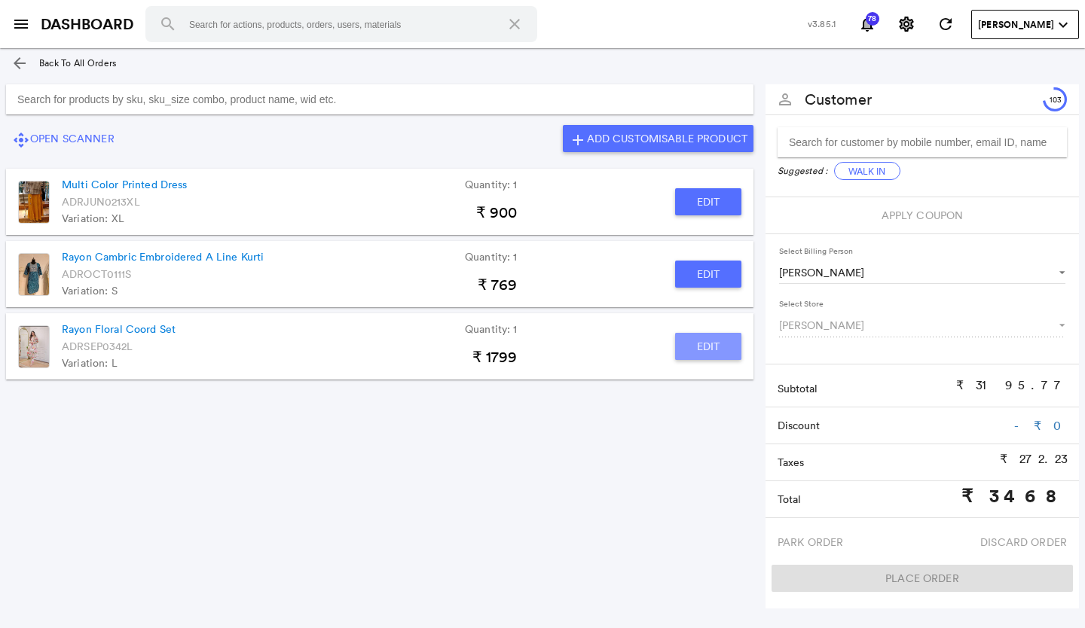
click at [713, 348] on button "Edit" at bounding box center [708, 346] width 66 height 27
type input "Rayon Floral Coord Set"
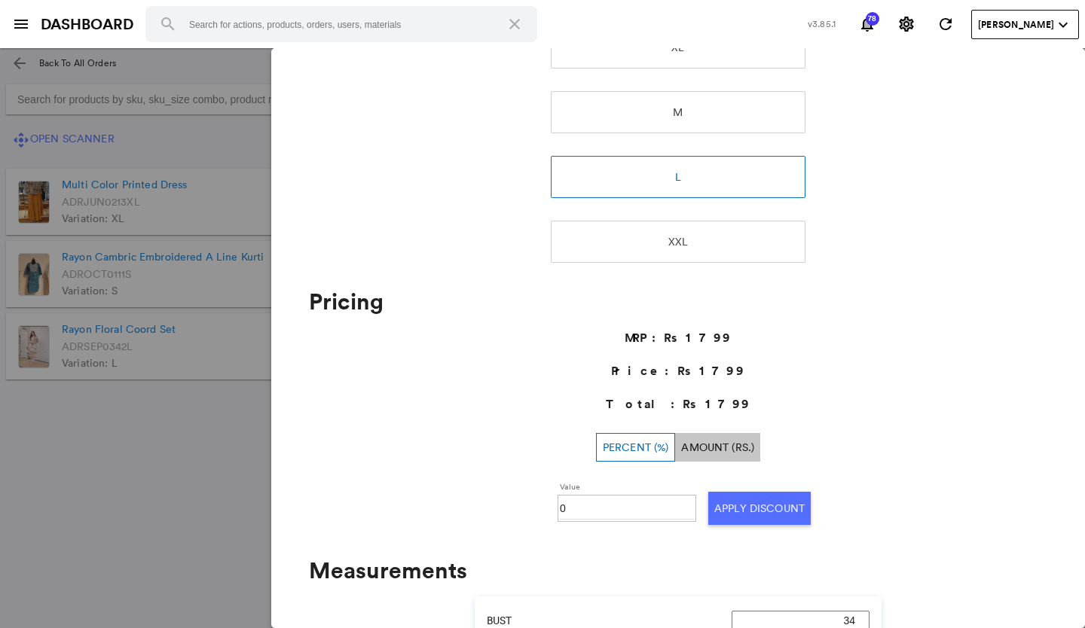
scroll to position [316, 0]
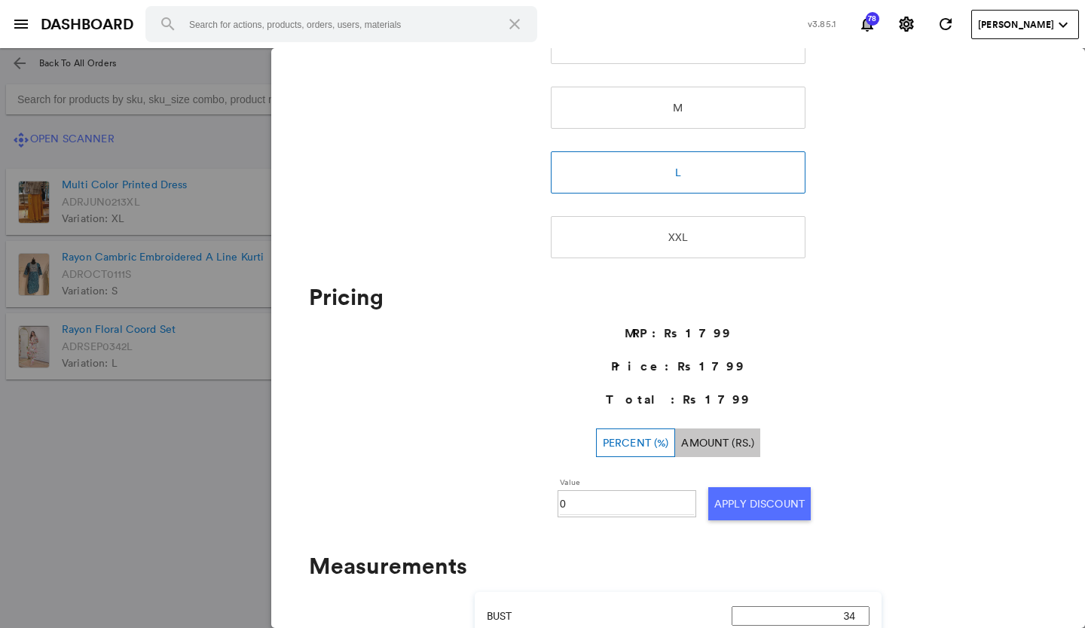
click at [608, 501] on input "0" at bounding box center [627, 504] width 134 height 23
type input "030"
click at [757, 503] on button "Apply Discount" at bounding box center [759, 504] width 102 height 33
click at [168, 495] on md-backdrop at bounding box center [542, 338] width 1085 height 580
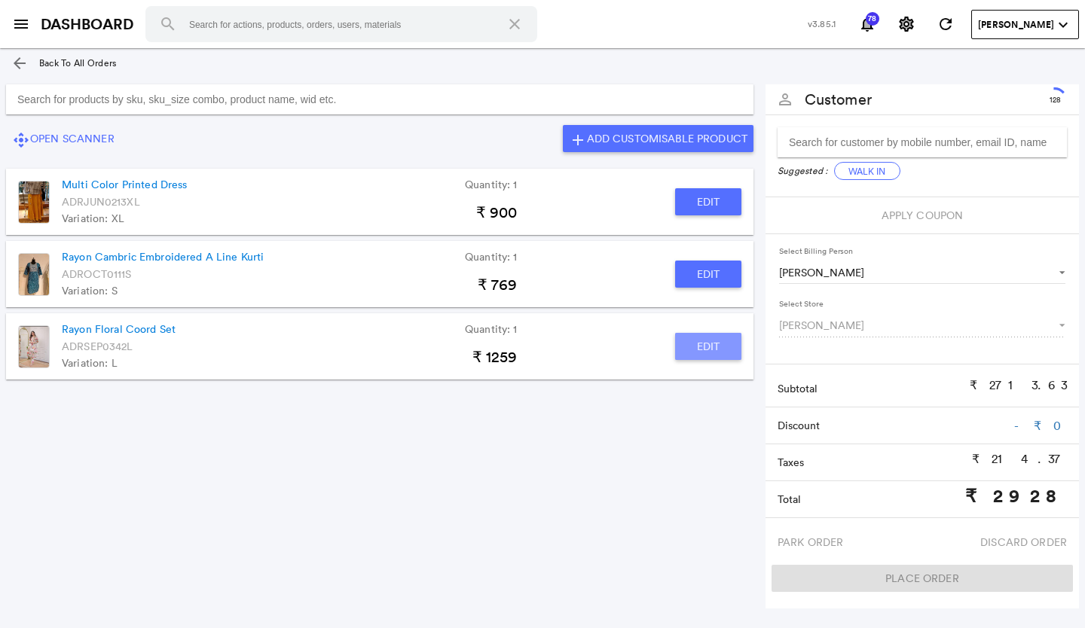
click at [704, 349] on button "Edit" at bounding box center [708, 346] width 66 height 27
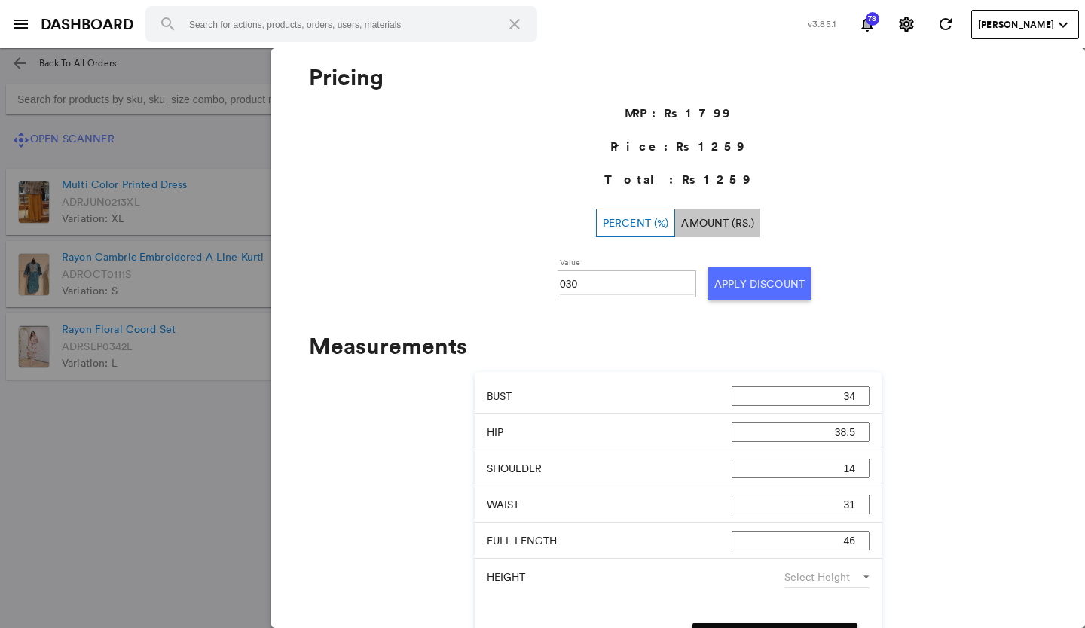
scroll to position [542, 0]
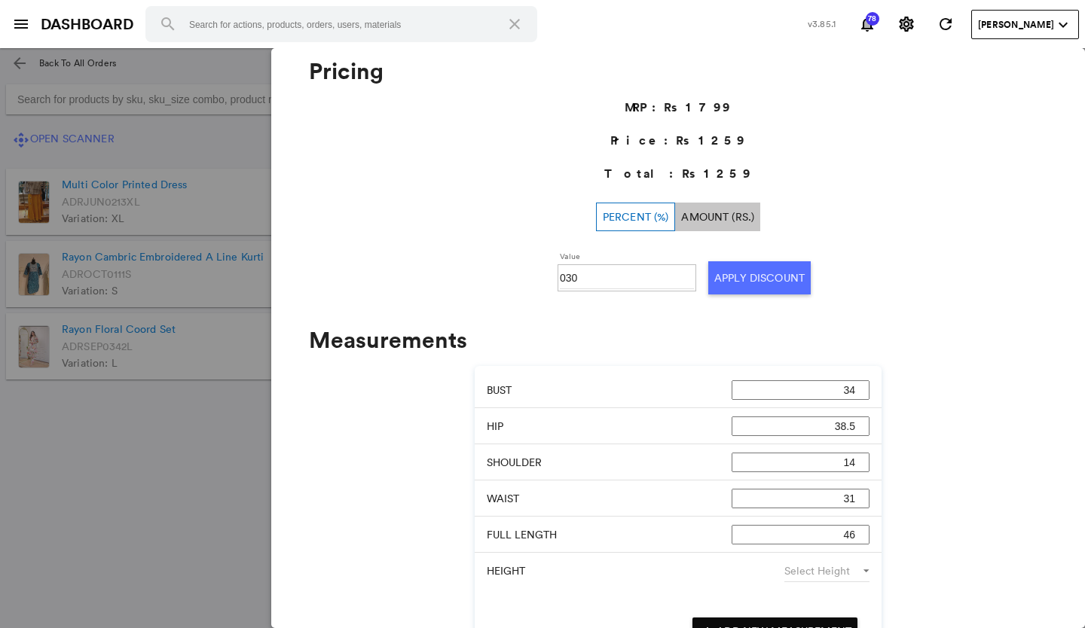
click at [213, 504] on md-backdrop at bounding box center [542, 338] width 1085 height 580
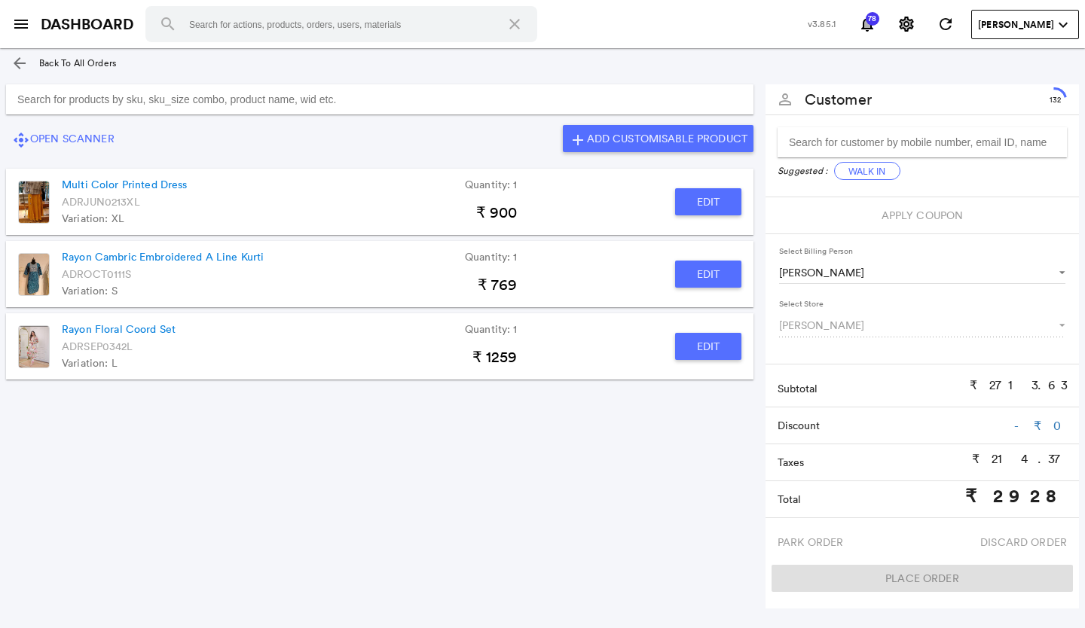
click at [696, 353] on button "Edit" at bounding box center [708, 346] width 66 height 27
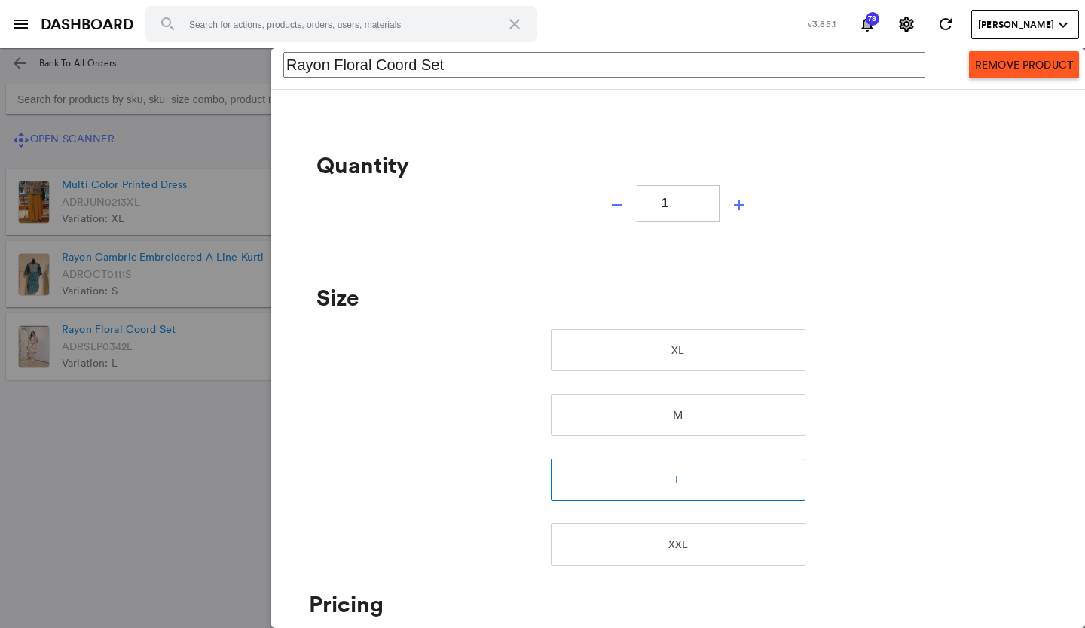
scroll to position [0, 0]
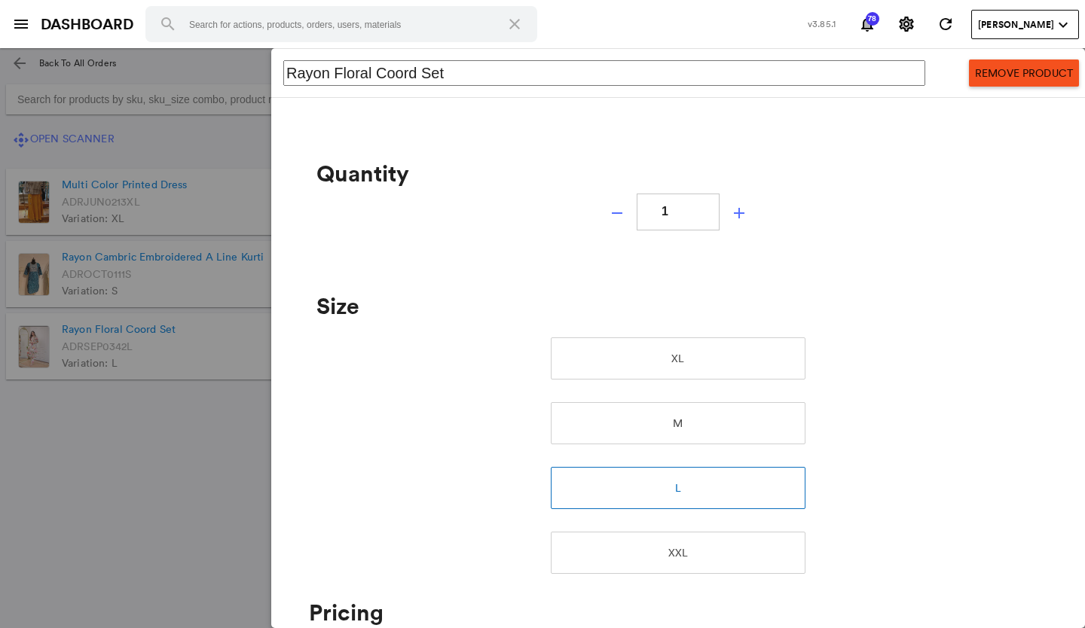
click at [972, 79] on button "Remove Product" at bounding box center [1024, 73] width 110 height 27
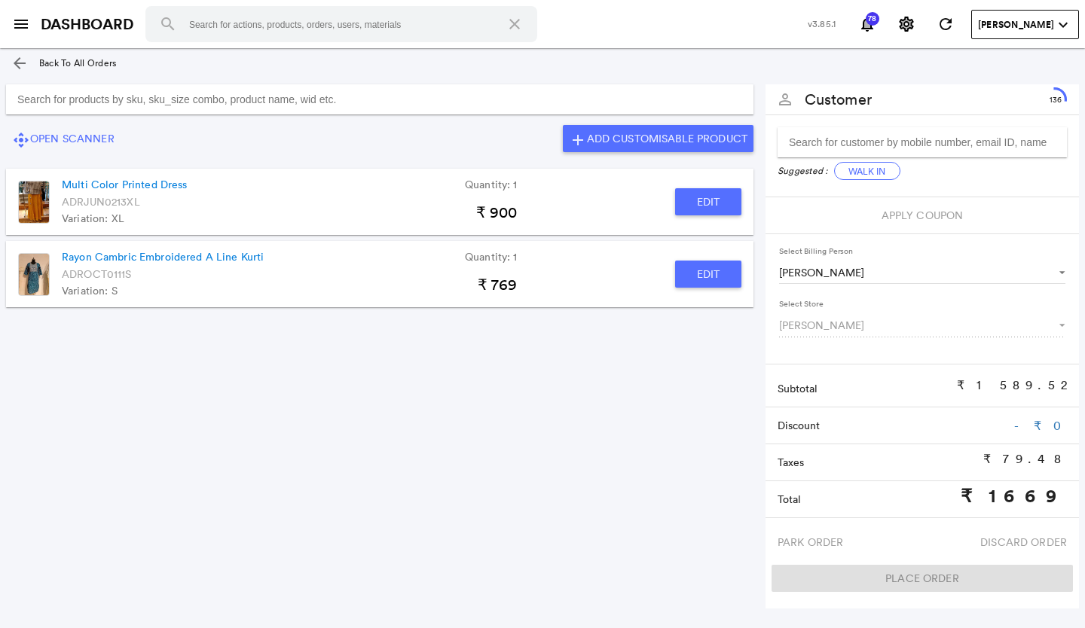
click at [527, 99] on input "Search for products by sku, sku_size combo, product name, wid etc." at bounding box center [380, 99] width 748 height 30
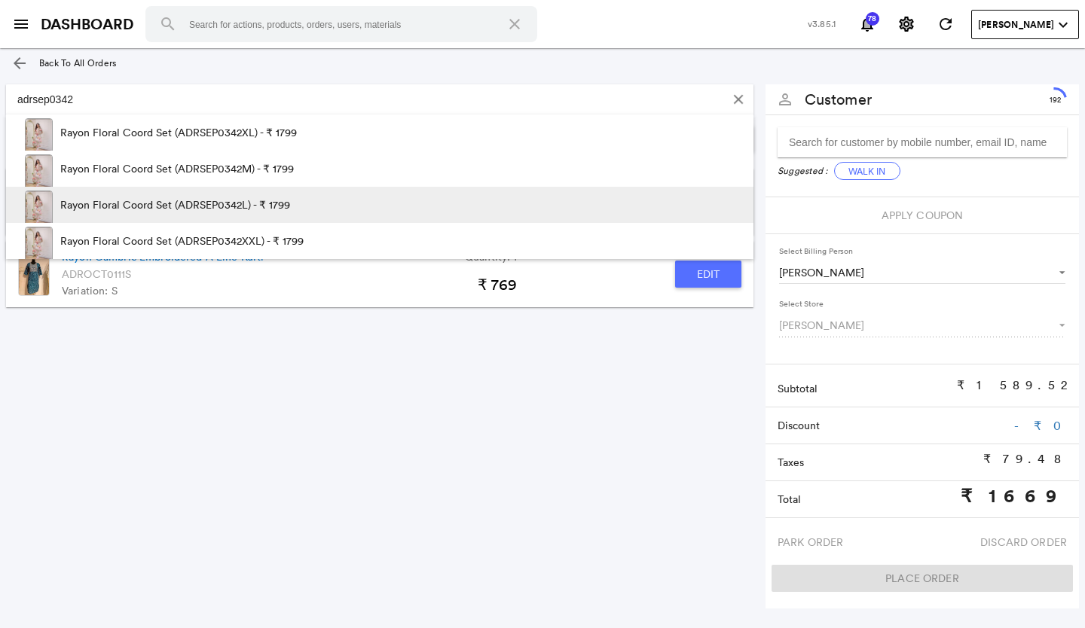
type input "adrsep0342"
click at [207, 206] on p "Rayon Floral Coord Set (ADRSEP0342L) - ₹ 1799" at bounding box center [175, 205] width 230 height 36
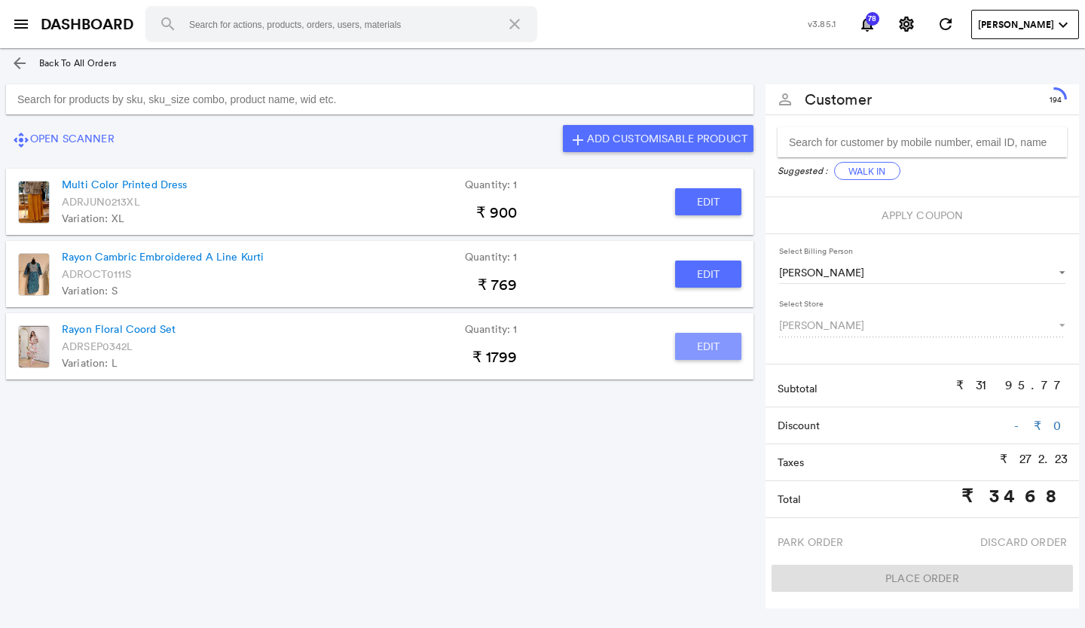
click at [718, 347] on button "Edit" at bounding box center [708, 346] width 66 height 27
type input "Rayon Floral Coord Set"
type input "1"
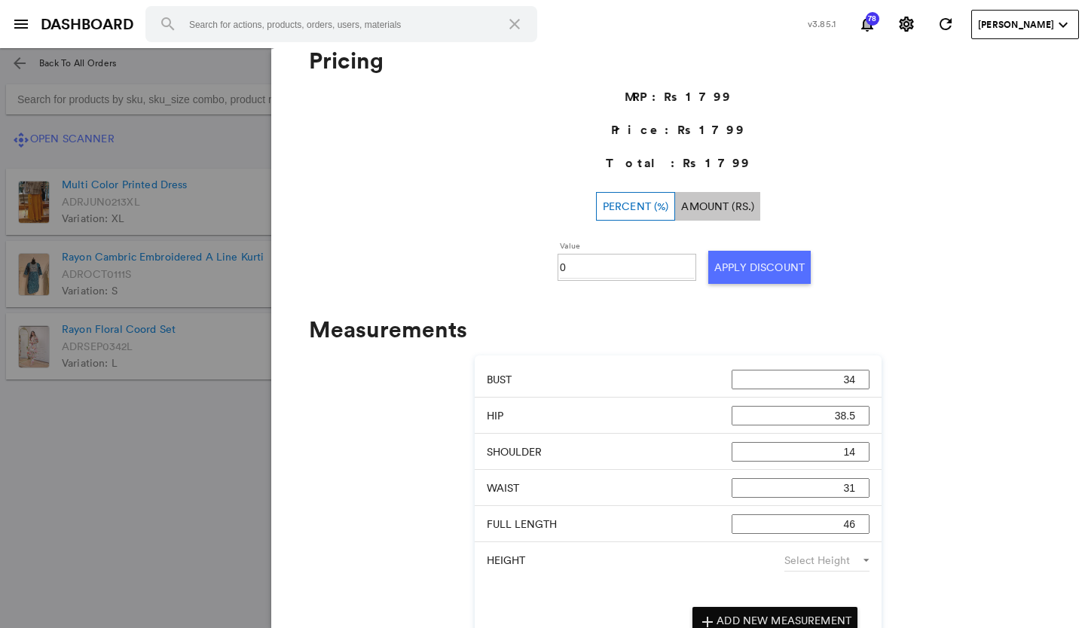
scroll to position [587, 0]
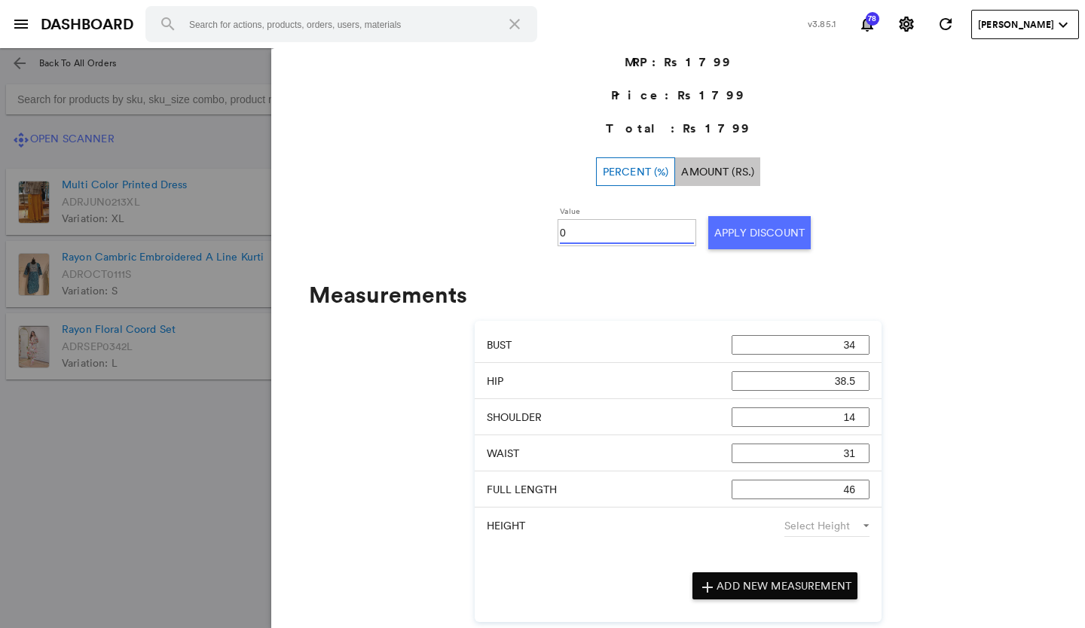
click at [573, 232] on input "0" at bounding box center [627, 233] width 134 height 23
type input "030"
click at [713, 228] on button "Apply Discount" at bounding box center [759, 232] width 102 height 33
drag, startPoint x: 8, startPoint y: 430, endPoint x: 19, endPoint y: 430, distance: 10.5
click at [19, 430] on md-backdrop at bounding box center [542, 338] width 1085 height 580
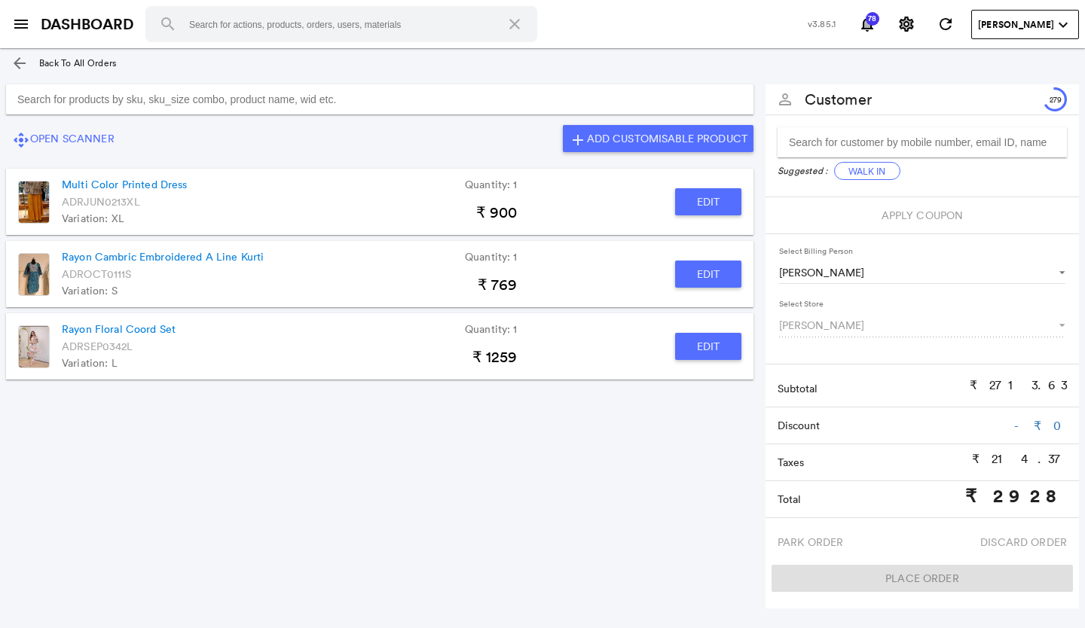
click at [483, 90] on input "Search for products by sku, sku_size combo, product name, wid etc." at bounding box center [380, 99] width 748 height 30
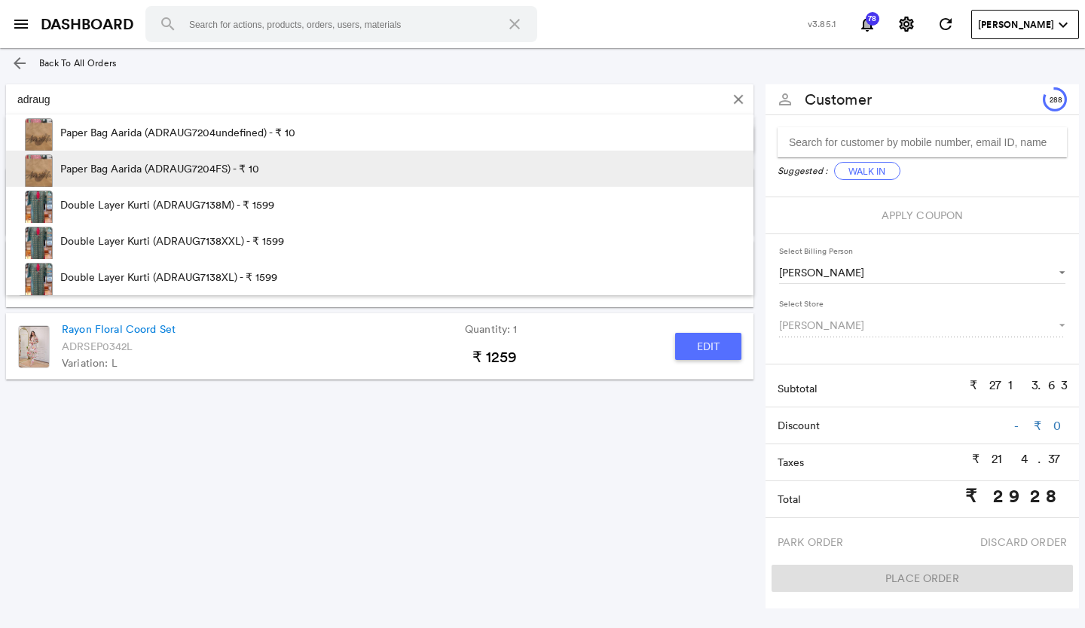
type input "adraug"
click at [323, 167] on span at bounding box center [331, 173] width 145 height 45
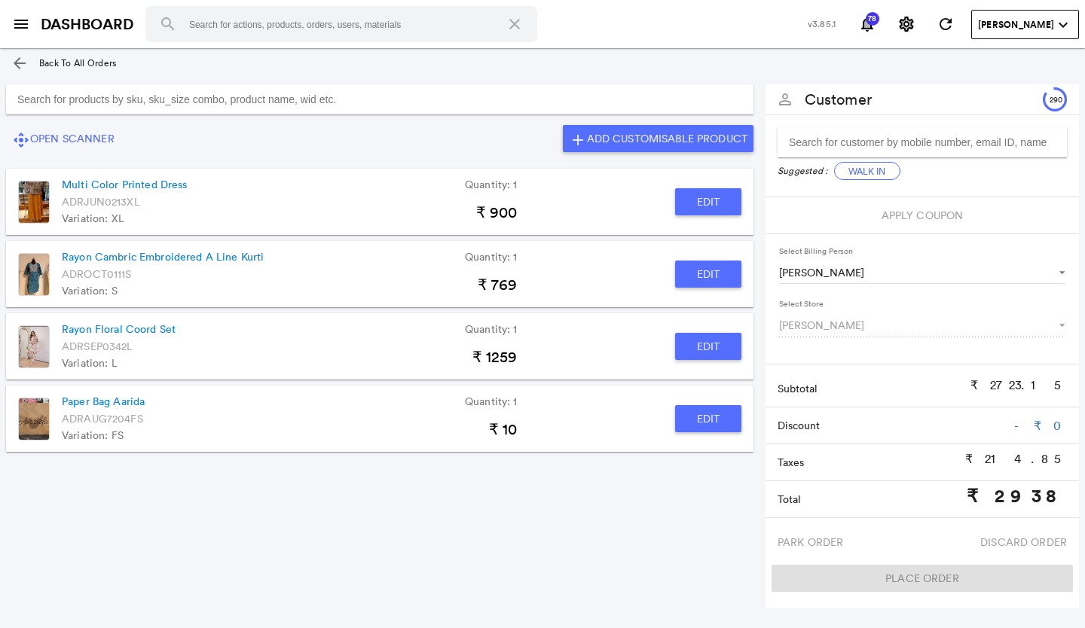
click at [690, 417] on button "Edit" at bounding box center [708, 418] width 66 height 27
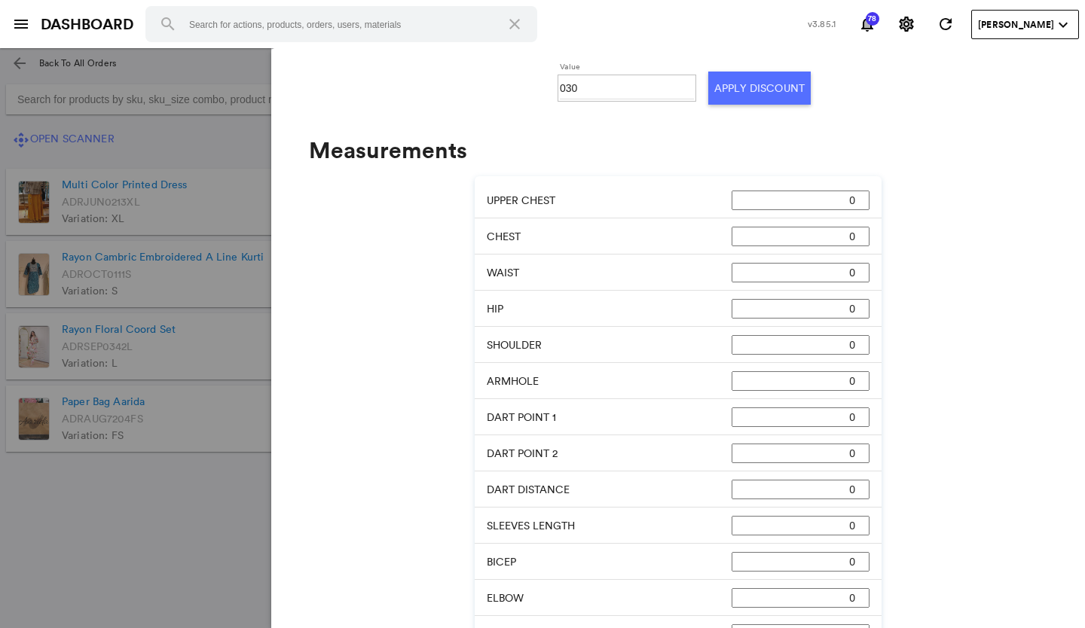
type input "Paper Bag Aarida"
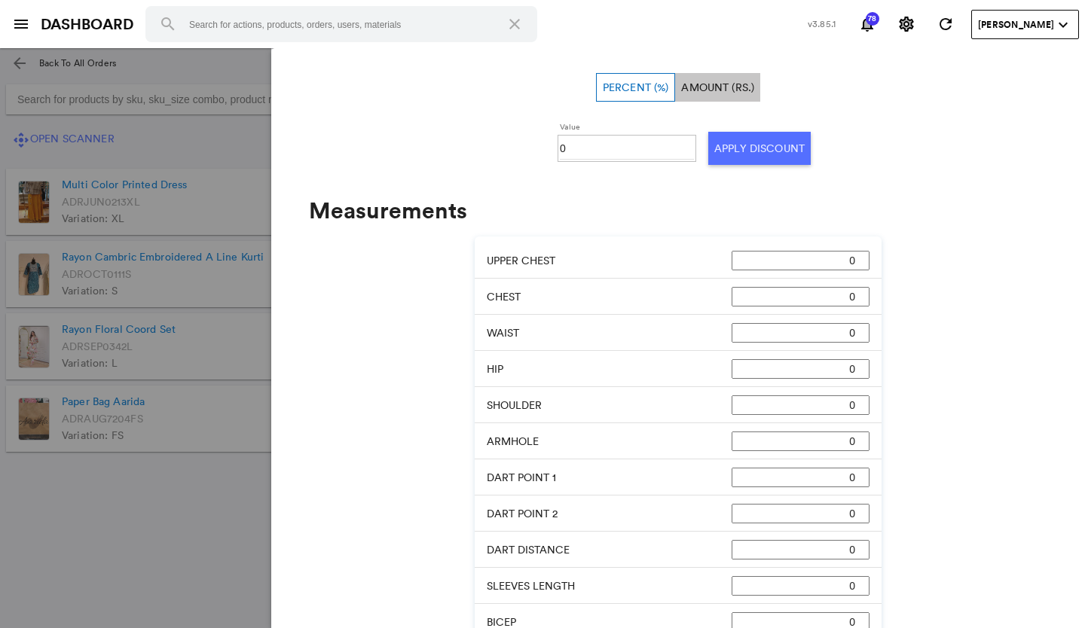
scroll to position [512, 0]
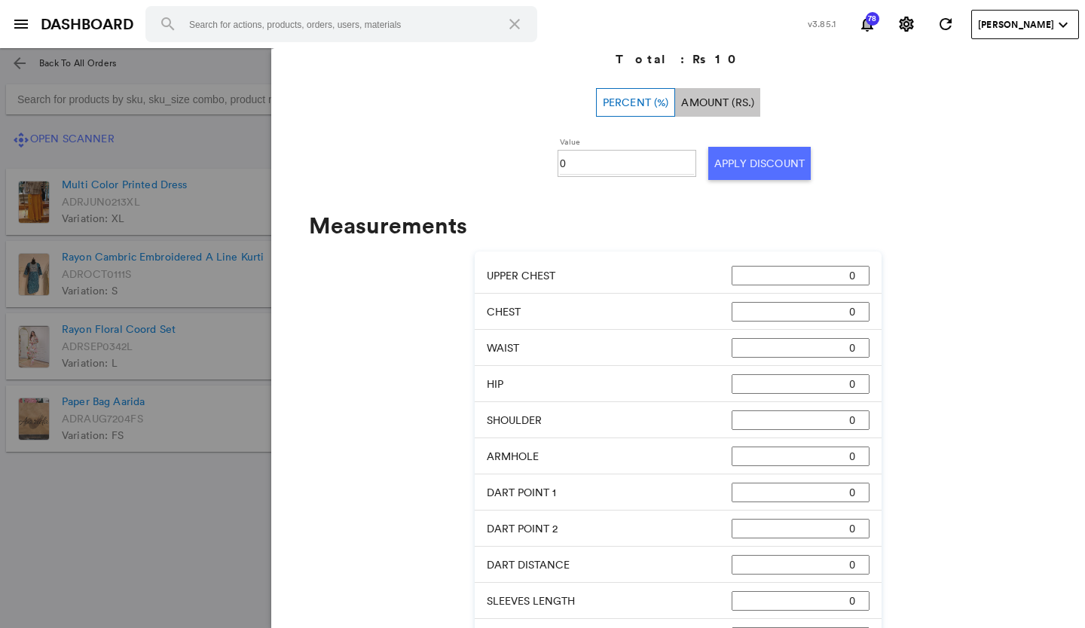
click at [571, 161] on input "0" at bounding box center [627, 163] width 134 height 23
type input "0100"
click at [715, 165] on button "Apply Discount" at bounding box center [759, 163] width 102 height 33
click at [178, 511] on md-backdrop at bounding box center [542, 338] width 1085 height 580
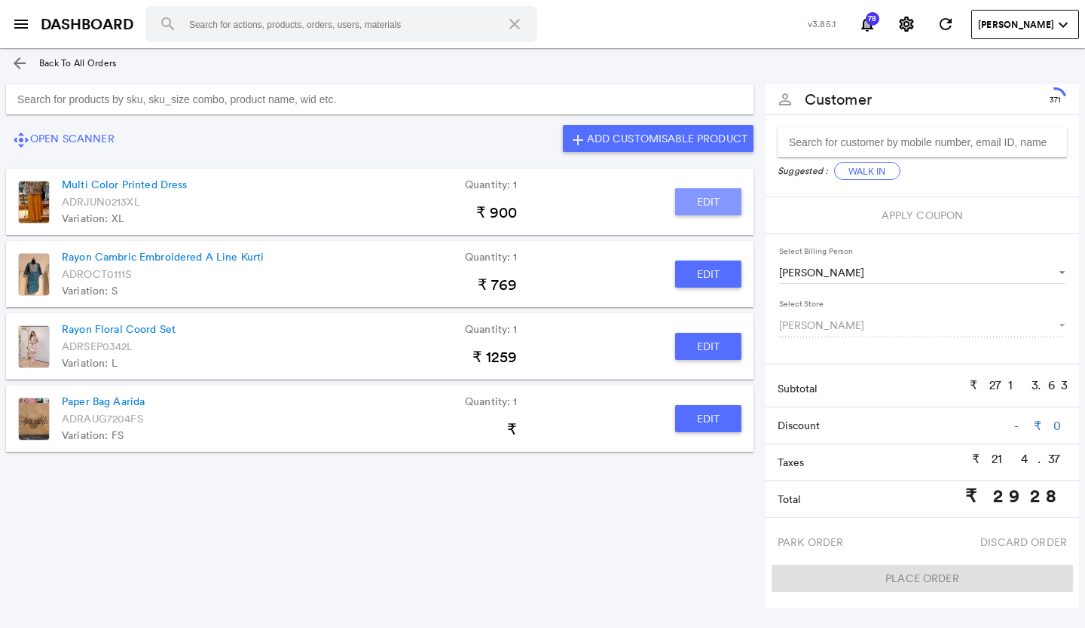
click at [690, 198] on button "Edit" at bounding box center [708, 201] width 66 height 27
type input "Multi Color Printed Dress"
type input "50"
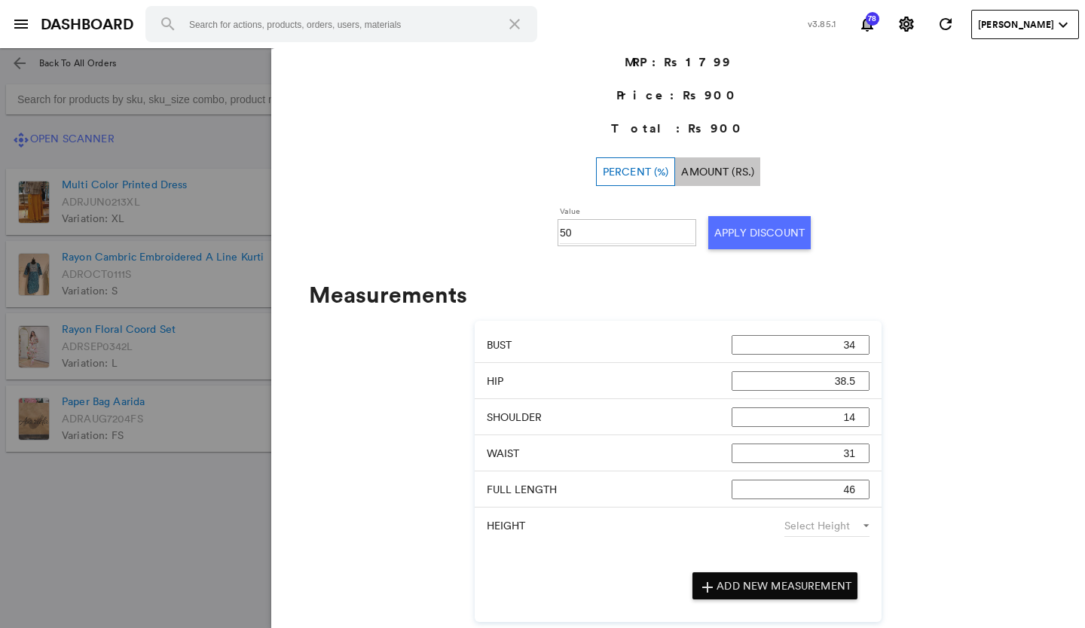
scroll to position [457, 0]
click at [133, 544] on md-backdrop at bounding box center [542, 338] width 1085 height 580
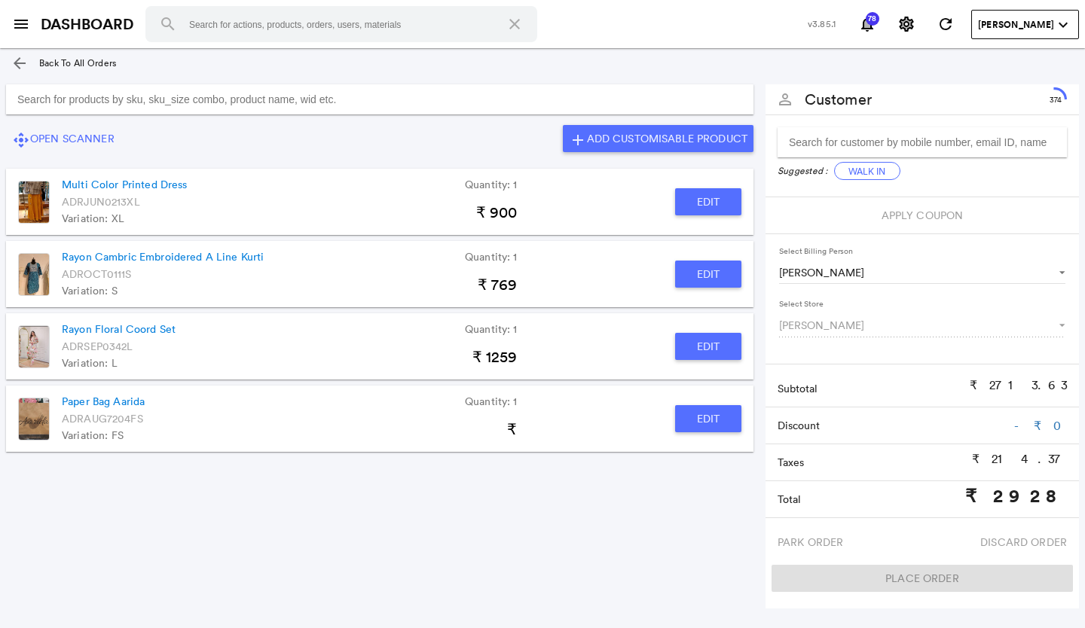
click at [705, 275] on button "Edit" at bounding box center [708, 274] width 66 height 27
type input "Rayon Cambric Embroidered A Line Kurti"
type input "30"
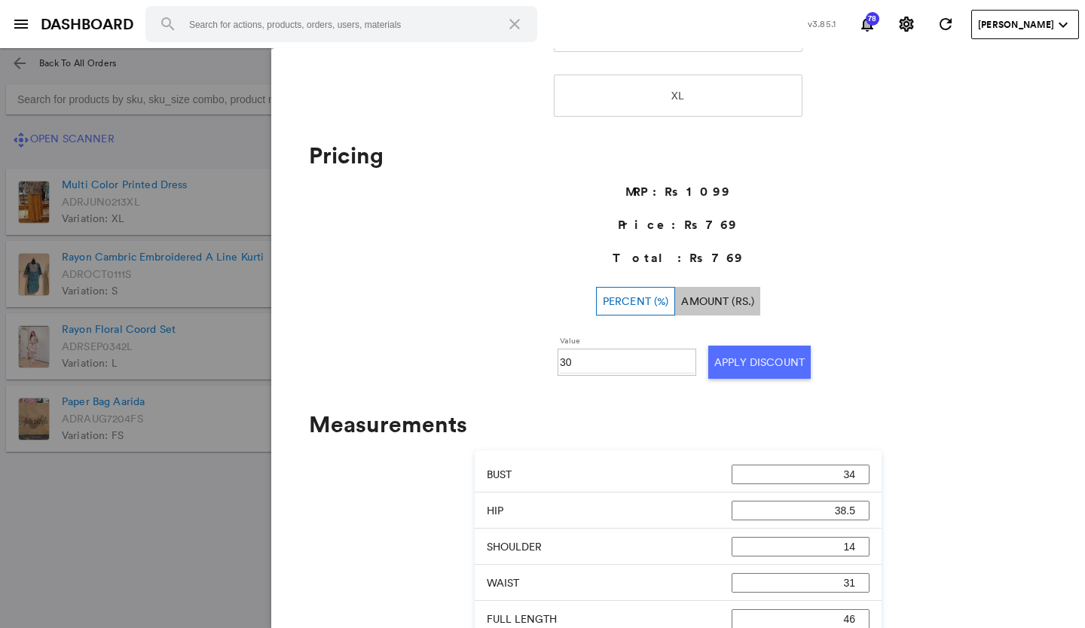
click at [171, 578] on md-backdrop at bounding box center [542, 338] width 1085 height 580
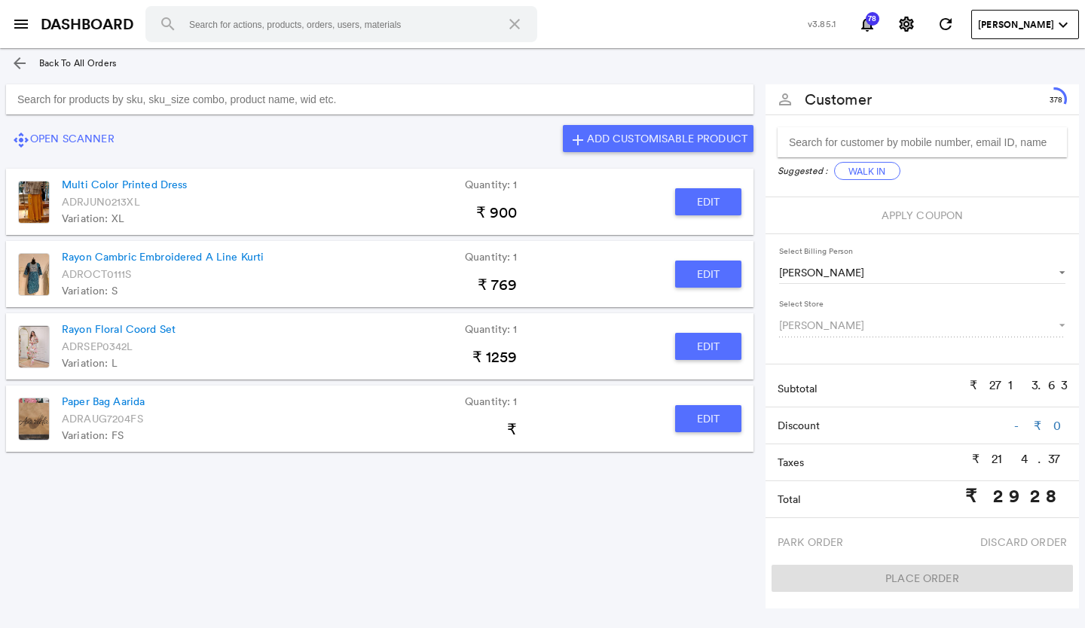
click at [715, 349] on button "Edit" at bounding box center [708, 346] width 66 height 27
type input "Rayon Floral Coord Set"
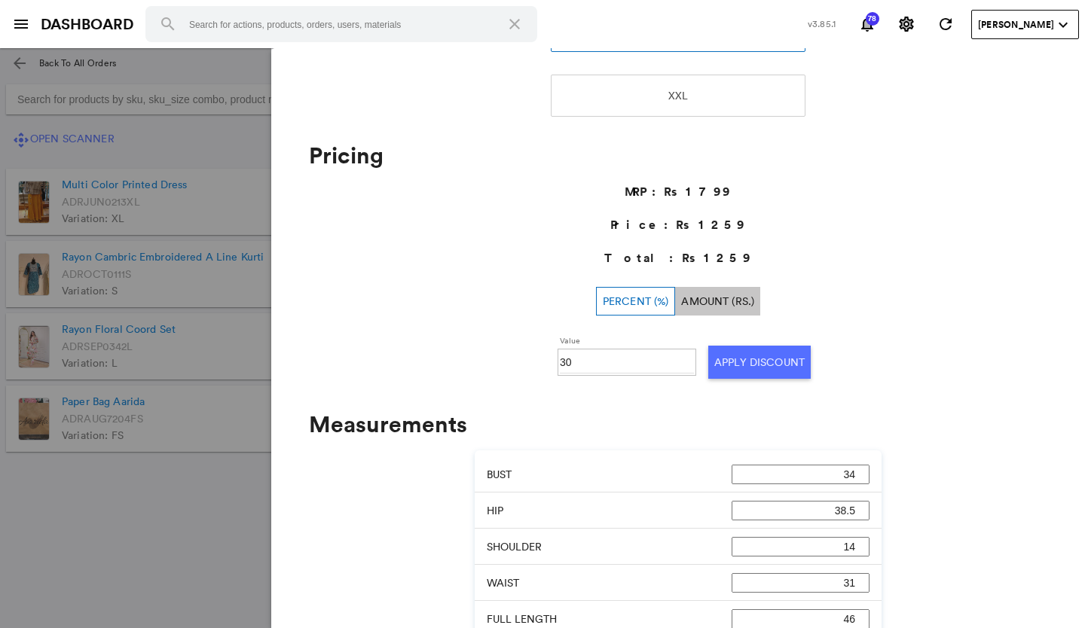
click at [208, 551] on md-backdrop at bounding box center [542, 338] width 1085 height 580
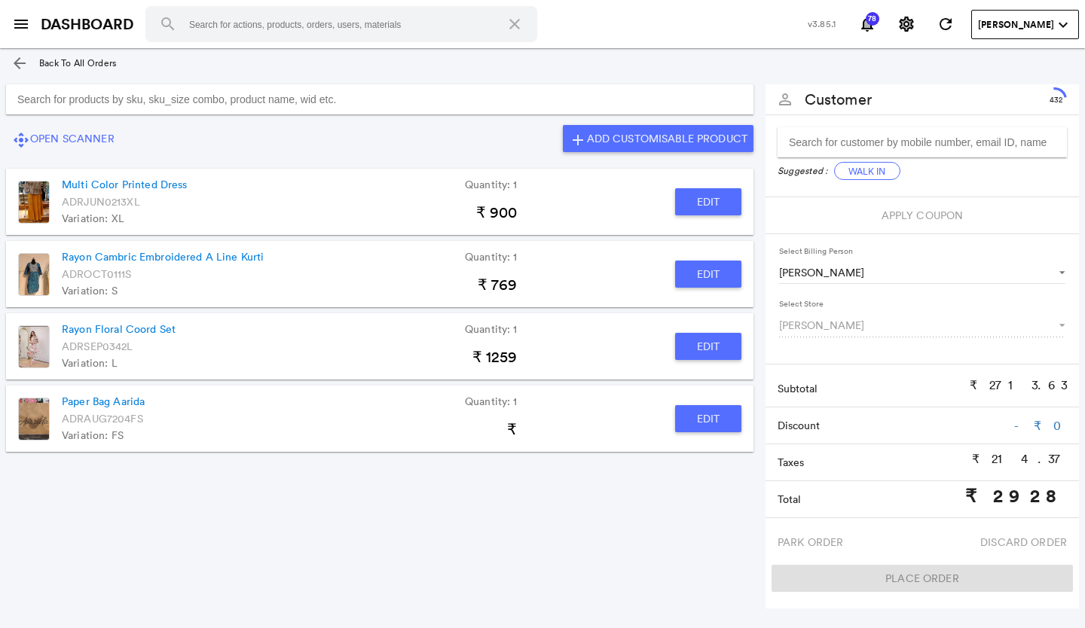
click at [108, 104] on input "Search for products by sku, sku_size combo, product name, wid etc." at bounding box center [380, 99] width 748 height 30
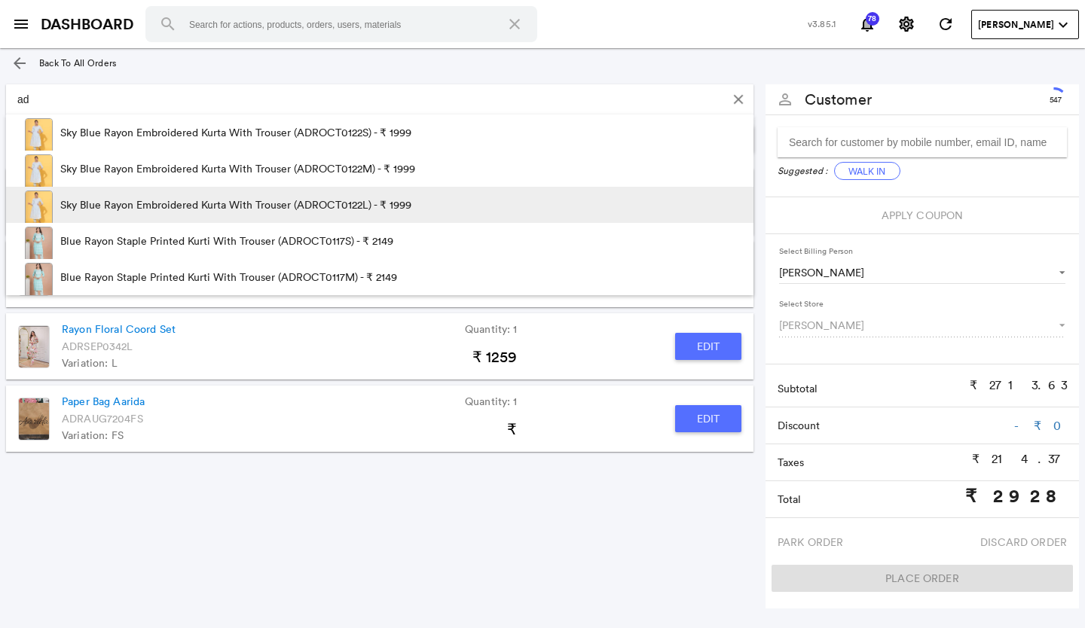
type input "a"
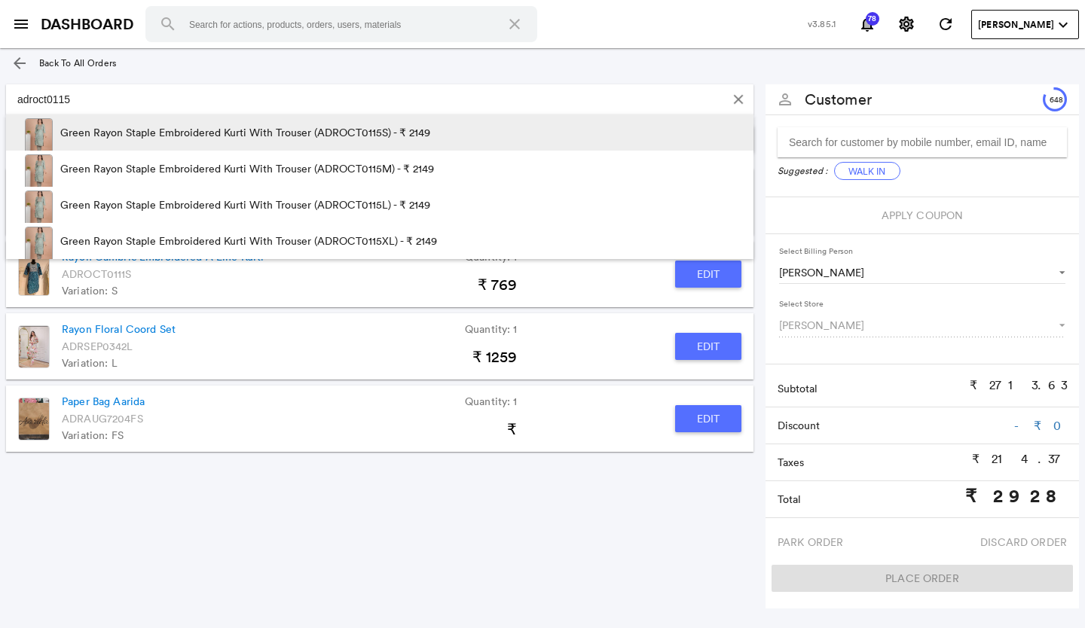
type input "adroct0115"
click at [319, 130] on p "Green Rayon Staple Embroidered Kurti With Trouser (ADROCT0115S) - ₹ 2149" at bounding box center [245, 133] width 370 height 36
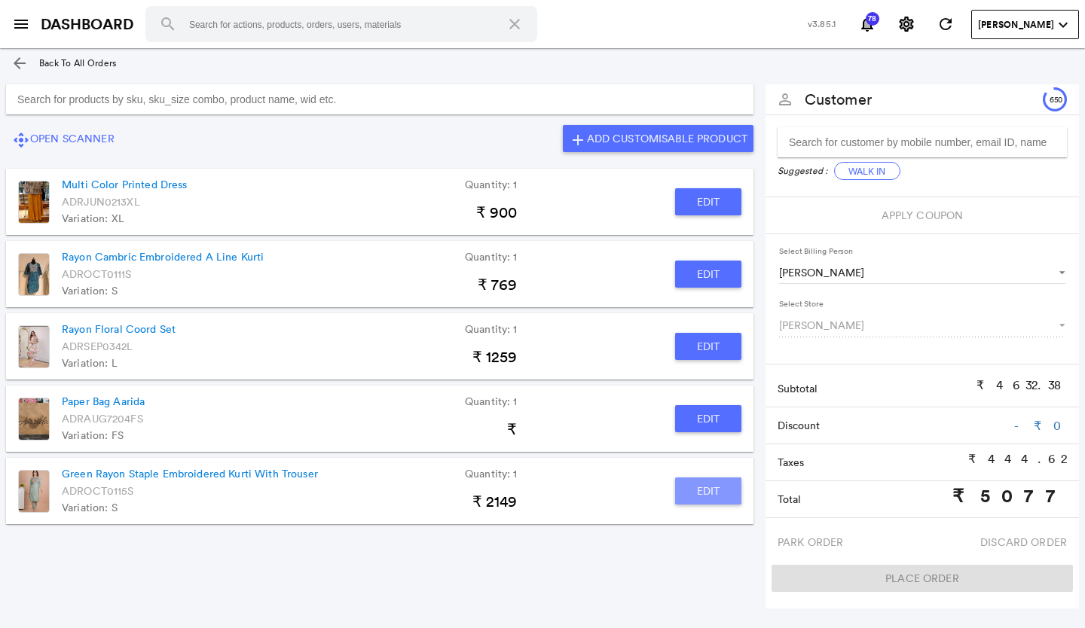
click at [699, 485] on button "Edit" at bounding box center [708, 491] width 66 height 27
type input "Green Rayon Staple Embroidered Kurti With Trouser"
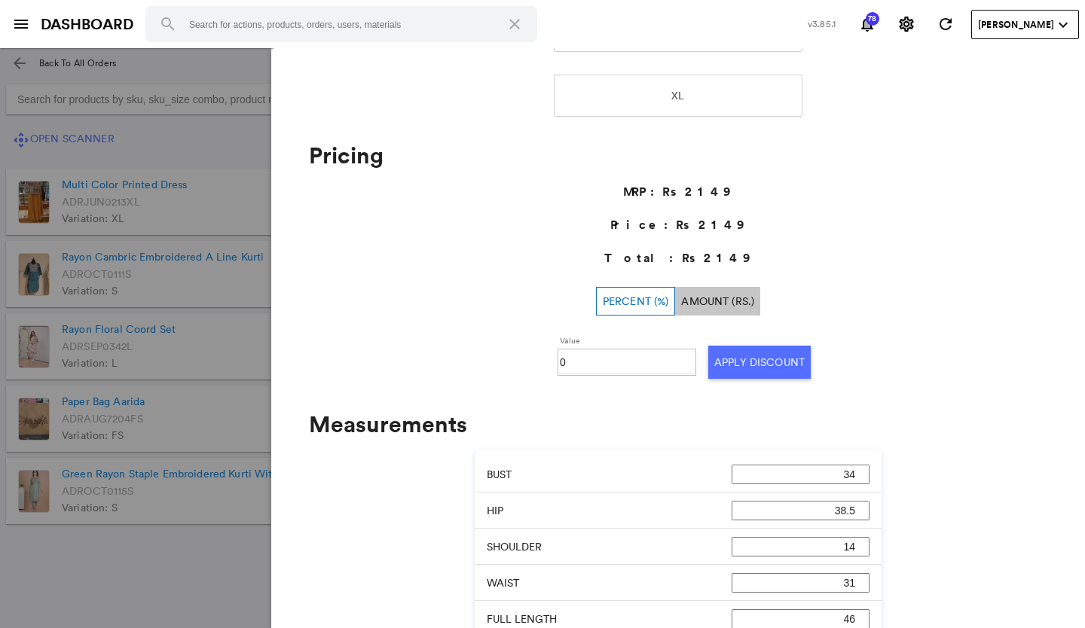
click at [583, 369] on input "0" at bounding box center [627, 362] width 134 height 23
type input "030"
click at [718, 361] on button "Apply Discount" at bounding box center [759, 362] width 102 height 33
click at [214, 545] on md-backdrop at bounding box center [542, 338] width 1085 height 580
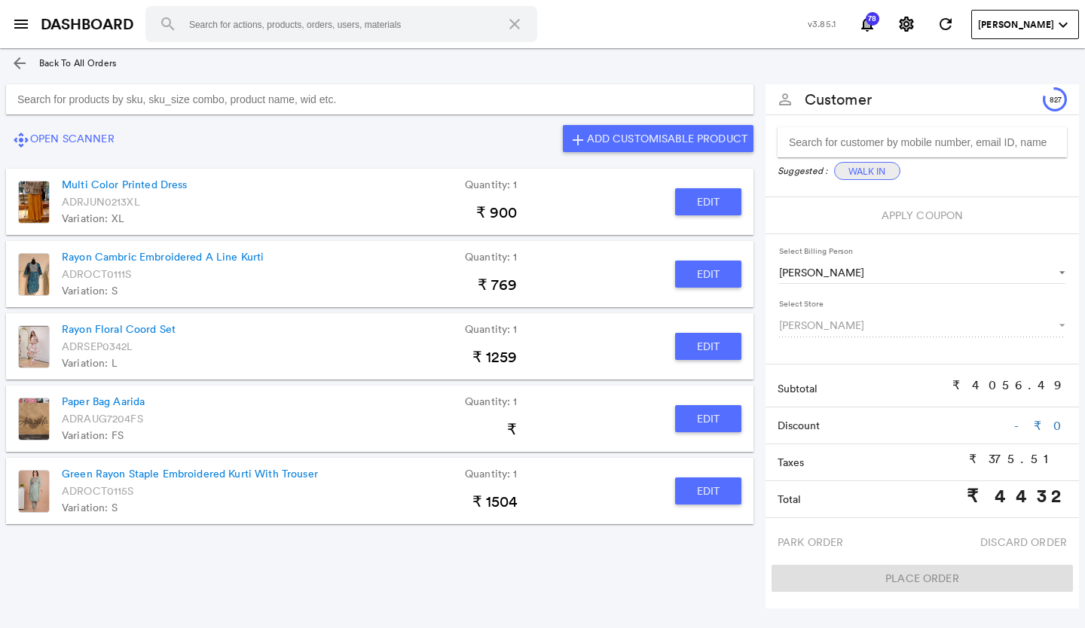
click at [865, 172] on button "Walk In" at bounding box center [867, 171] width 66 height 18
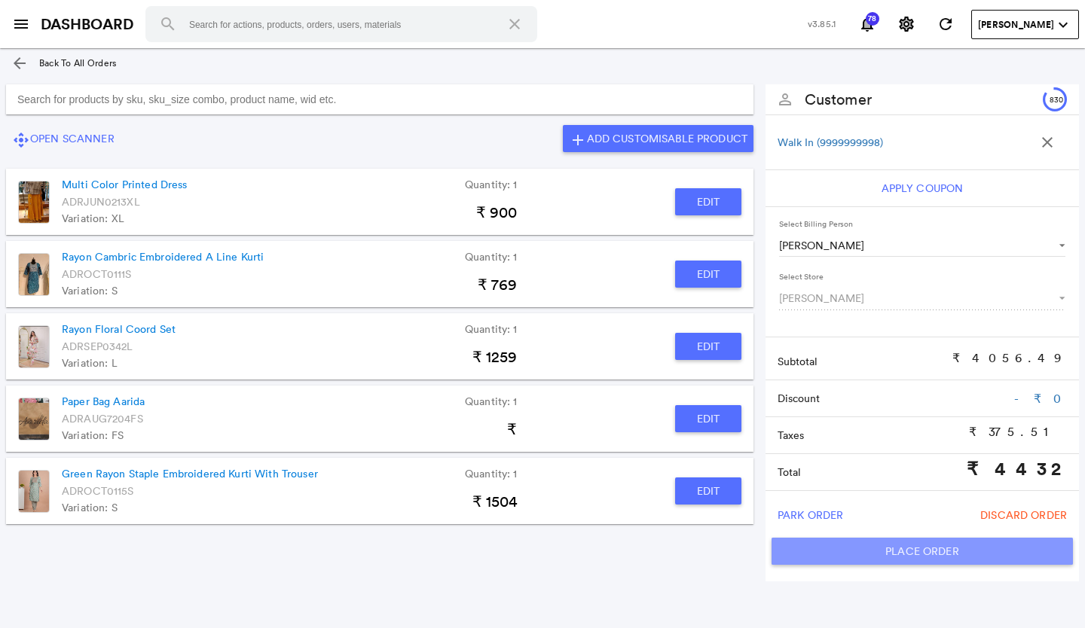
click at [852, 546] on button "Place Order" at bounding box center [922, 551] width 301 height 27
type input "4432"
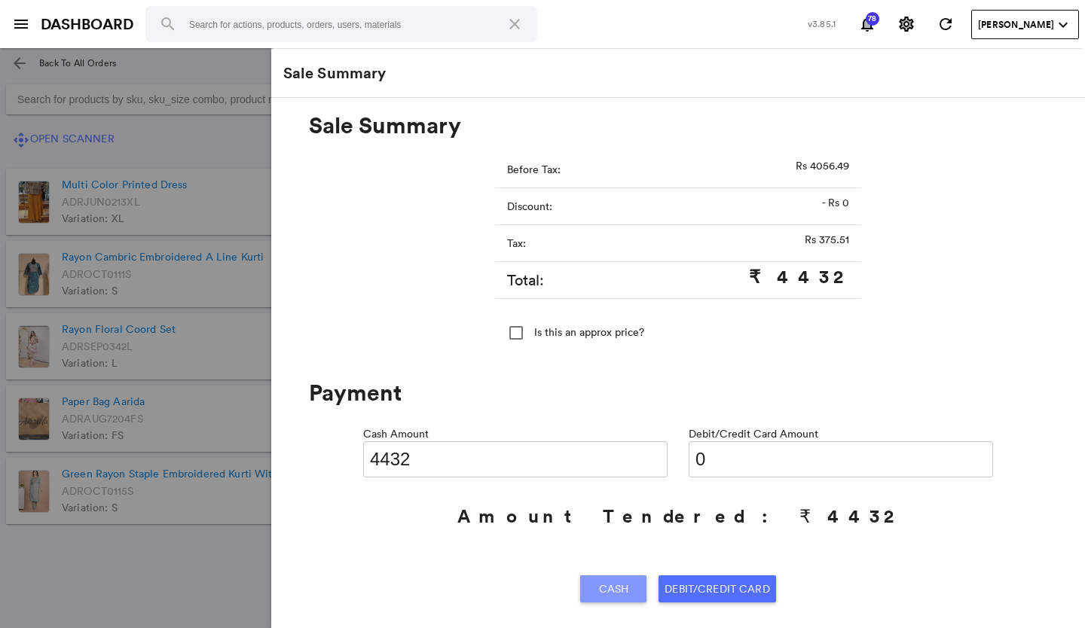
click at [605, 589] on span "Cash" at bounding box center [614, 589] width 30 height 27
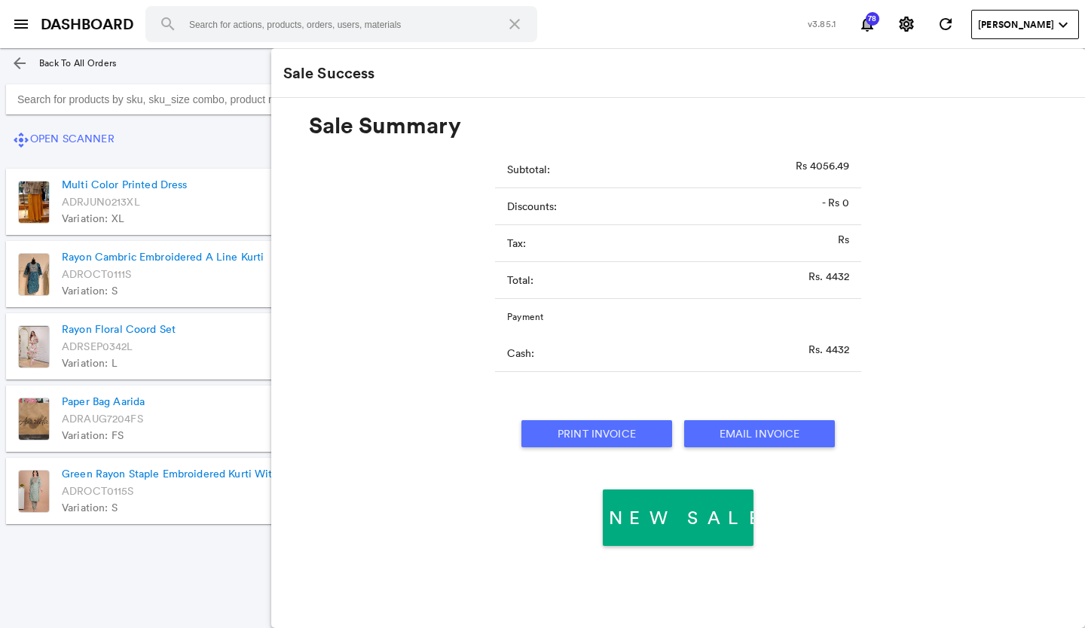
click at [641, 436] on button "Print Invoice" at bounding box center [596, 433] width 151 height 27
click at [76, 565] on section "control_camera Open Scanner add Add Customisable Product Multi Color Printed Dr…" at bounding box center [380, 326] width 760 height 497
click at [142, 120] on div at bounding box center [380, 99] width 760 height 42
click at [136, 142] on div "control_camera Open Scanner add Add Customisable Product" at bounding box center [380, 139] width 760 height 36
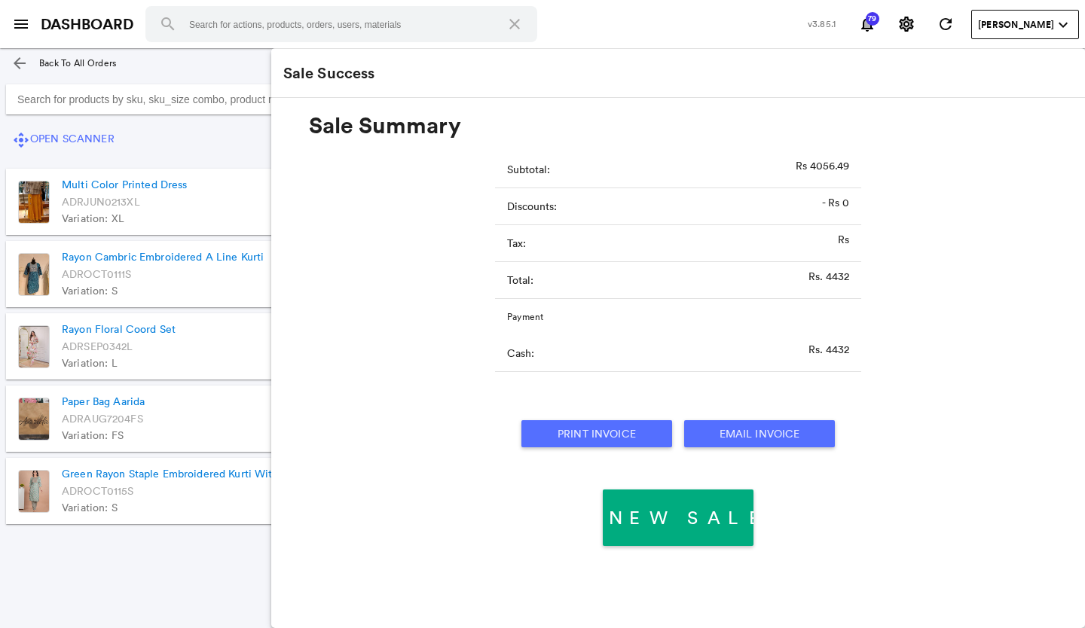
click at [147, 126] on div "control_camera Open Scanner add Add Customisable Product" at bounding box center [380, 139] width 760 height 36
click at [135, 561] on section "control_camera Open Scanner add Add Customisable Product Multi Color Printed Dr…" at bounding box center [380, 326] width 760 height 497
click at [203, 137] on div "control_camera Open Scanner add Add Customisable Product" at bounding box center [380, 139] width 760 height 36
click at [63, 568] on section "control_camera Open Scanner add Add Customisable Product Multi Color Printed Dr…" at bounding box center [380, 326] width 760 height 497
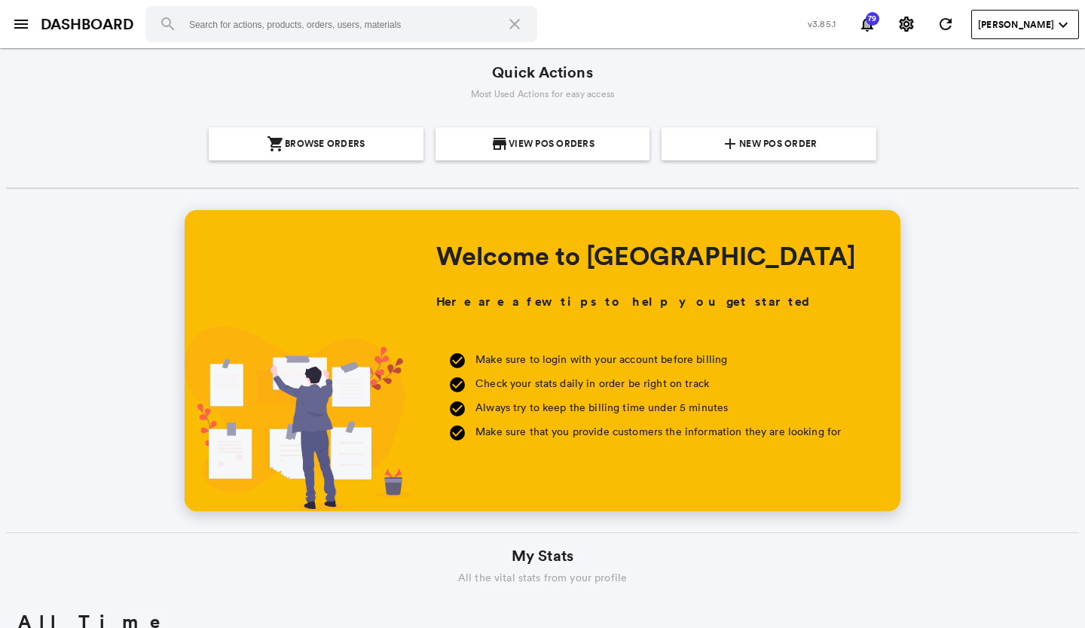
scroll to position [271, 518]
click at [17, 18] on md-icon "menu" at bounding box center [21, 24] width 18 height 18
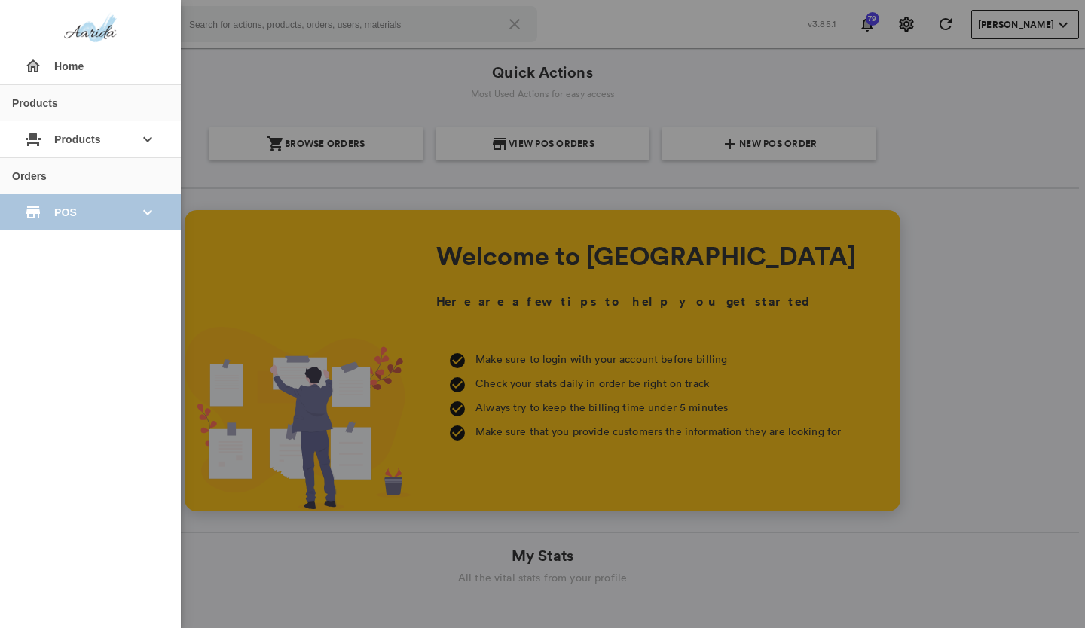
click at [87, 219] on span "POS" at bounding box center [90, 212] width 72 height 27
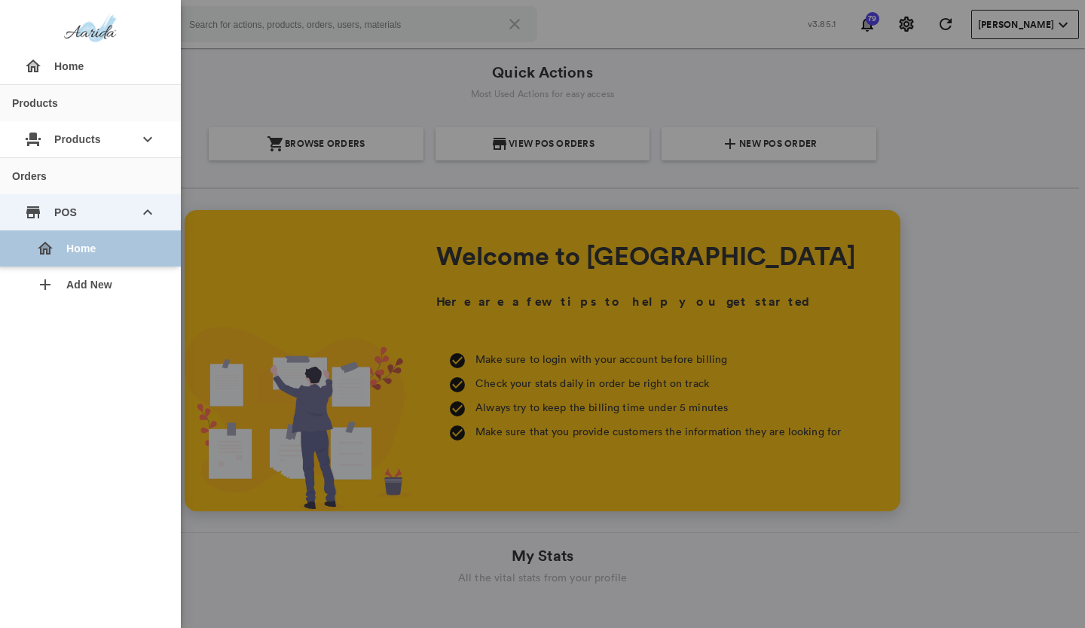
click at [85, 246] on div "home Home" at bounding box center [96, 249] width 145 height 36
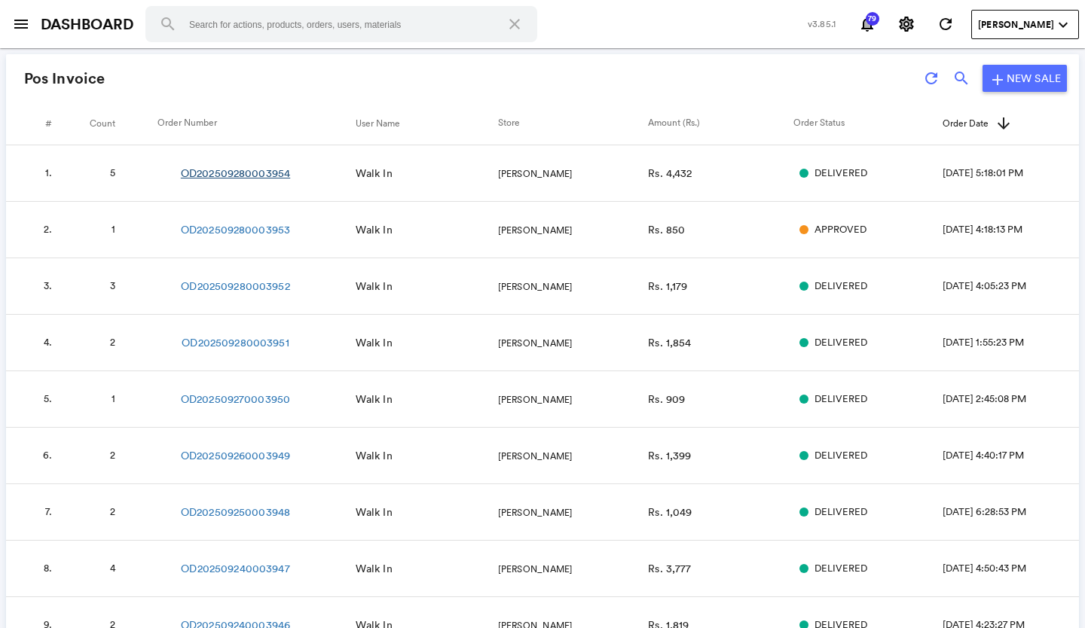
click at [197, 167] on link "OD202509280003954" at bounding box center [235, 173] width 109 height 15
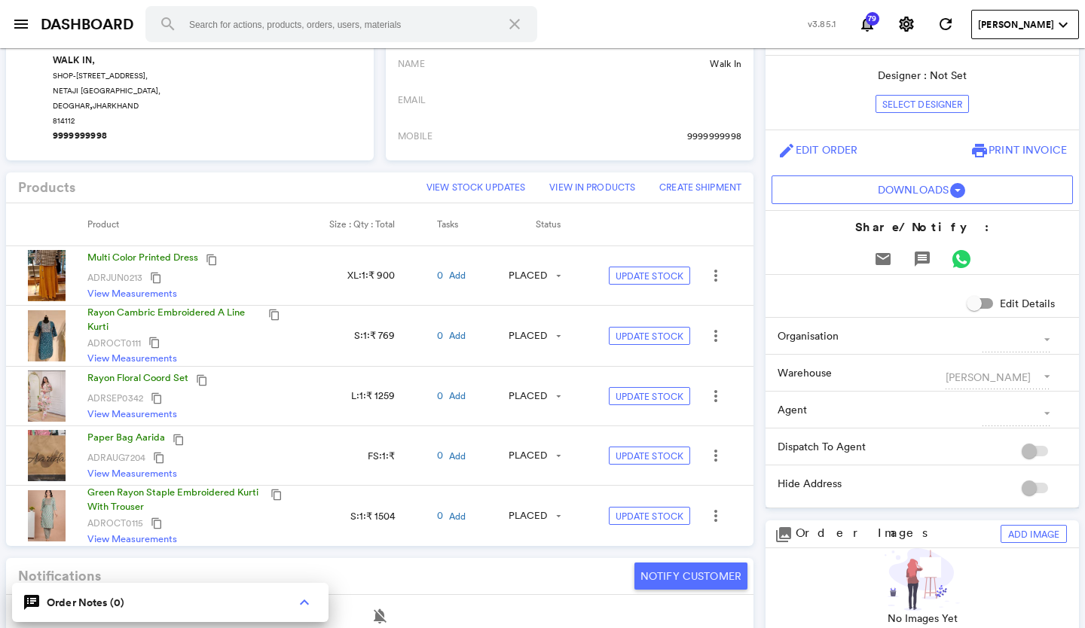
scroll to position [377, 0]
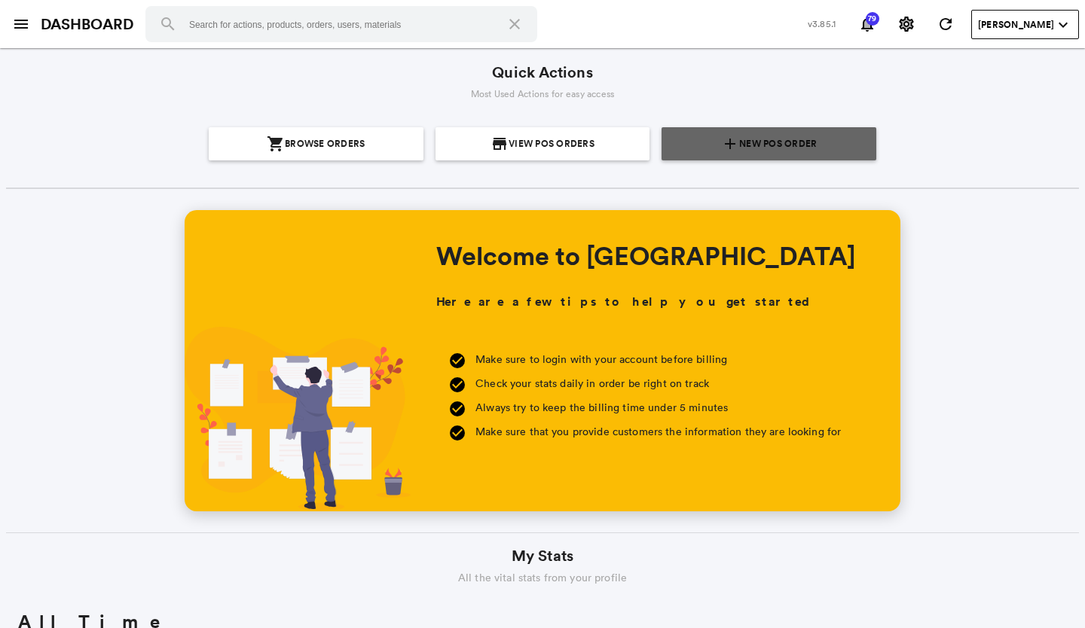
scroll to position [271, 518]
click at [743, 143] on span "New POS Order" at bounding box center [778, 143] width 78 height 33
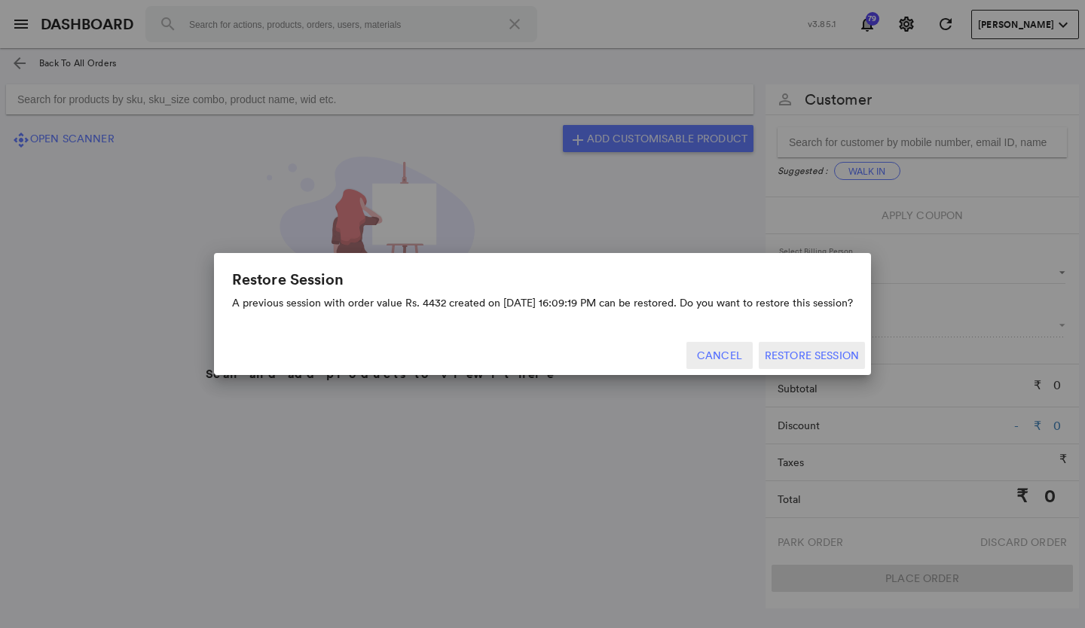
click at [721, 361] on button "Cancel" at bounding box center [719, 355] width 66 height 27
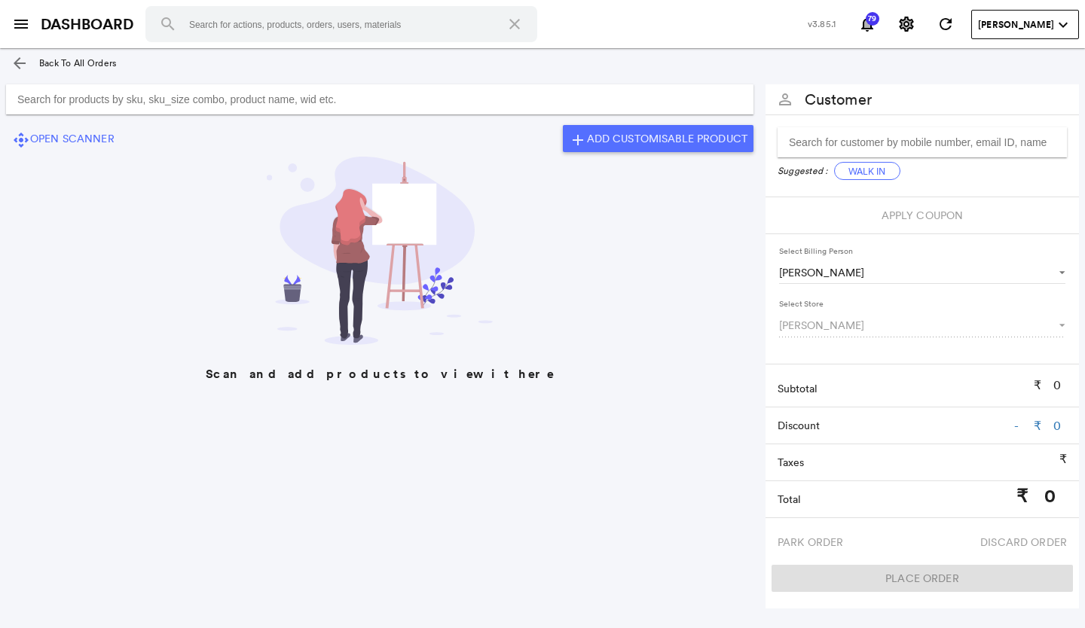
click at [486, 97] on input "Search for products by sku, sku_size combo, product name, wid etc." at bounding box center [380, 99] width 748 height 30
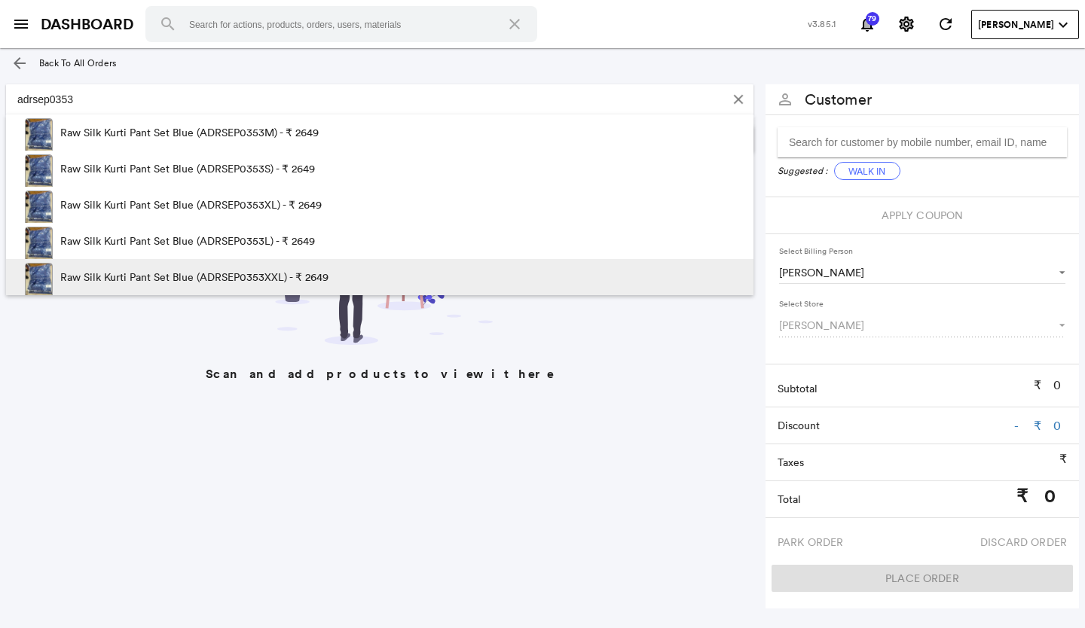
type input "adrsep0353"
click at [329, 268] on span at bounding box center [401, 281] width 145 height 45
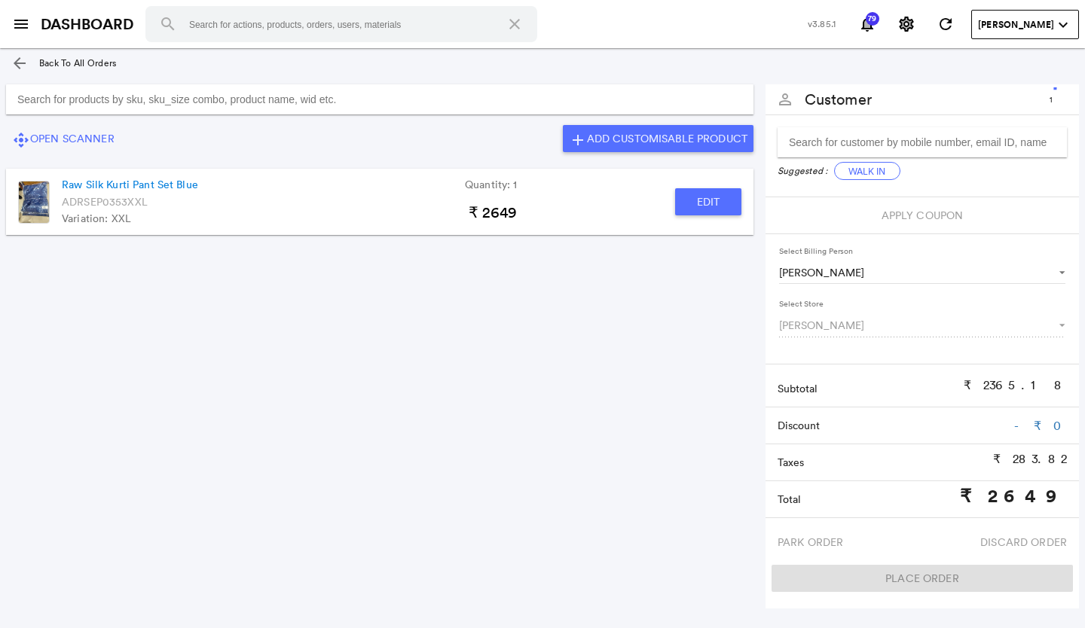
click at [708, 200] on button "Edit" at bounding box center [708, 201] width 66 height 27
type input "Raw Silk Kurti Pant Set Blue"
type input "1"
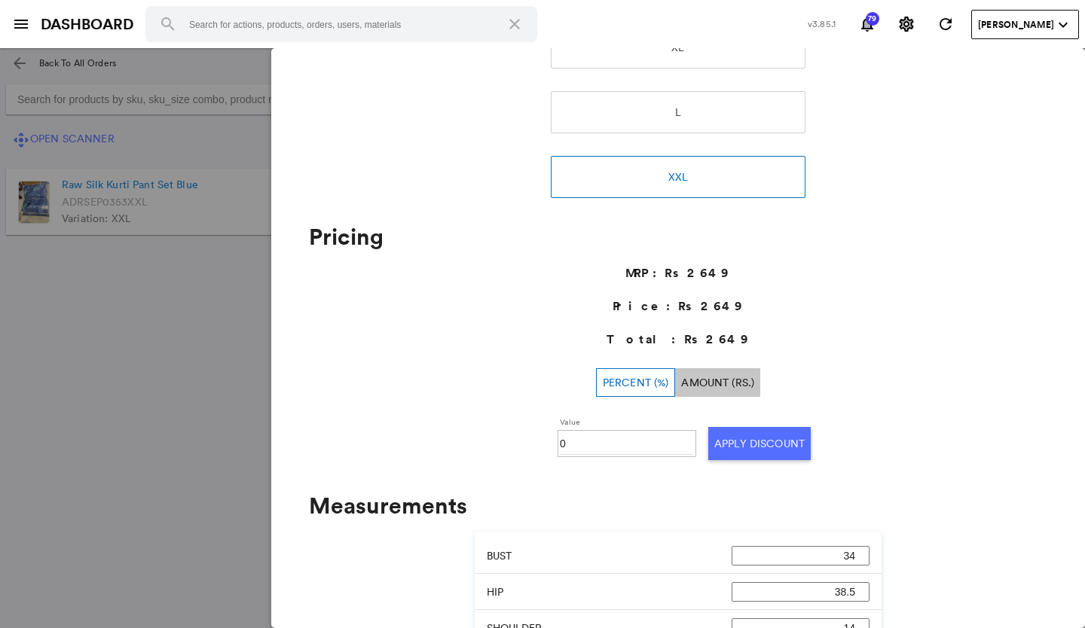
scroll to position [527, 0]
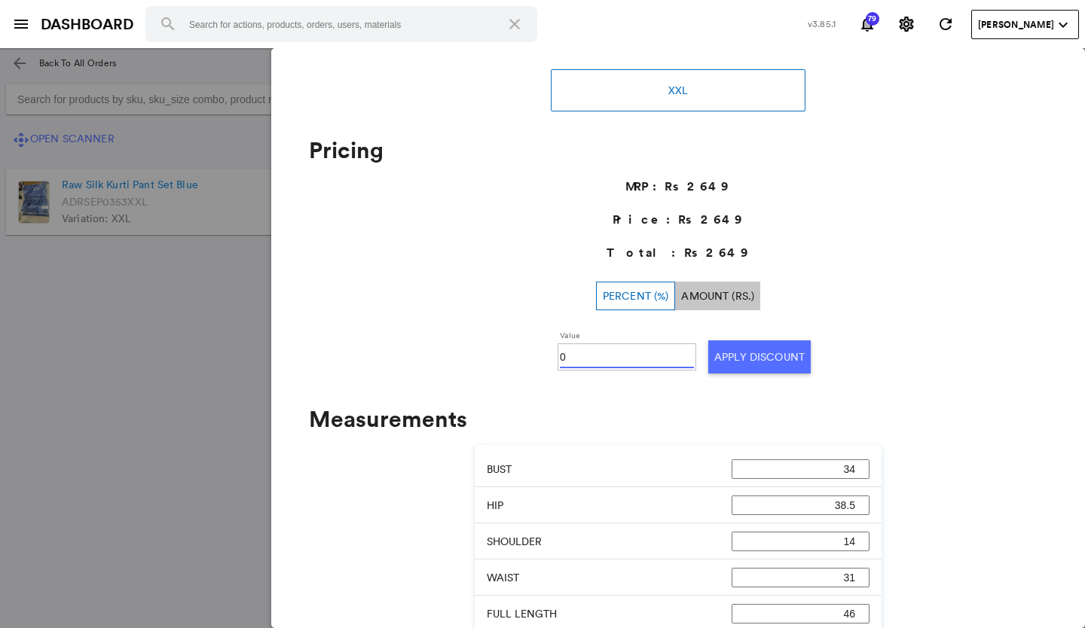
click at [613, 362] on input "0" at bounding box center [627, 357] width 134 height 23
type input "030"
click at [720, 354] on button "Apply Discount" at bounding box center [759, 357] width 102 height 33
click at [213, 381] on md-backdrop at bounding box center [542, 338] width 1085 height 580
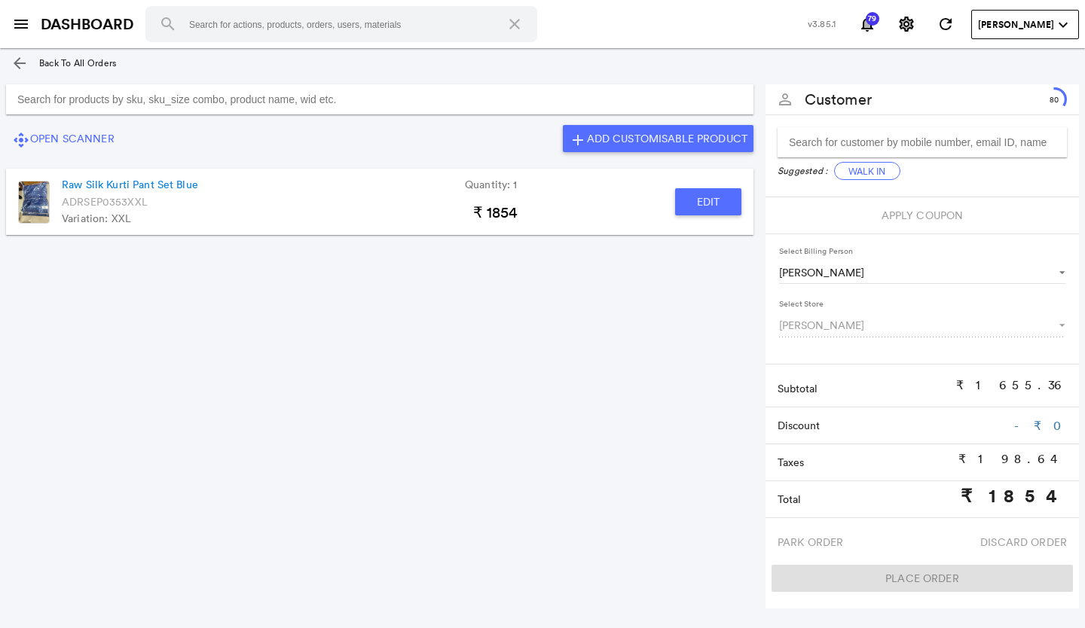
drag, startPoint x: 261, startPoint y: 89, endPoint x: 261, endPoint y: 100, distance: 11.3
click at [261, 95] on input "Search for products by sku, sku_size combo, product name, wid etc." at bounding box center [380, 99] width 748 height 30
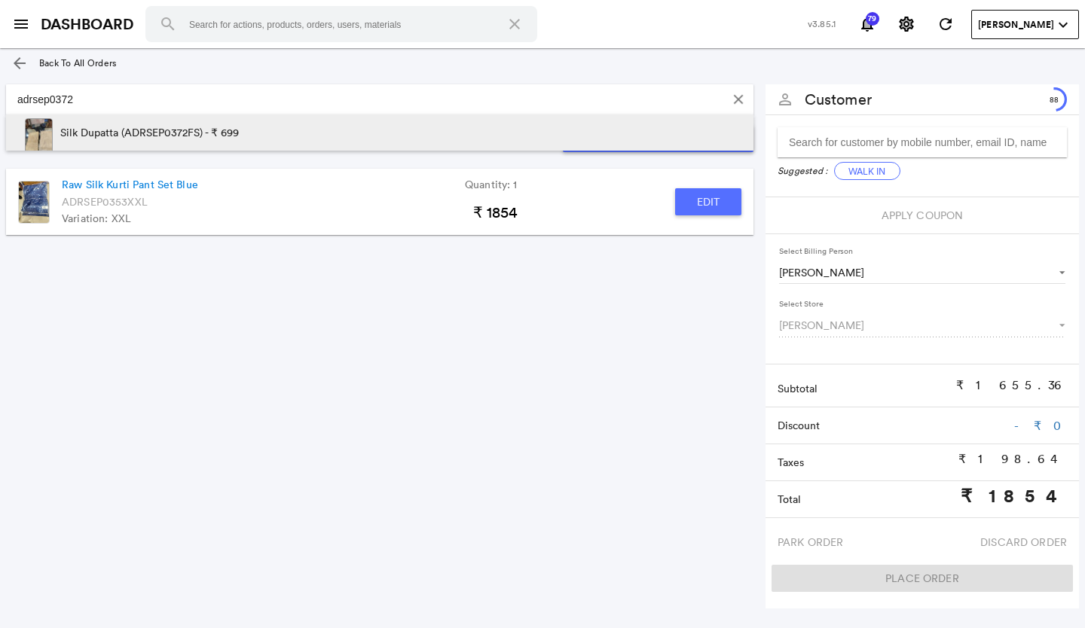
type input "adrsep0372"
click at [220, 132] on p "Silk Dupatta (ADRSEP0372FS) - ₹ 699" at bounding box center [149, 133] width 179 height 36
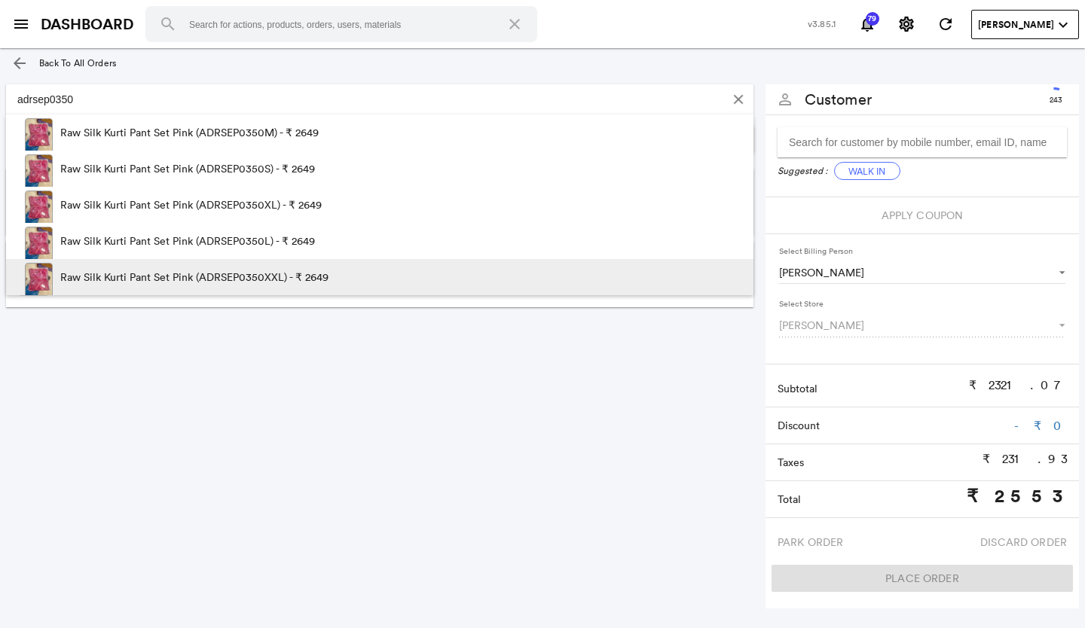
type input "adrsep0350"
click at [280, 267] on p "Raw Silk Kurti Pant Set Pink (ADRSEP0350XXL) - ₹ 2649" at bounding box center [194, 277] width 268 height 36
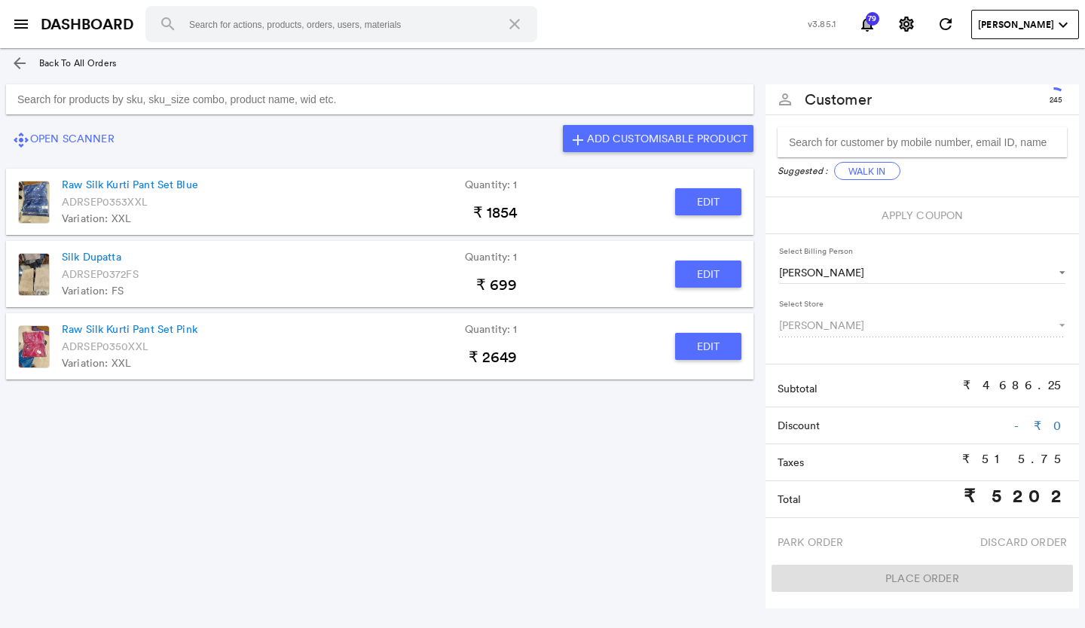
click at [708, 351] on button "Edit" at bounding box center [708, 346] width 66 height 27
type input "Raw Silk Kurti Pant Set Pink"
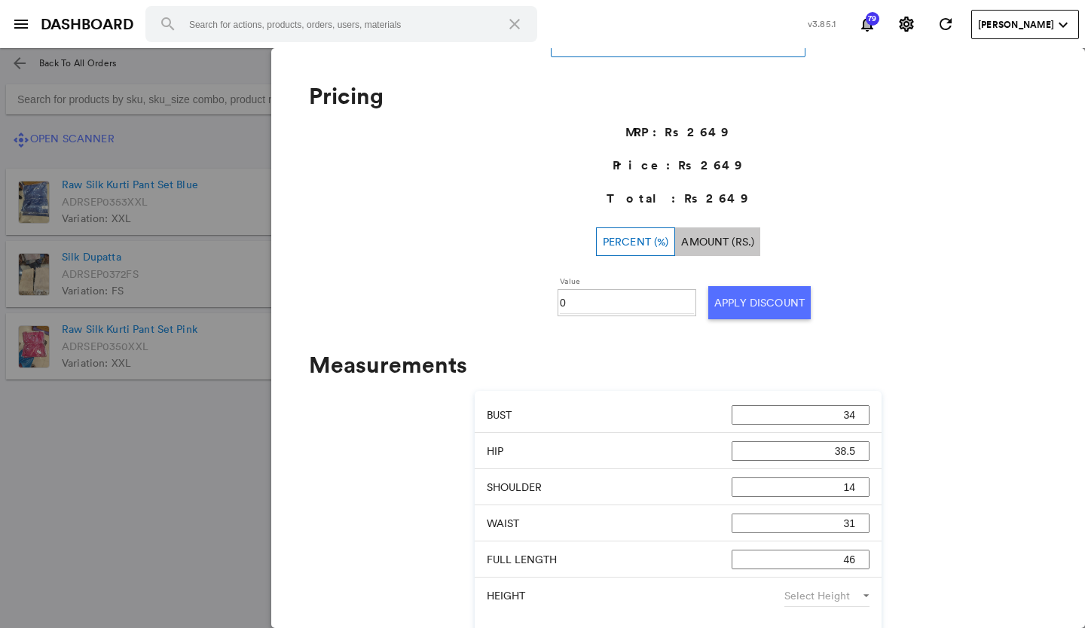
scroll to position [603, 0]
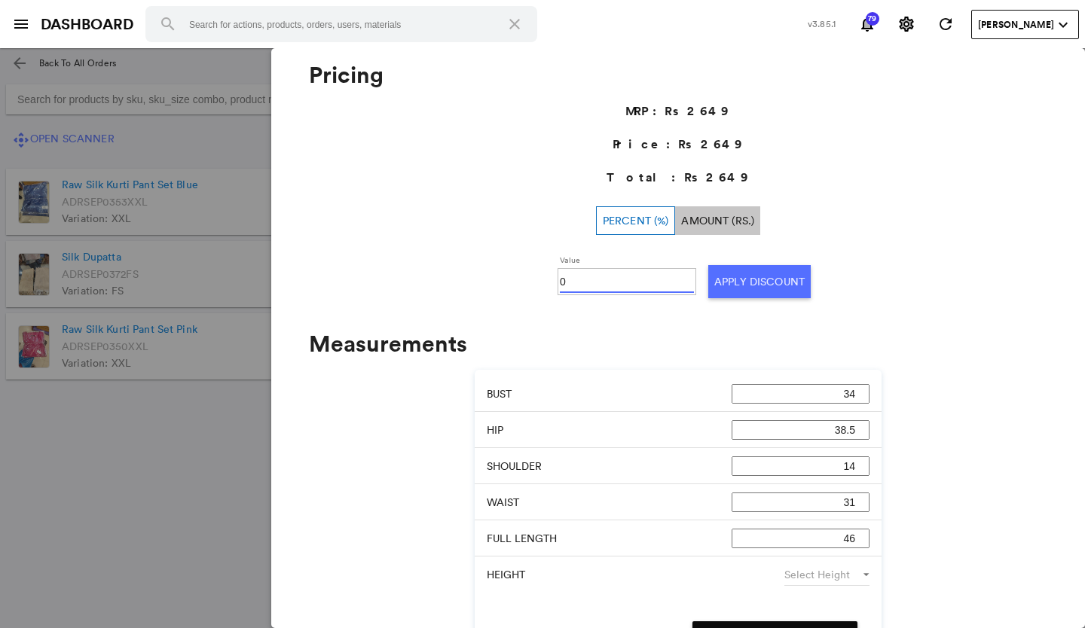
click at [570, 280] on input "0" at bounding box center [627, 282] width 134 height 23
type input "030"
click at [769, 287] on button "Apply Discount" at bounding box center [759, 281] width 102 height 33
click at [149, 436] on md-backdrop at bounding box center [542, 338] width 1085 height 580
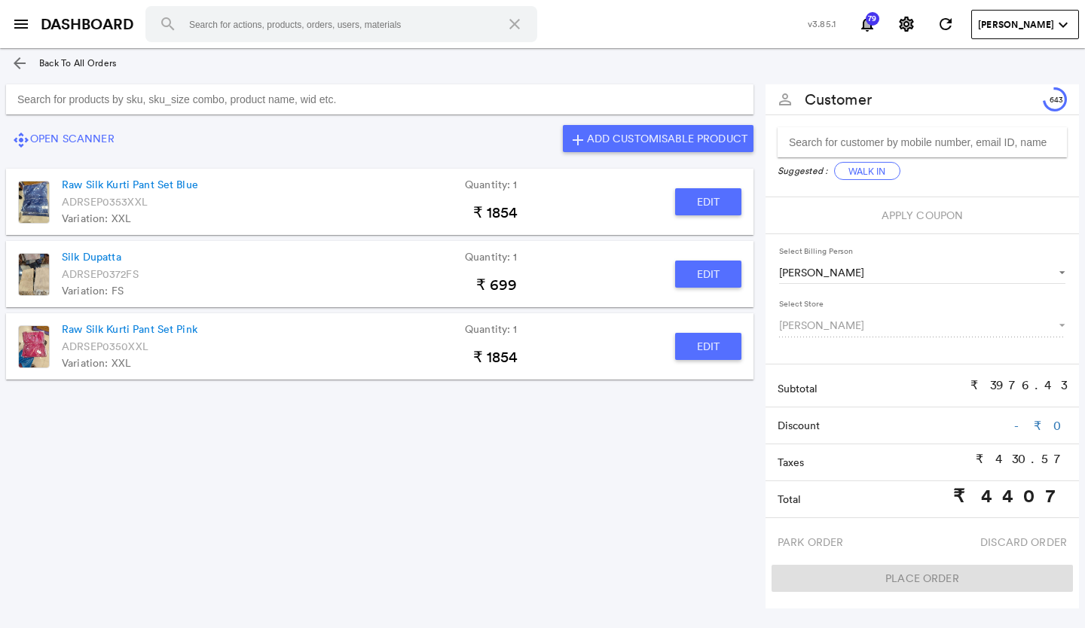
click at [249, 97] on input "Search for products by sku, sku_size combo, product name, wid etc." at bounding box center [380, 99] width 748 height 30
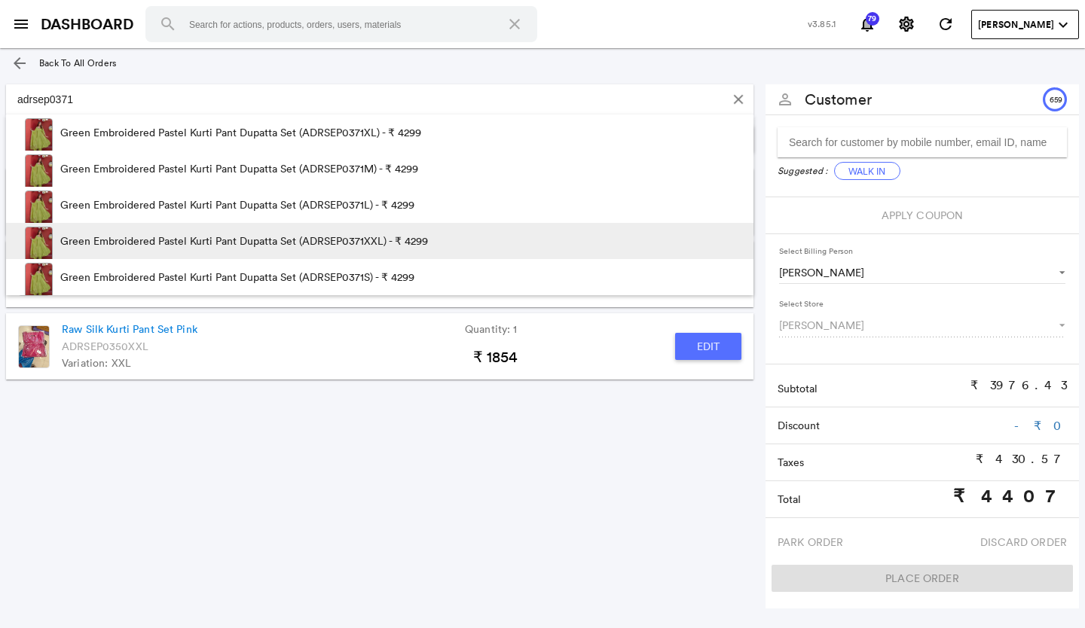
type input "adrsep0371"
click at [303, 240] on p "Green Embroidered Pastel Kurti Pant Dupatta Set (ADRSEP0371XXL) - ₹ 4299" at bounding box center [244, 241] width 368 height 36
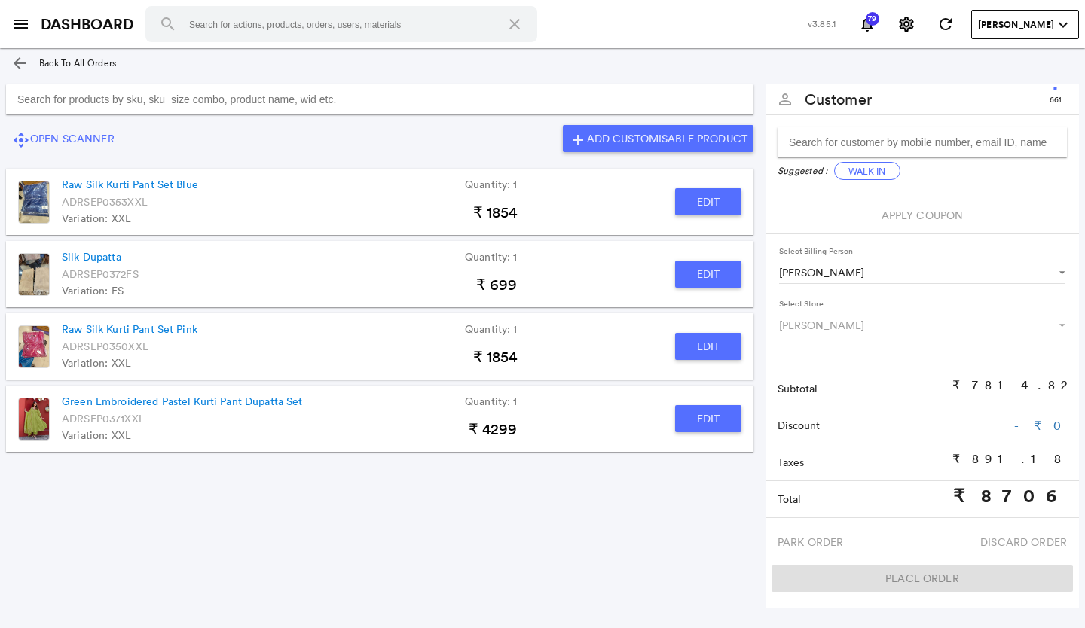
click at [702, 428] on button "Edit" at bounding box center [708, 418] width 66 height 27
type input "Green Embroidered Pastel Kurti Pant Dupatta Set"
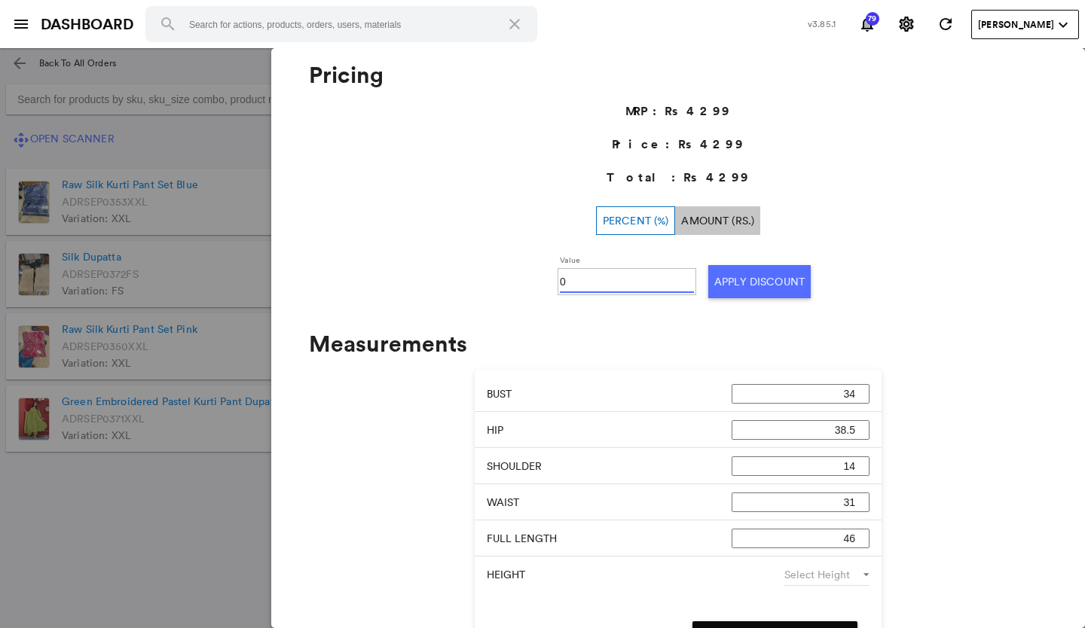
click at [579, 282] on input "0" at bounding box center [627, 282] width 134 height 23
type input "030"
click at [720, 278] on button "Apply Discount" at bounding box center [759, 281] width 102 height 33
click at [140, 500] on md-backdrop at bounding box center [542, 338] width 1085 height 580
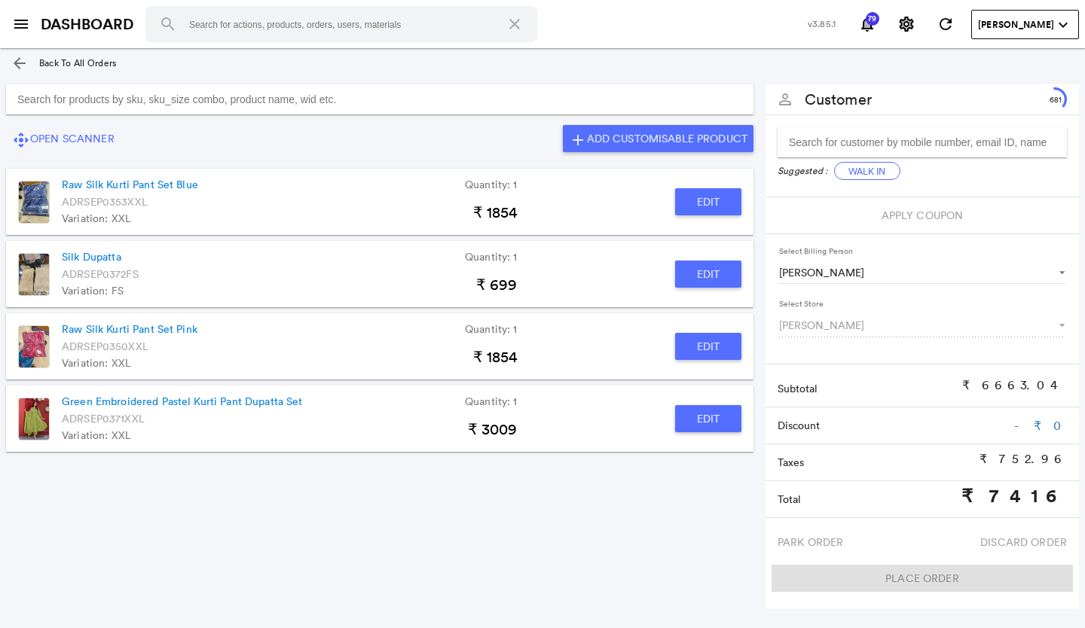
click at [420, 102] on input "Search for products by sku, sku_size combo, product name, wid etc." at bounding box center [380, 99] width 748 height 30
click at [262, 101] on input "Search for products by sku, sku_size combo, product name, wid etc." at bounding box center [380, 99] width 748 height 30
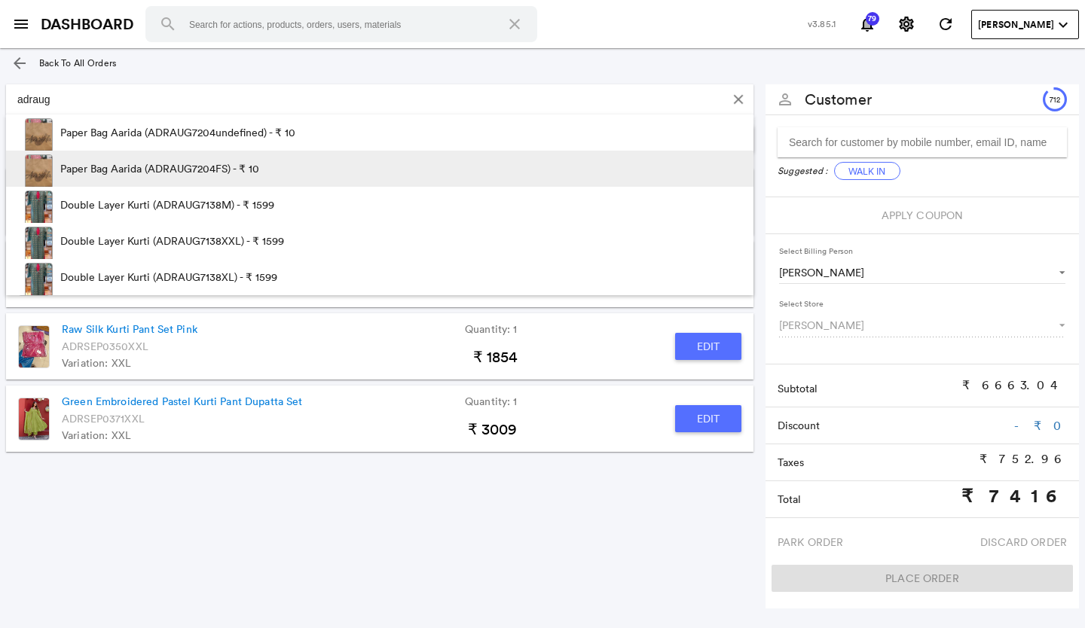
type input "adraug"
click at [230, 158] on p "Paper Bag Aarida (ADRAUG7204FS) - ₹ 10" at bounding box center [159, 169] width 199 height 36
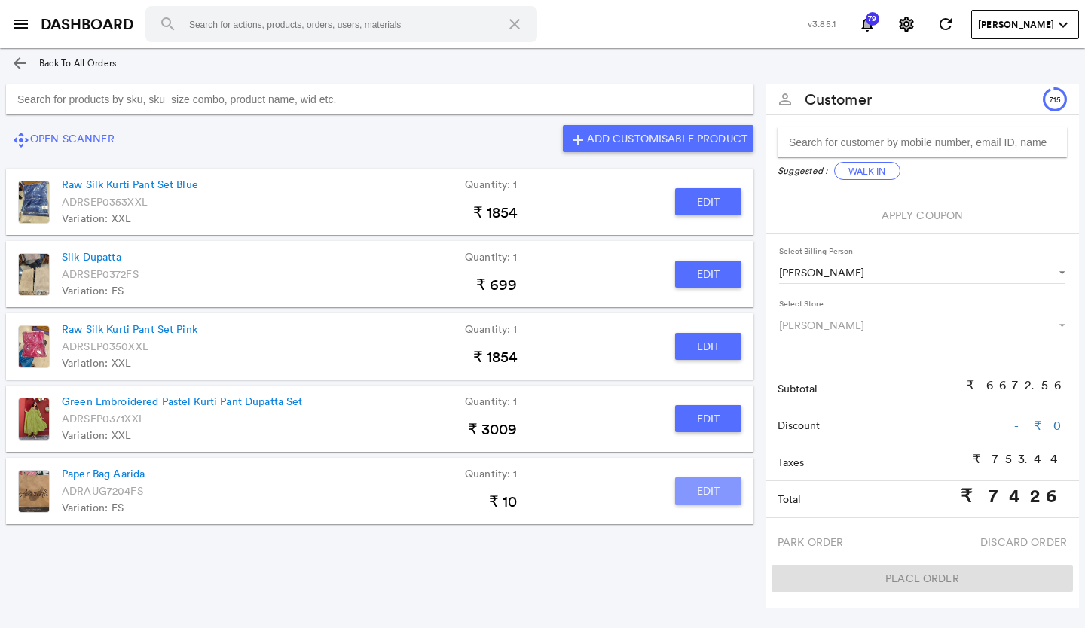
click at [702, 485] on button "Edit" at bounding box center [708, 491] width 66 height 27
type input "Paper Bag Aarida"
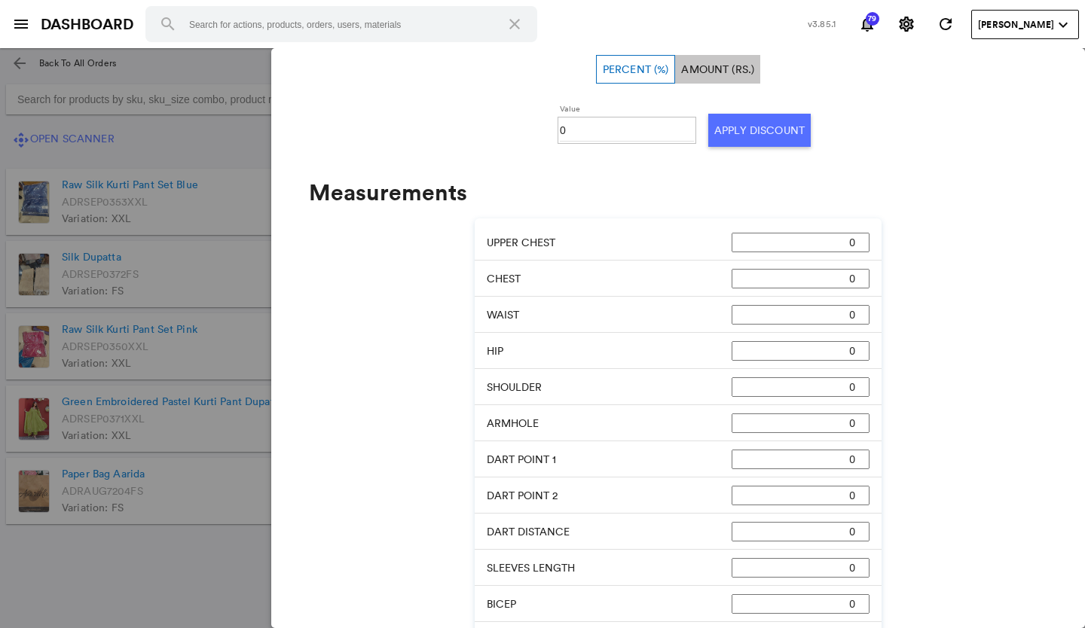
scroll to position [452, 0]
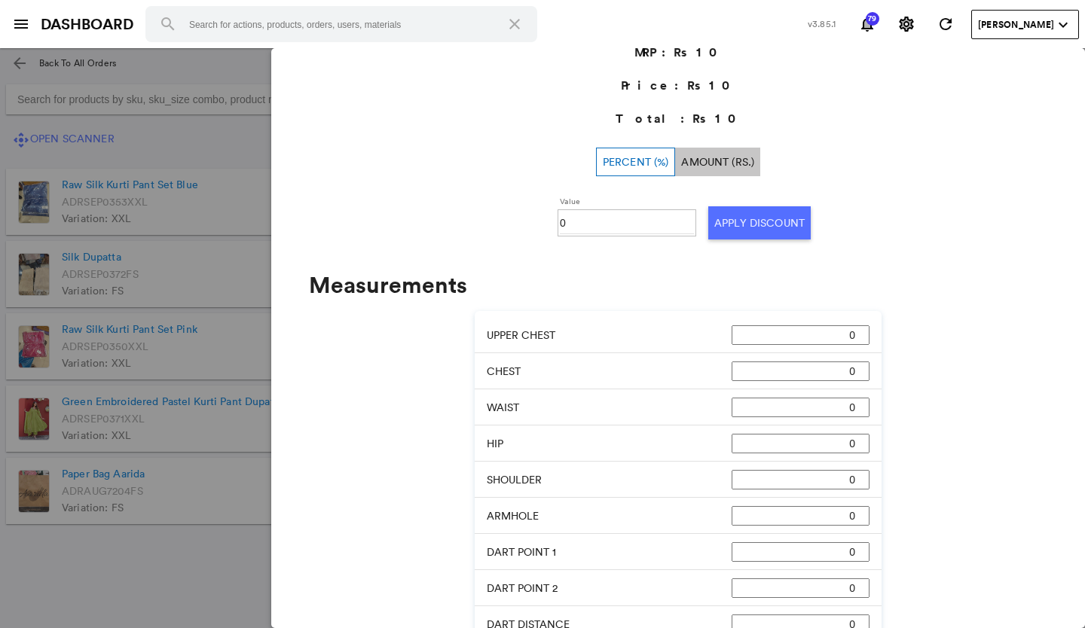
click at [576, 222] on input "0" at bounding box center [627, 223] width 134 height 23
type input "0100"
click at [740, 219] on button "Apply Discount" at bounding box center [759, 222] width 102 height 33
click at [184, 570] on md-backdrop at bounding box center [542, 338] width 1085 height 580
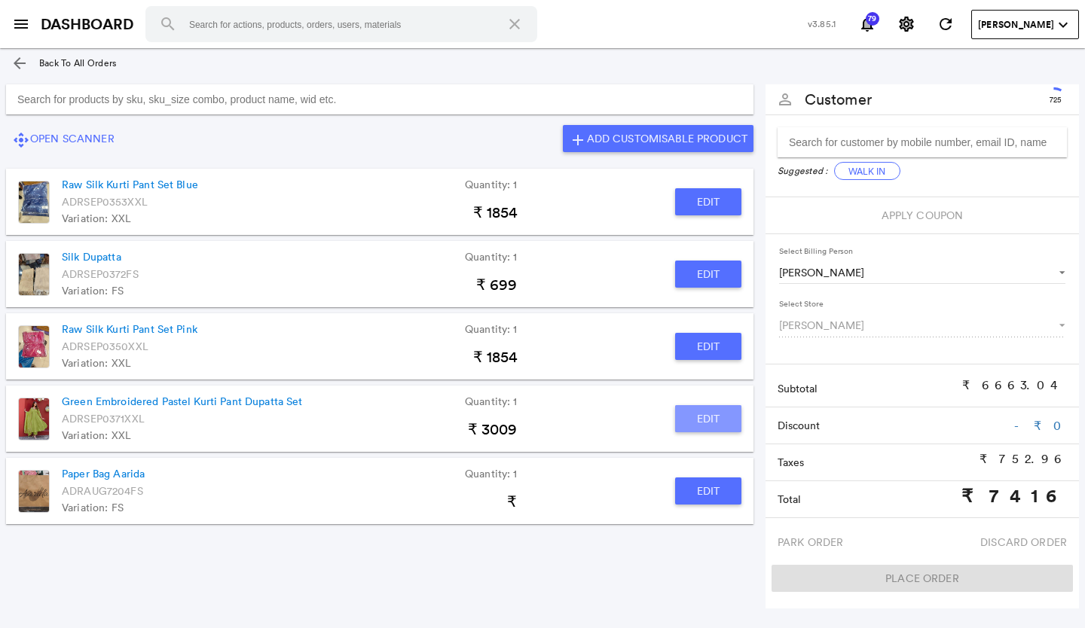
click at [705, 408] on button "Edit" at bounding box center [708, 418] width 66 height 27
type input "Green Embroidered Pastel Kurti Pant Dupatta Set"
type input "30"
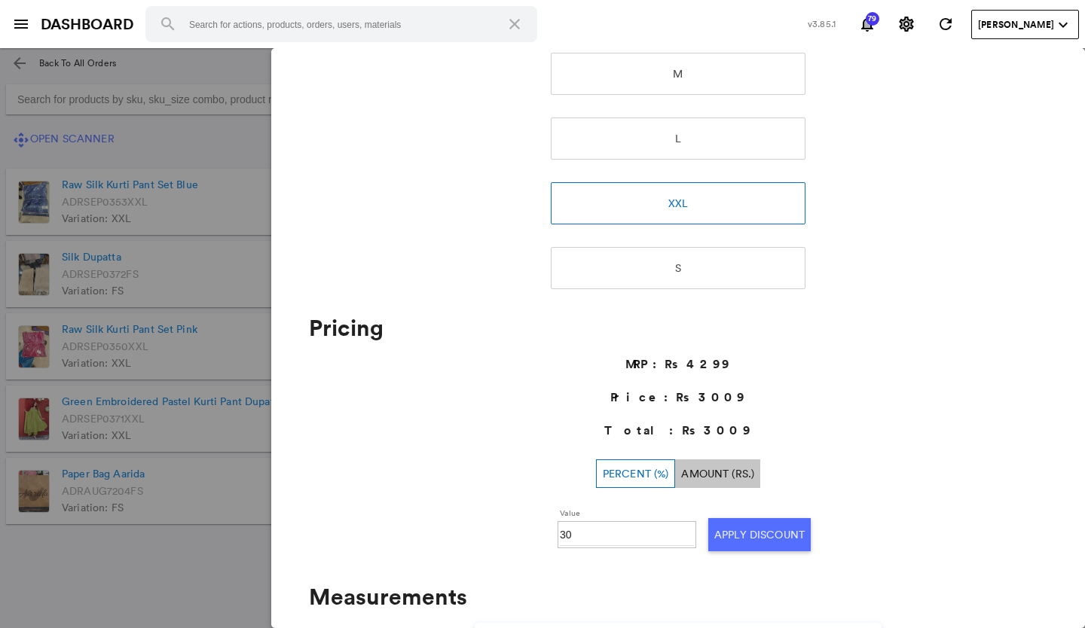
scroll to position [350, 0]
click at [213, 577] on md-backdrop at bounding box center [542, 338] width 1085 height 580
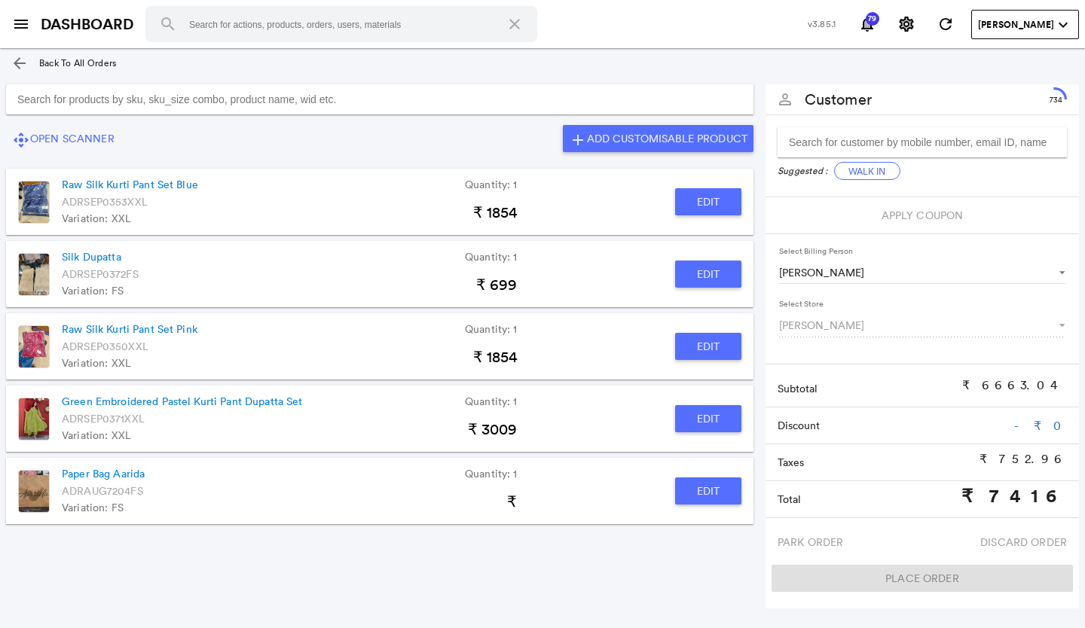
click at [695, 339] on button "Edit" at bounding box center [708, 346] width 66 height 27
type input "Raw Silk Kurti Pant Set Pink"
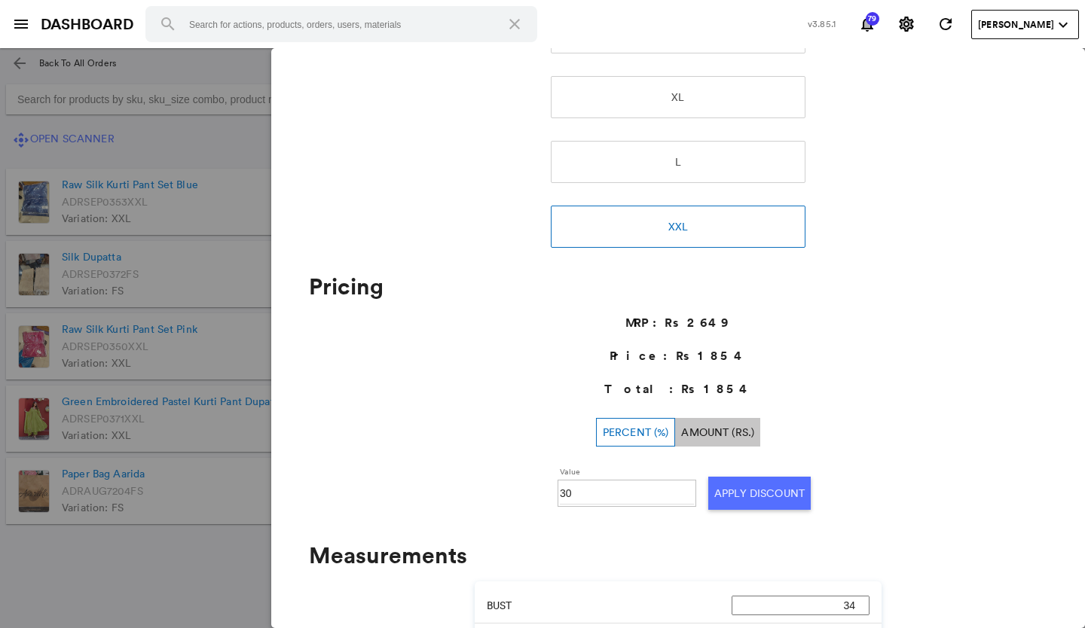
scroll to position [426, 0]
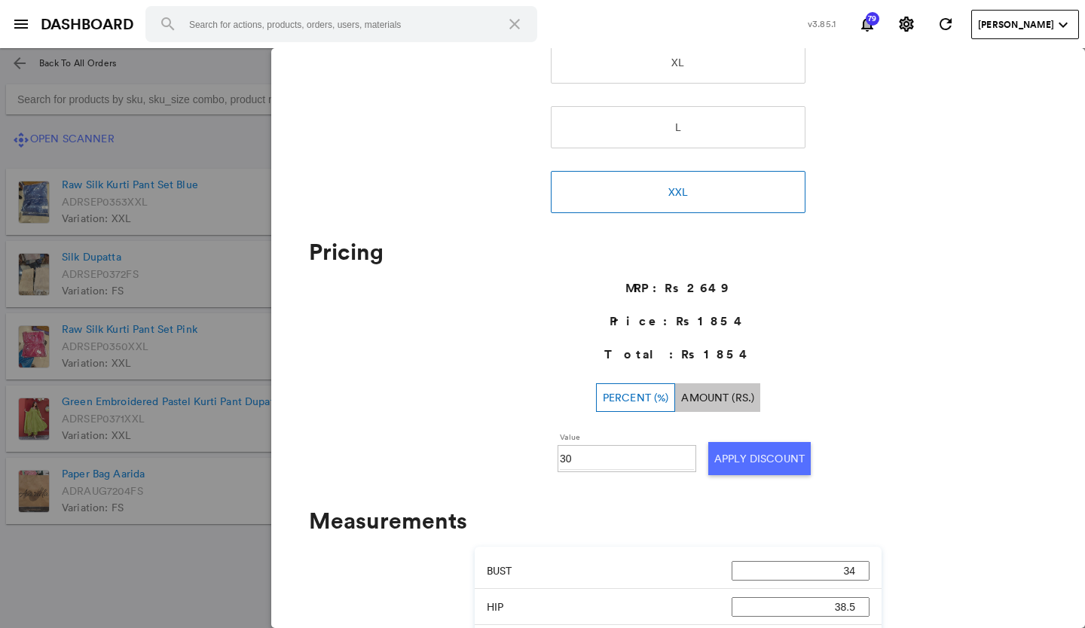
click at [133, 576] on md-backdrop at bounding box center [542, 338] width 1085 height 580
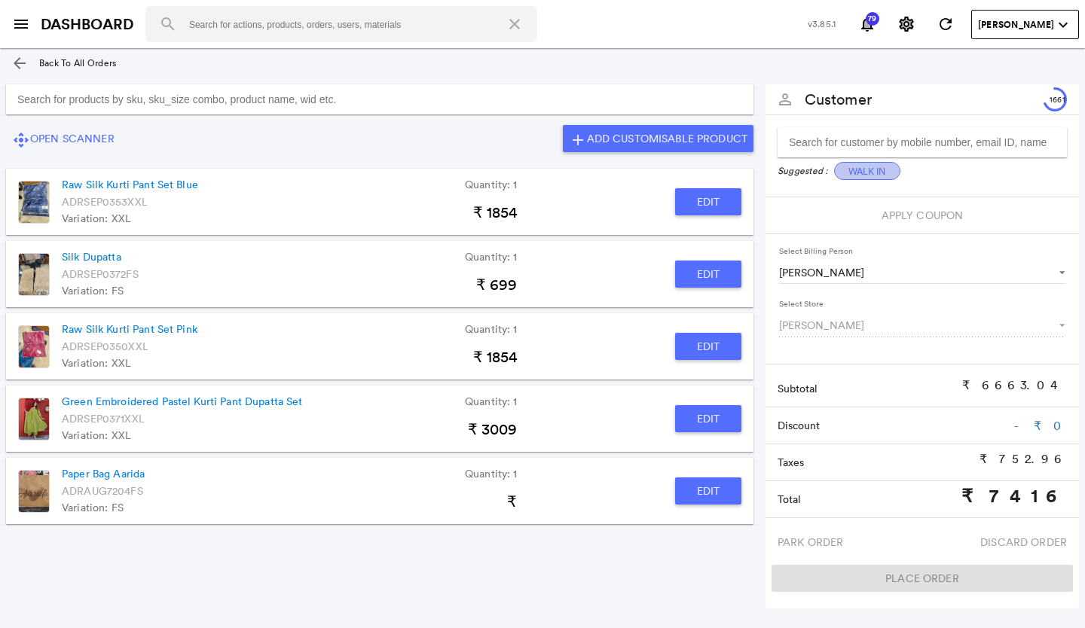
click at [863, 172] on button "Walk In" at bounding box center [867, 171] width 66 height 18
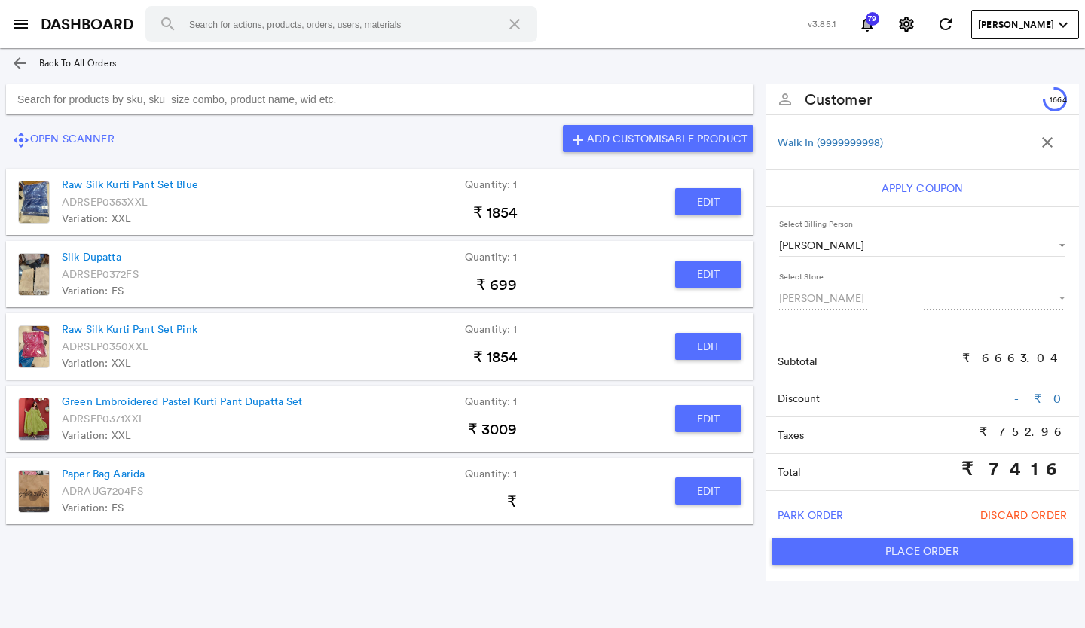
click at [809, 549] on button "Place Order" at bounding box center [922, 551] width 301 height 27
type input "7416"
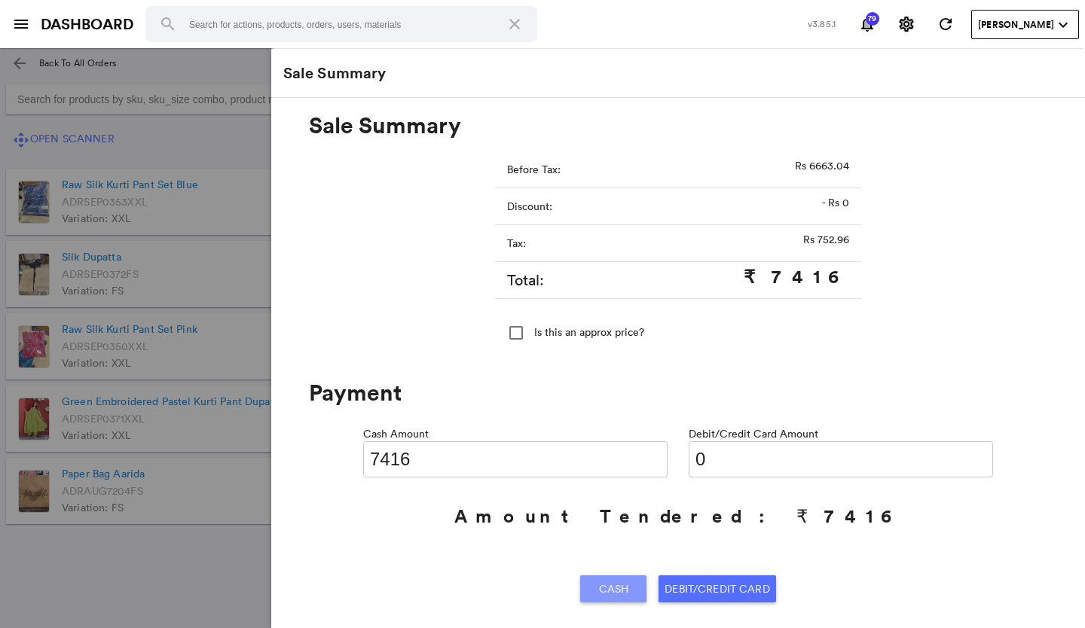
click at [606, 587] on span "Cash" at bounding box center [614, 589] width 30 height 27
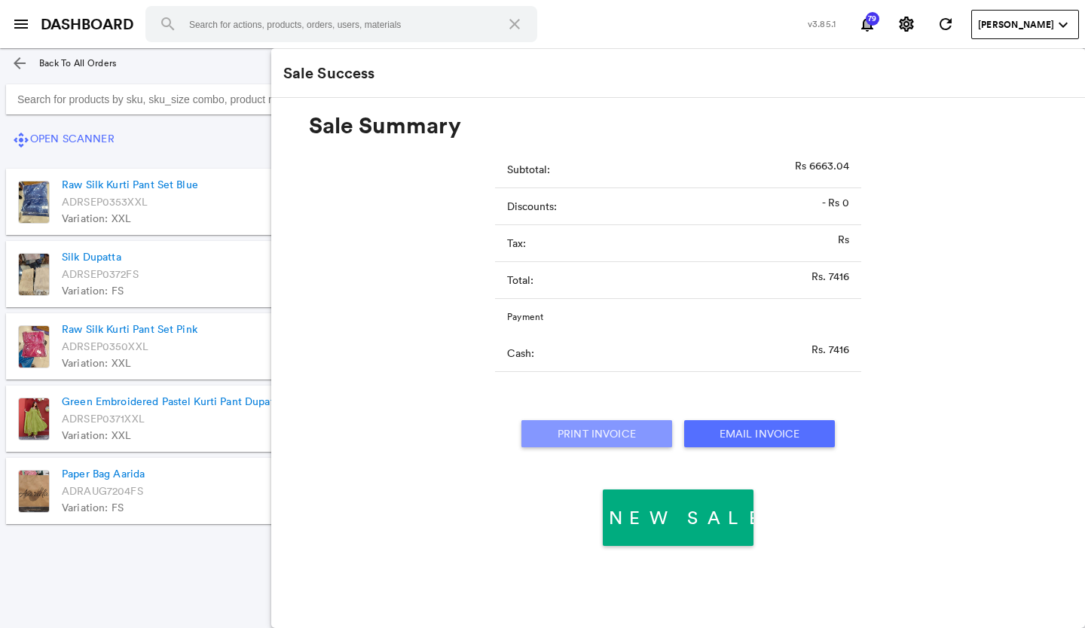
click at [618, 427] on button "Print Invoice" at bounding box center [596, 433] width 151 height 27
click at [207, 596] on section "Working offline now. Please connect to internet as soon as possible. arrow_back…" at bounding box center [542, 338] width 1085 height 580
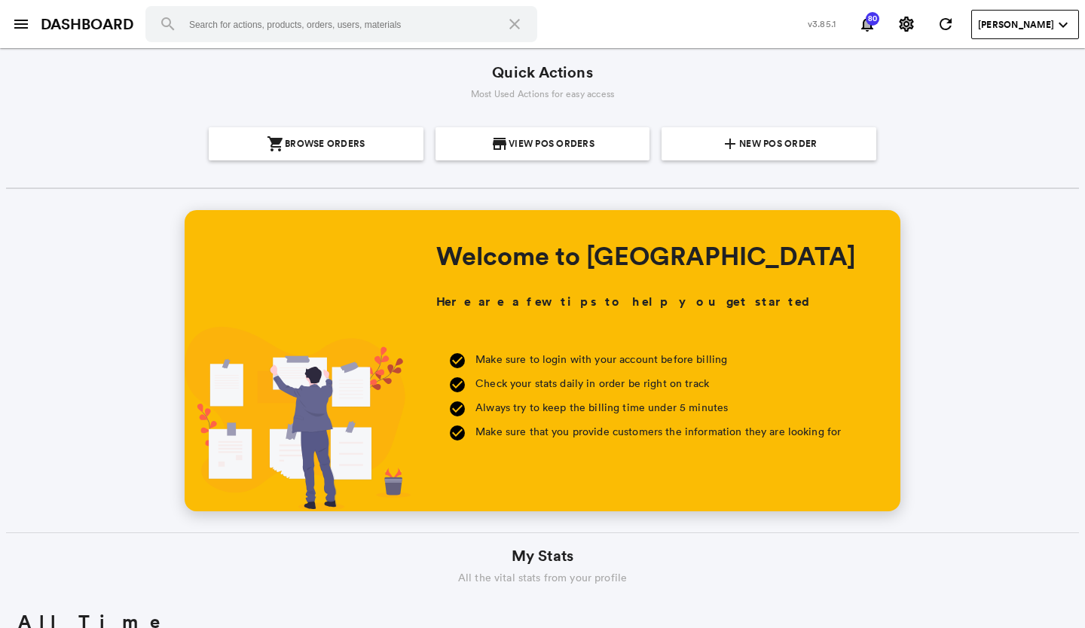
scroll to position [271, 518]
click at [12, 24] on md-icon "menu" at bounding box center [21, 24] width 18 height 18
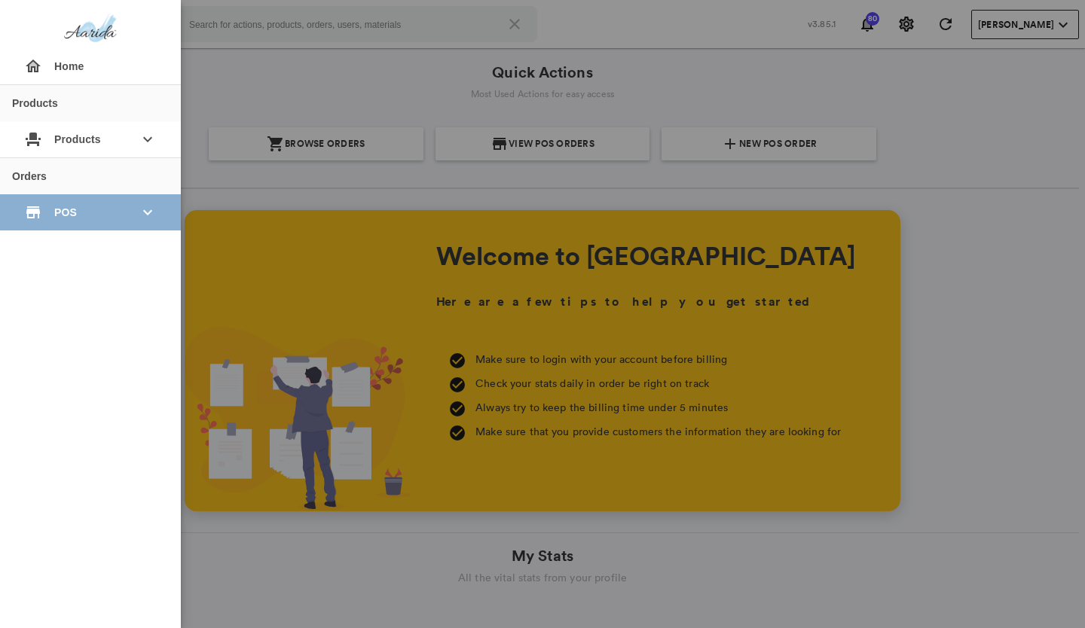
click at [61, 200] on span "POS" at bounding box center [90, 212] width 72 height 27
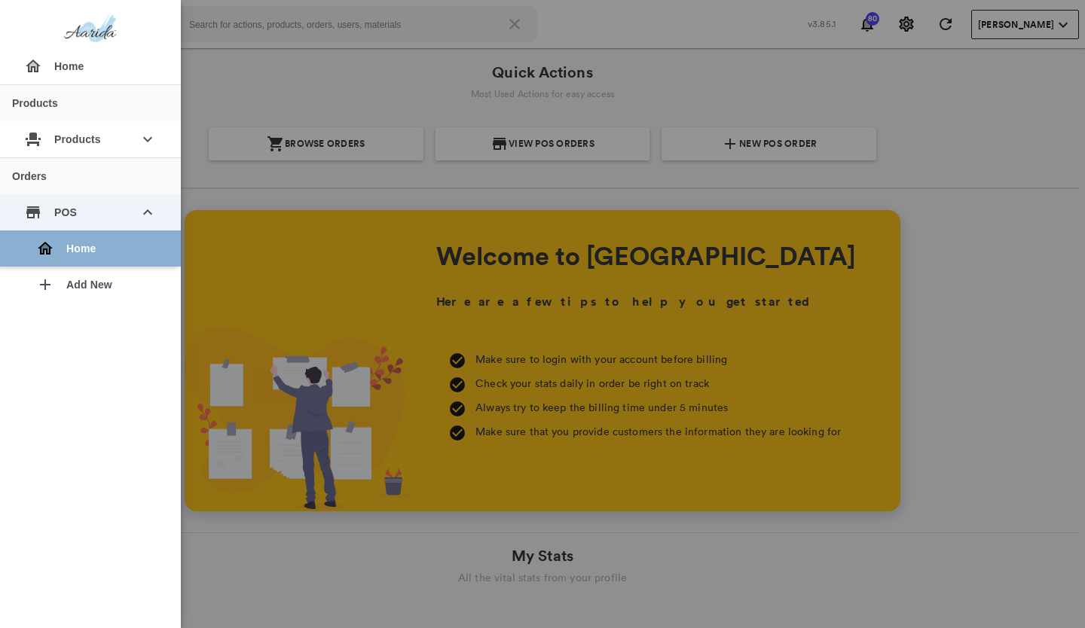
click at [73, 246] on div "home Home" at bounding box center [96, 249] width 145 height 36
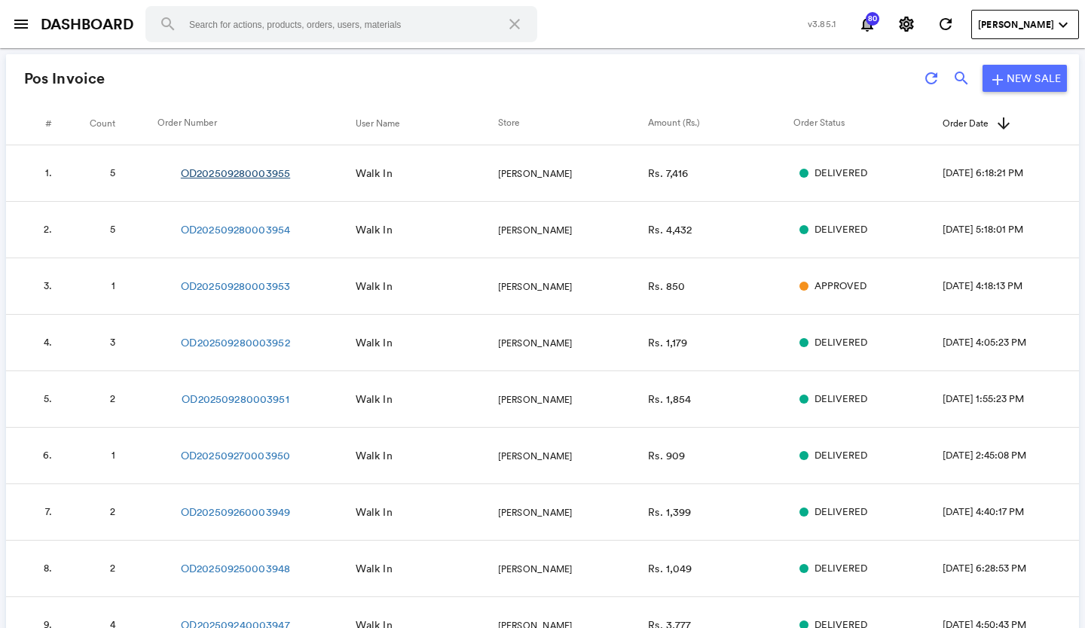
click at [245, 171] on link "OD202509280003955" at bounding box center [235, 173] width 109 height 15
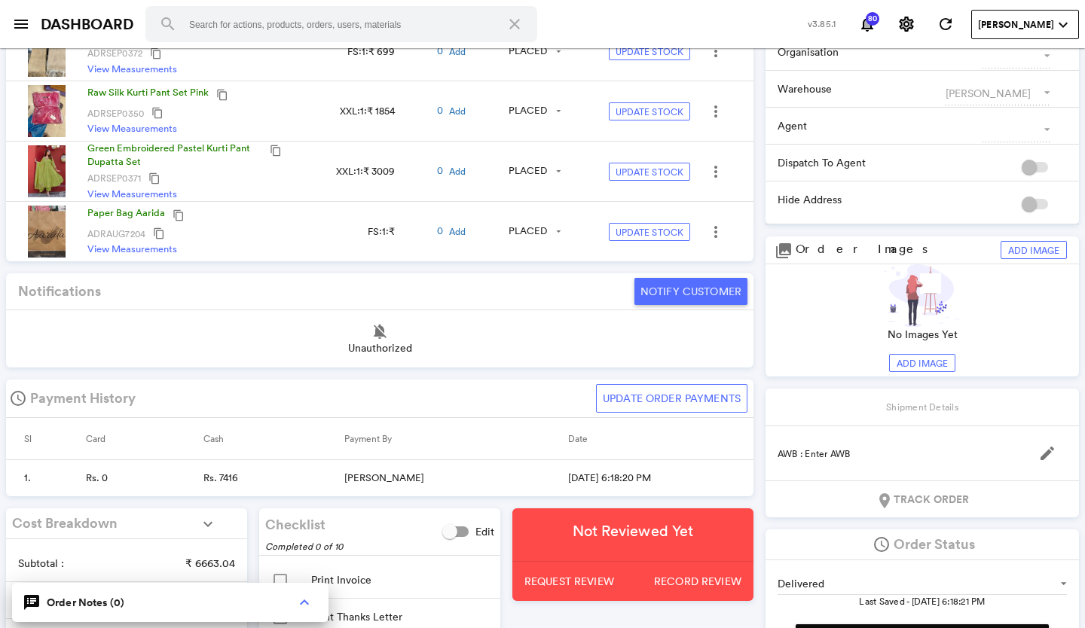
scroll to position [754, 0]
